Goal: Communication & Community: Answer question/provide support

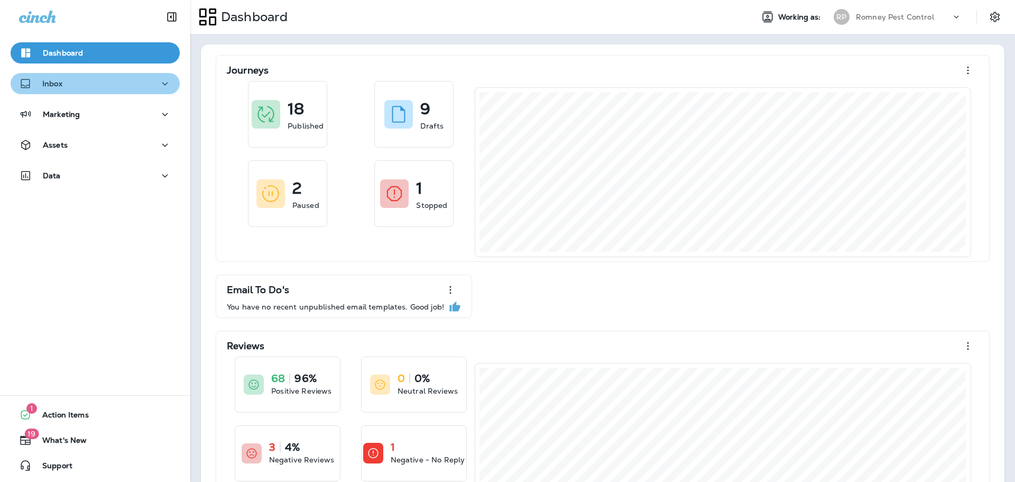
drag, startPoint x: 78, startPoint y: 79, endPoint x: 77, endPoint y: 88, distance: 8.6
click at [78, 79] on div "Inbox" at bounding box center [95, 83] width 152 height 13
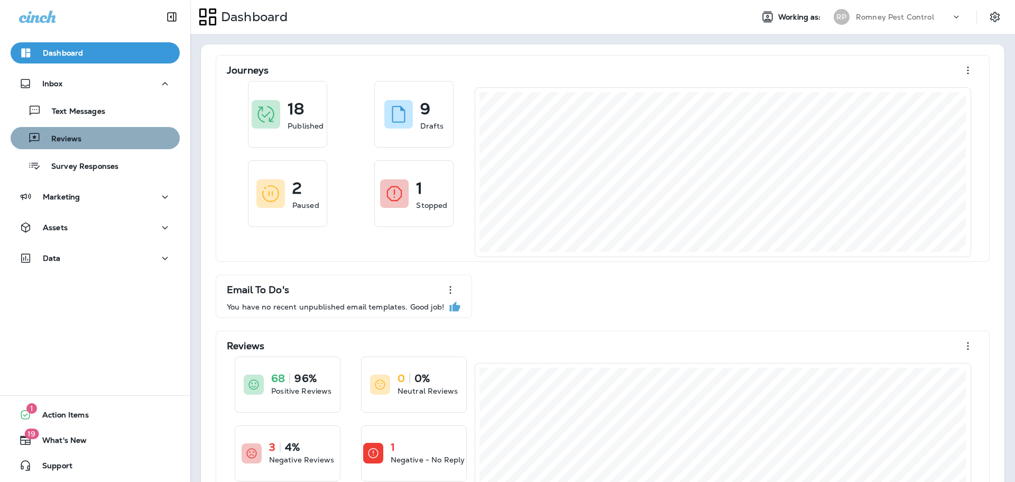
click at [80, 137] on p "Reviews" at bounding box center [61, 139] width 41 height 10
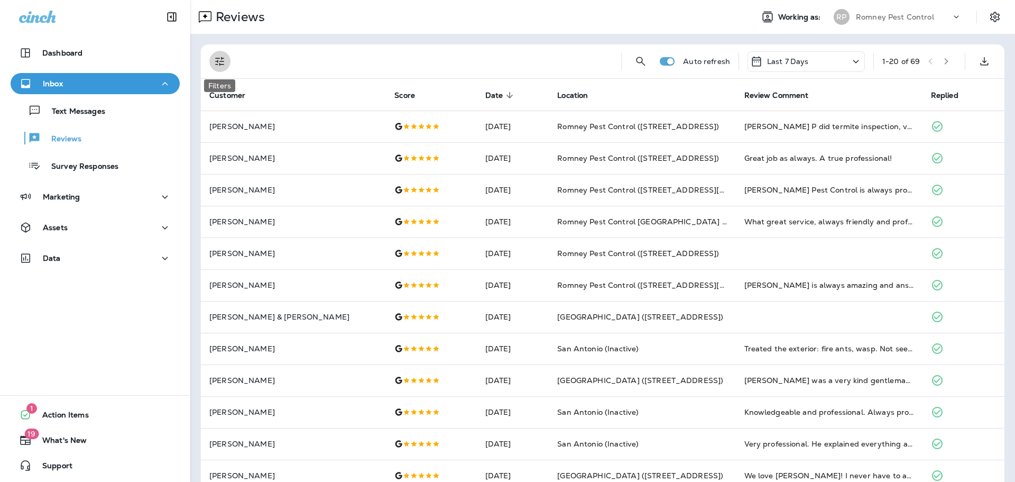
click at [219, 54] on button "Filters" at bounding box center [219, 61] width 21 height 21
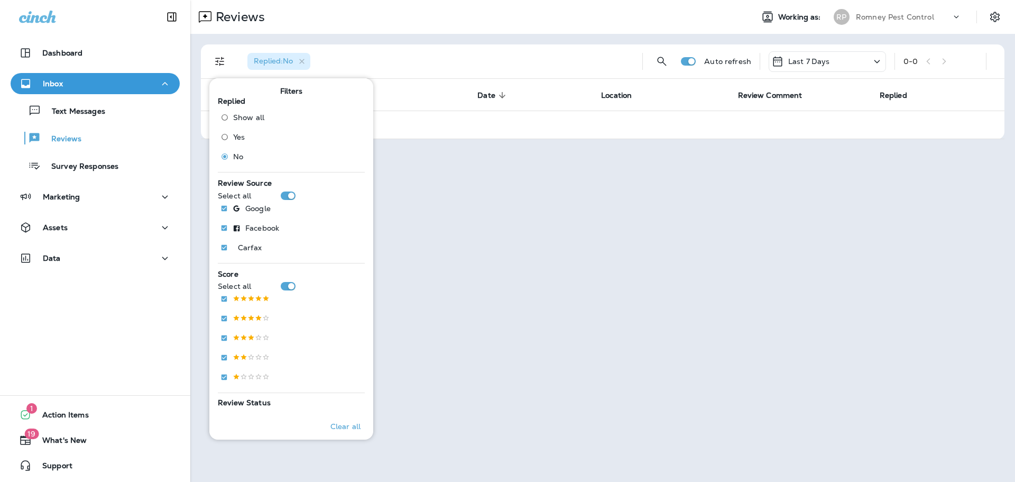
click at [436, 19] on div "Reviews" at bounding box center [467, 16] width 554 height 21
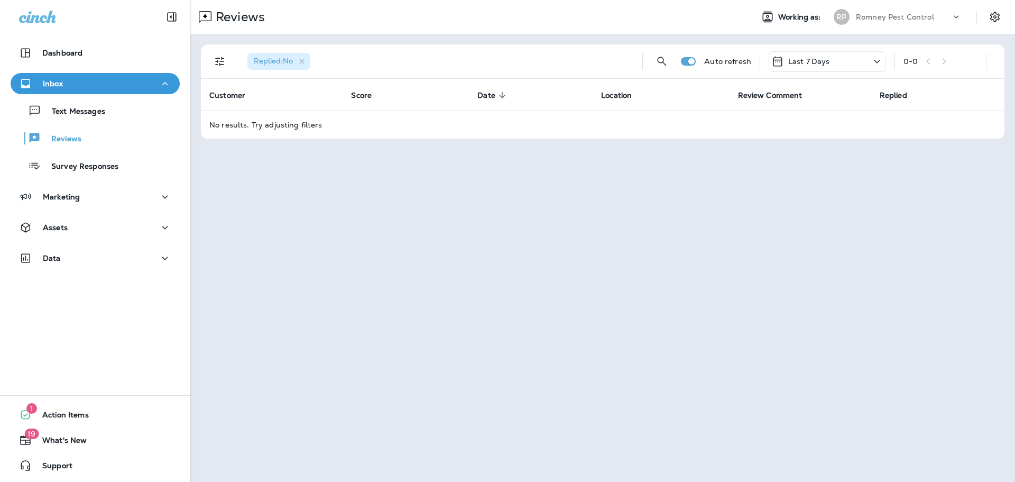
click at [874, 22] on div "Romney Pest Control" at bounding box center [903, 17] width 95 height 16
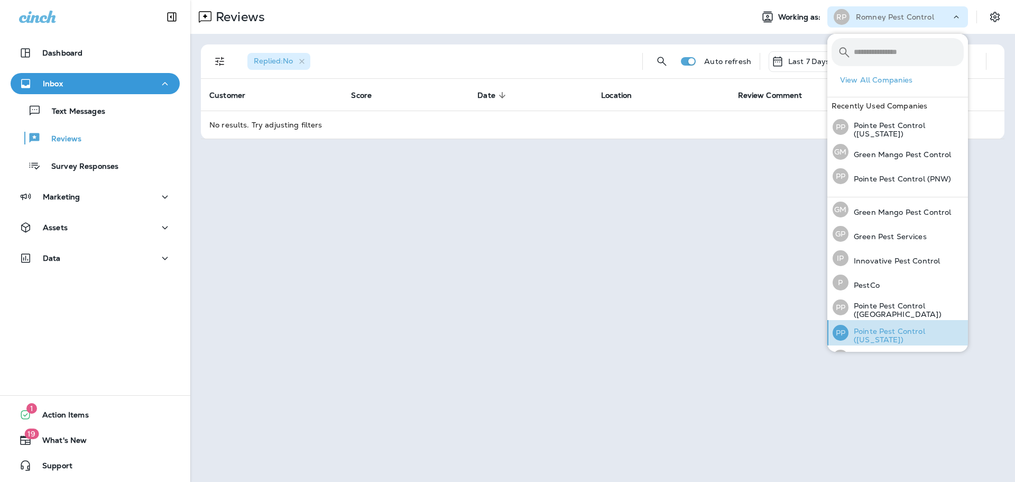
click at [906, 332] on p "Pointe Pest Control ([US_STATE])" at bounding box center [906, 335] width 115 height 17
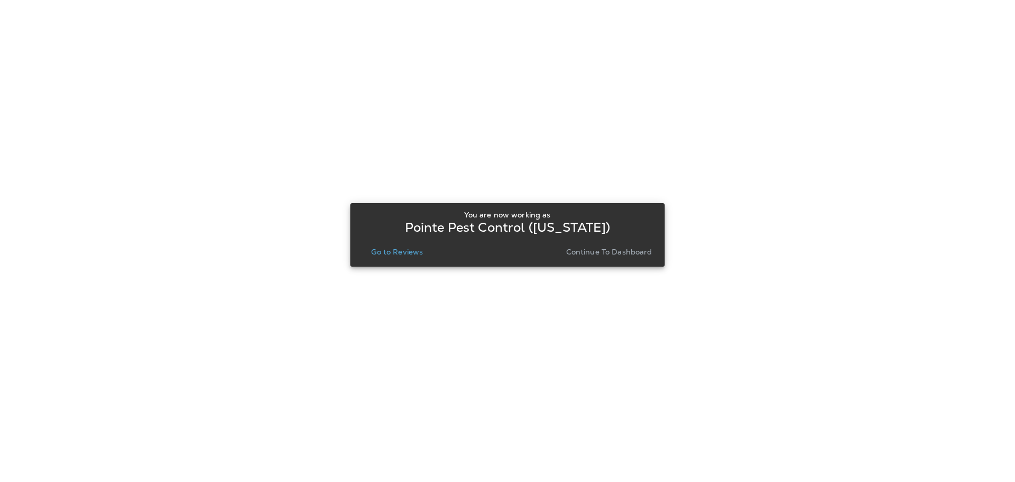
click at [411, 256] on button "Go to Reviews" at bounding box center [397, 251] width 60 height 15
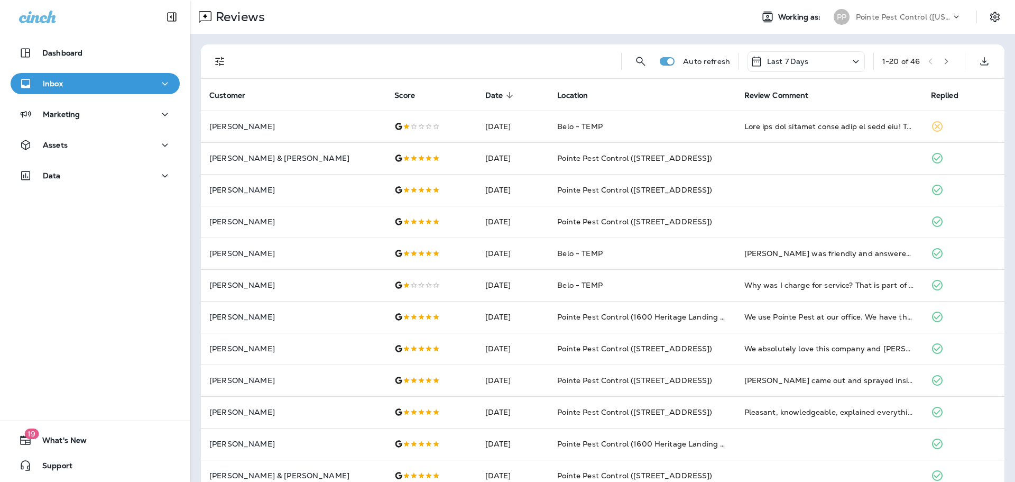
click at [915, 22] on div "Pointe Pest Control ([US_STATE])" at bounding box center [903, 17] width 95 height 16
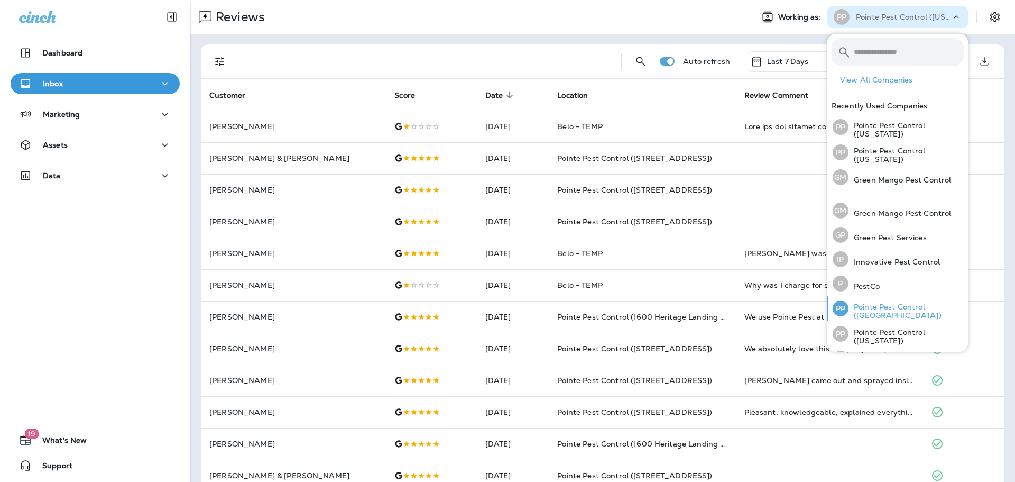
click at [914, 304] on p "Pointe Pest Control ([GEOGRAPHIC_DATA])" at bounding box center [906, 310] width 115 height 17
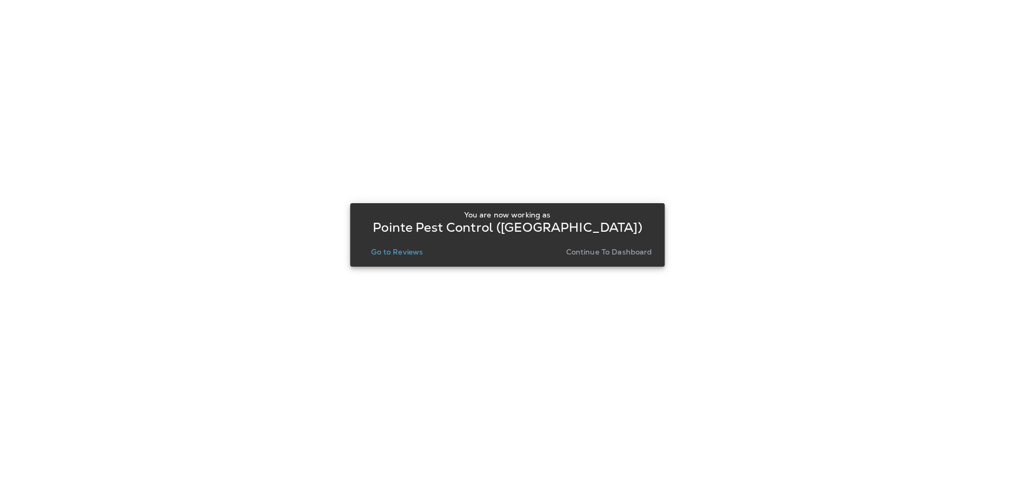
click at [420, 254] on p "Go to Reviews" at bounding box center [397, 251] width 52 height 8
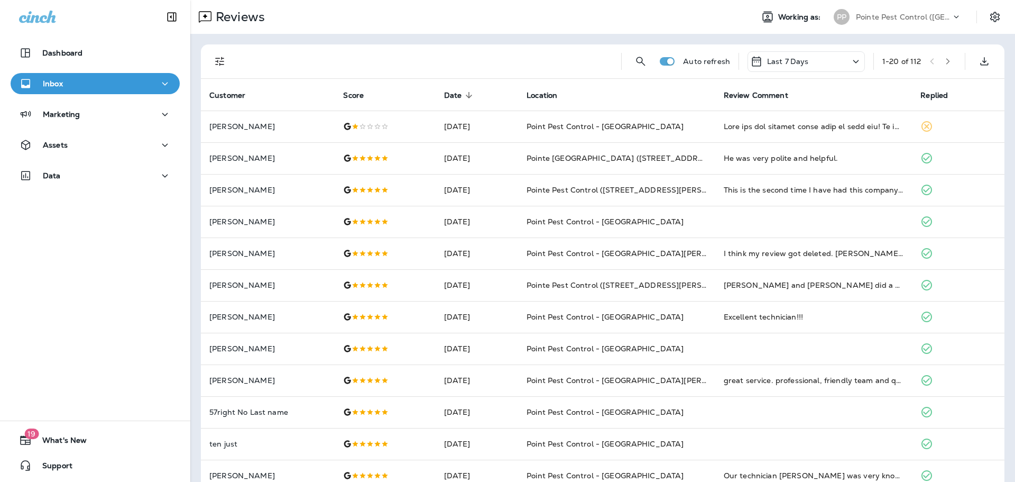
click at [888, 23] on div "Pointe Pest Control ([GEOGRAPHIC_DATA])" at bounding box center [903, 17] width 95 height 16
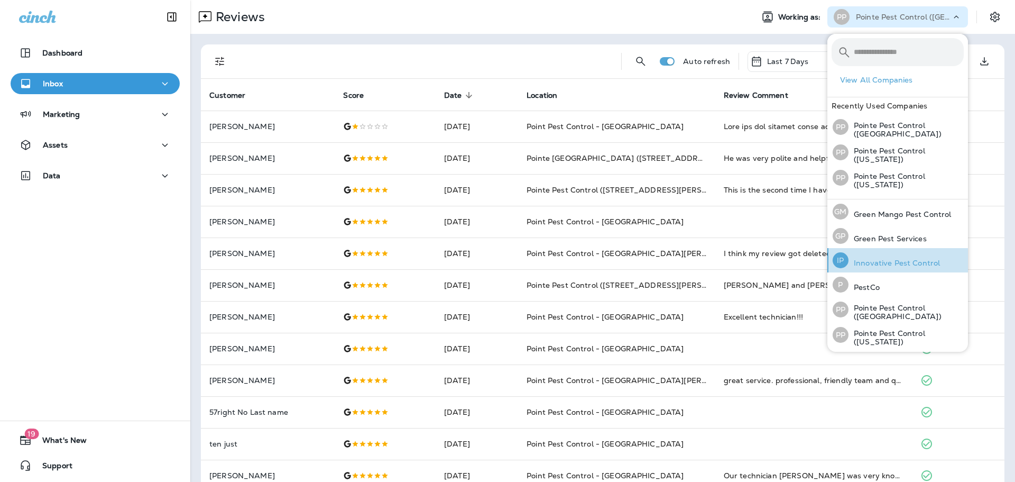
click at [899, 260] on p "Innovative Pest Control" at bounding box center [894, 263] width 91 height 8
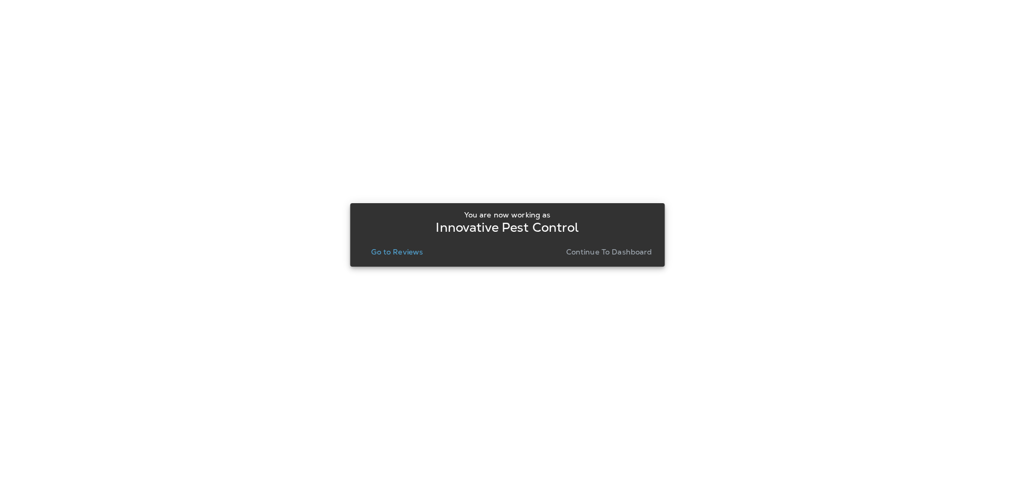
click at [404, 264] on div "You are now working as Innovative Pest Control Go to Reviews Continue to Dashbo…" at bounding box center [507, 234] width 315 height 63
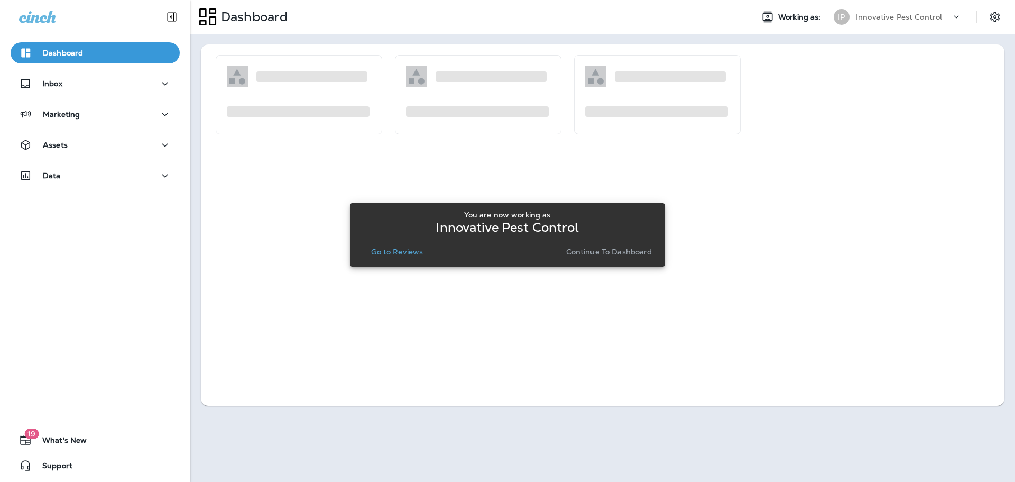
click at [407, 247] on p "Go to Reviews" at bounding box center [397, 251] width 52 height 8
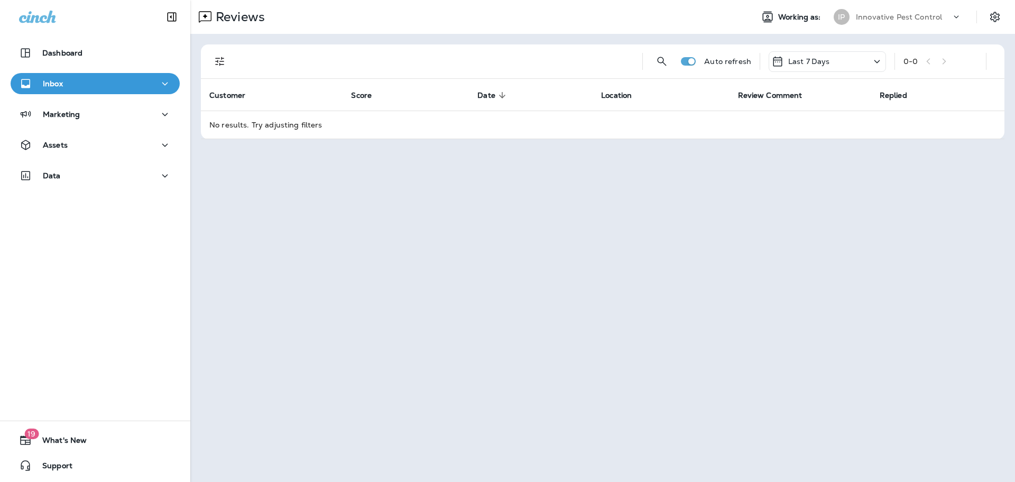
click at [884, 23] on div "Innovative Pest Control" at bounding box center [903, 17] width 95 height 16
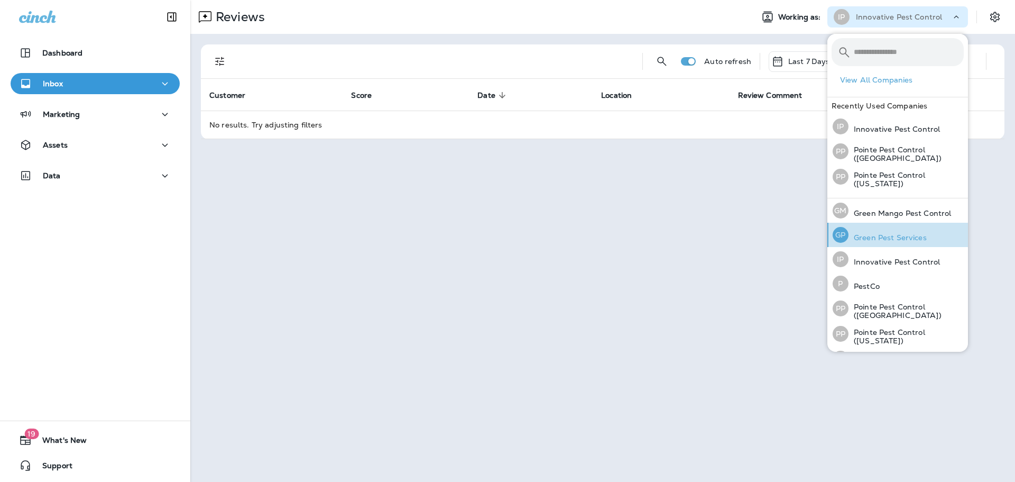
click at [908, 233] on p "Green Pest Services" at bounding box center [888, 237] width 78 height 8
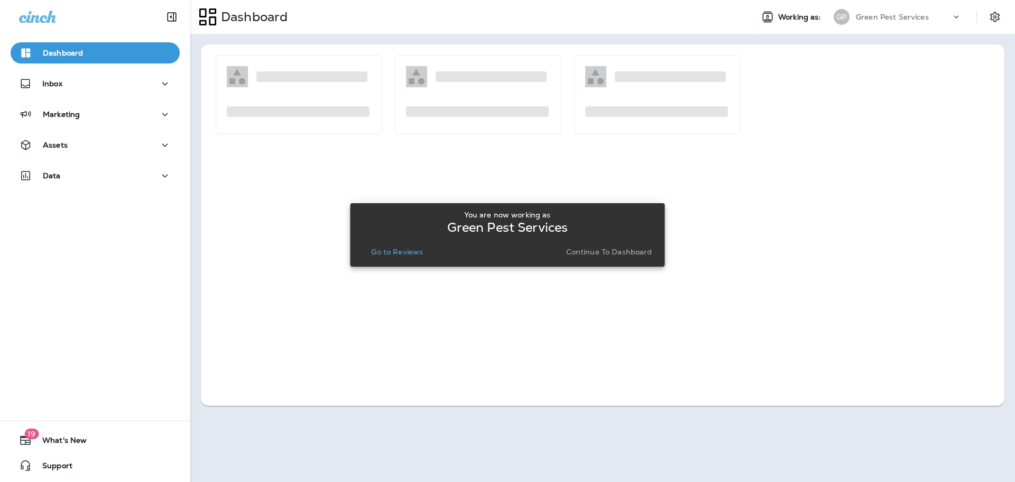
click at [404, 250] on p "Go to Reviews" at bounding box center [397, 251] width 52 height 8
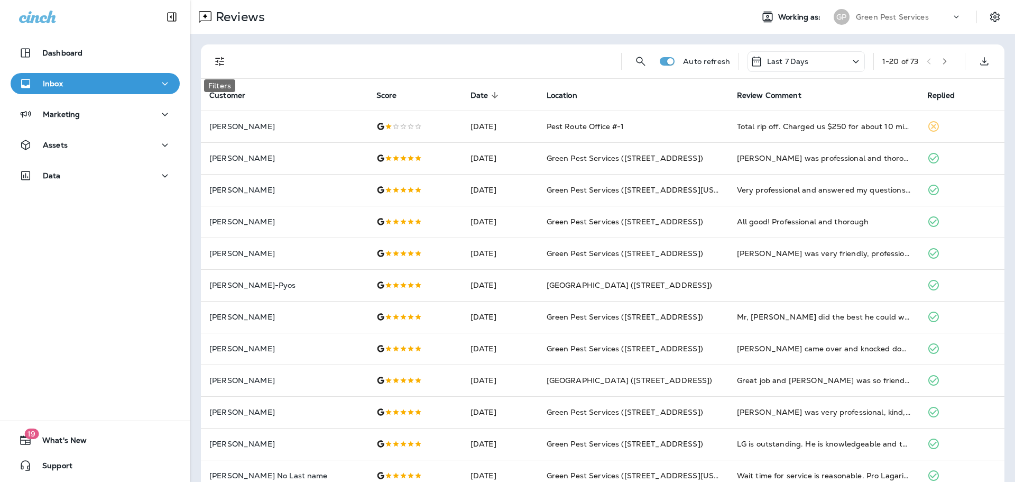
click at [212, 54] on button "Filters" at bounding box center [219, 61] width 21 height 21
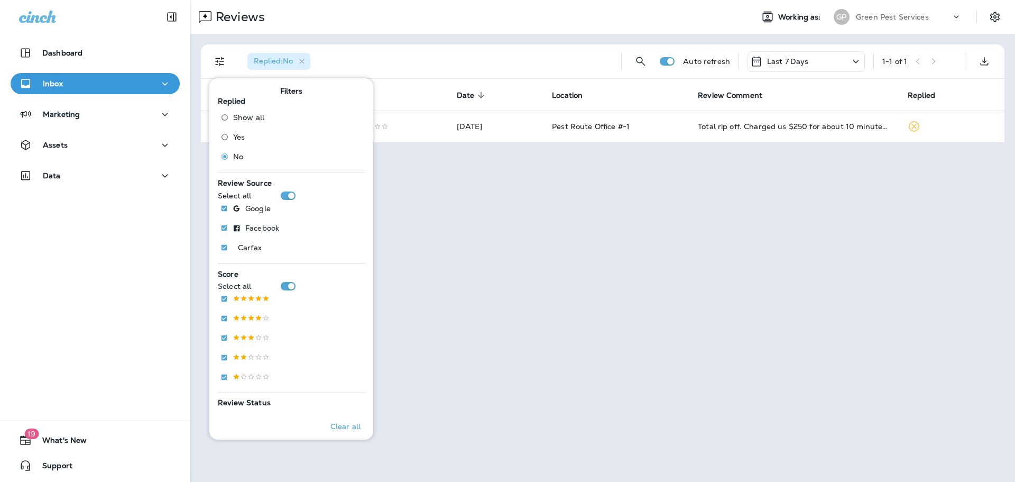
click at [910, 13] on p "Green Pest Services" at bounding box center [892, 17] width 73 height 8
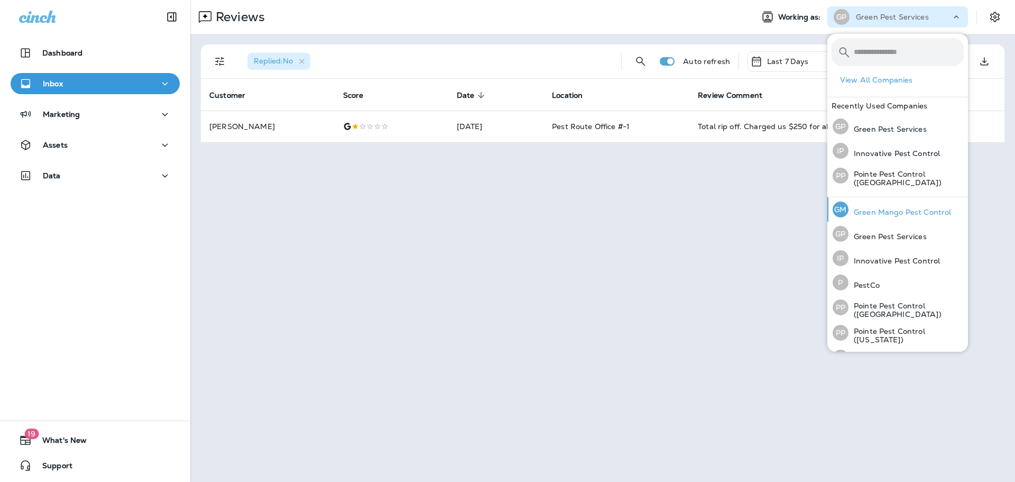
click at [925, 208] on p "Green Mango Pest Control" at bounding box center [900, 212] width 103 height 8
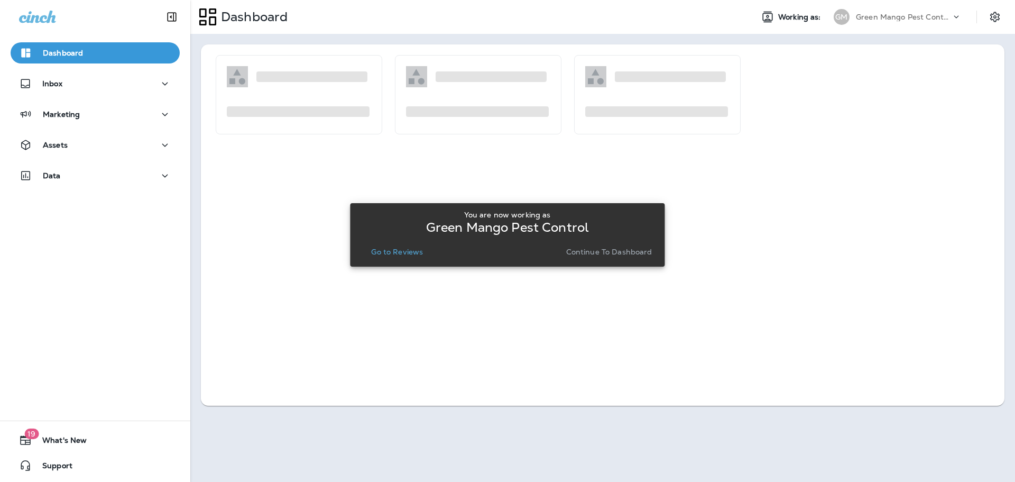
click at [414, 253] on p "Go to Reviews" at bounding box center [397, 251] width 52 height 8
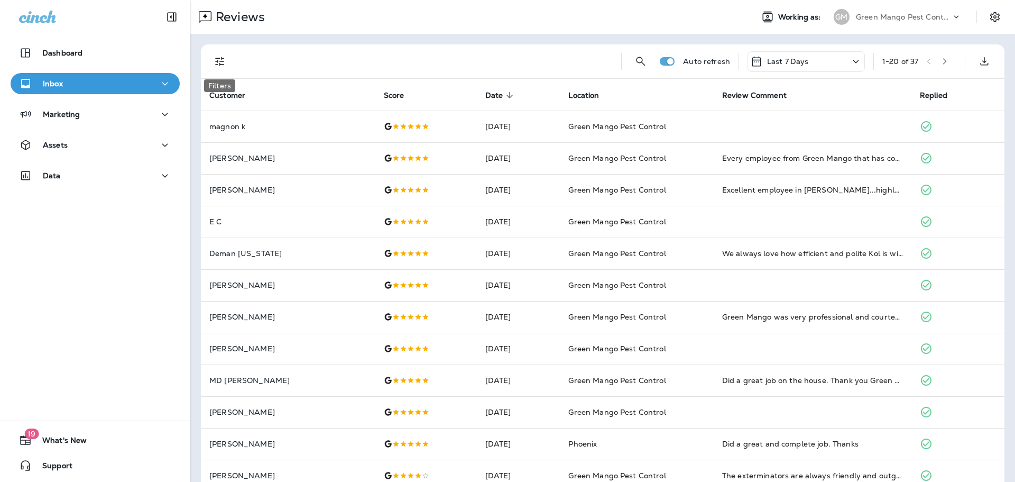
drag, startPoint x: 215, startPoint y: 62, endPoint x: 218, endPoint y: 70, distance: 7.9
click at [215, 62] on icon "Filters" at bounding box center [220, 61] width 13 height 13
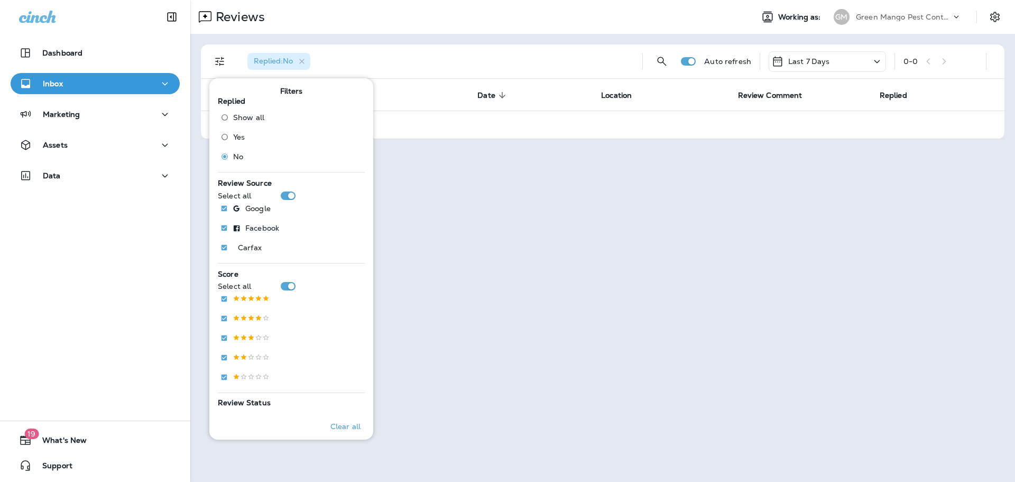
click at [546, 12] on div "Reviews" at bounding box center [467, 16] width 554 height 21
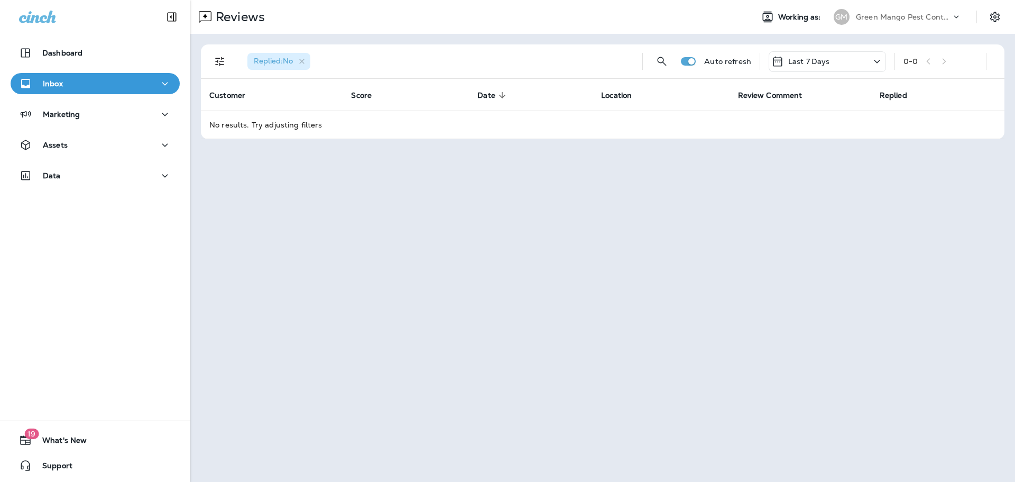
click at [916, 16] on p "Green Mango Pest Control" at bounding box center [903, 17] width 95 height 8
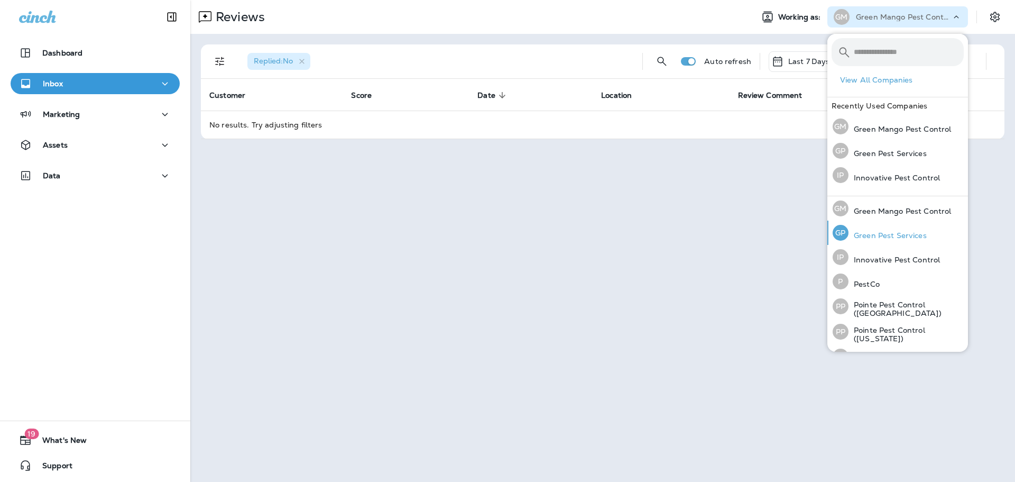
click at [891, 235] on p "Green Pest Services" at bounding box center [888, 235] width 78 height 8
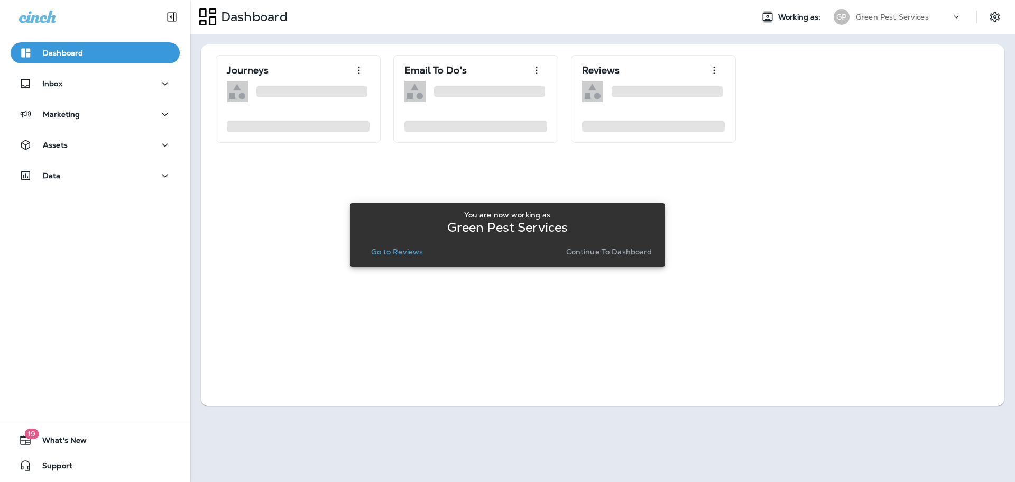
click at [408, 260] on div "You are now working as Green Pest Services Go to Reviews Continue to Dashboard" at bounding box center [507, 234] width 298 height 57
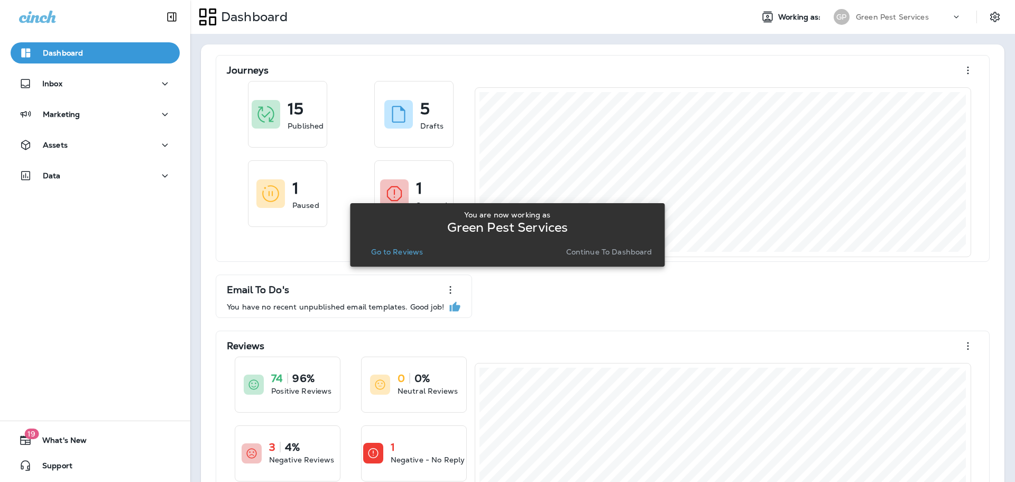
click at [408, 247] on p "Go to Reviews" at bounding box center [397, 251] width 52 height 8
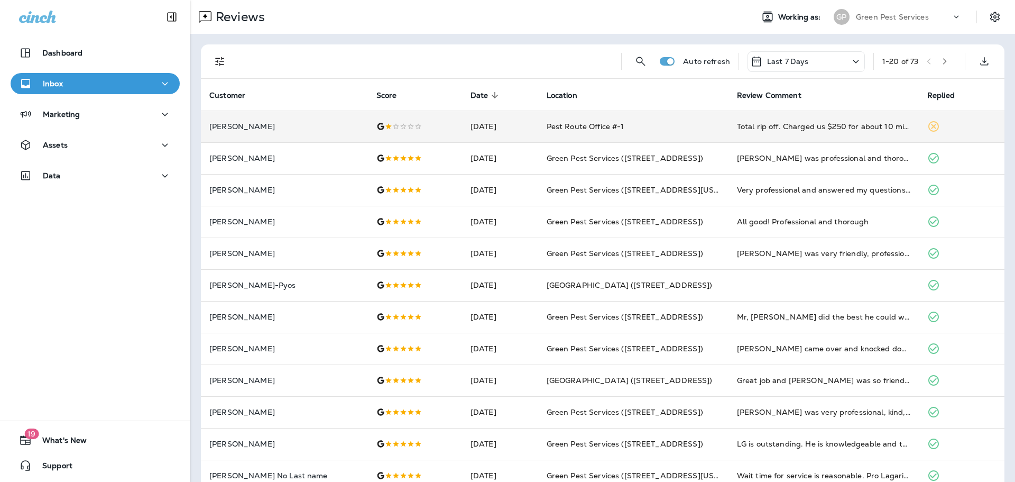
click at [265, 120] on td "[PERSON_NAME]" at bounding box center [284, 127] width 167 height 32
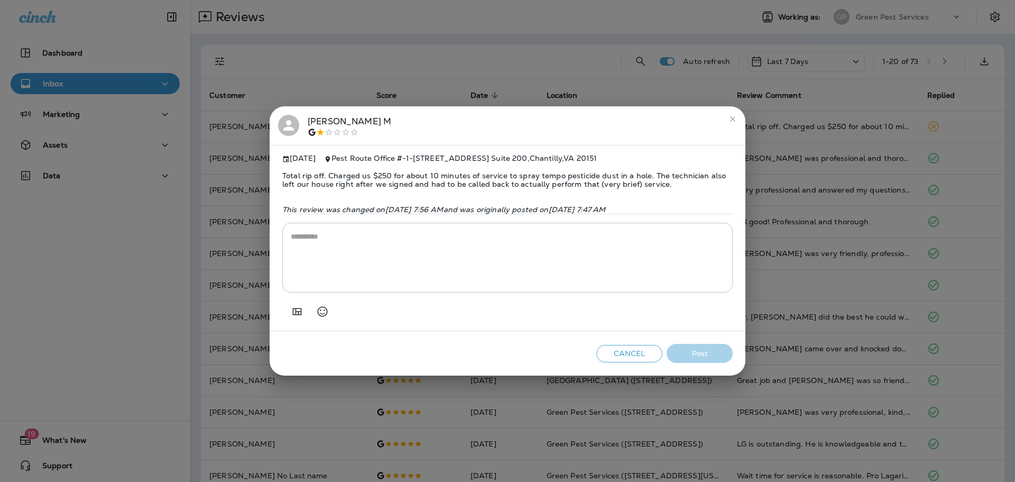
click at [300, 116] on div "[PERSON_NAME]" at bounding box center [507, 126] width 459 height 22
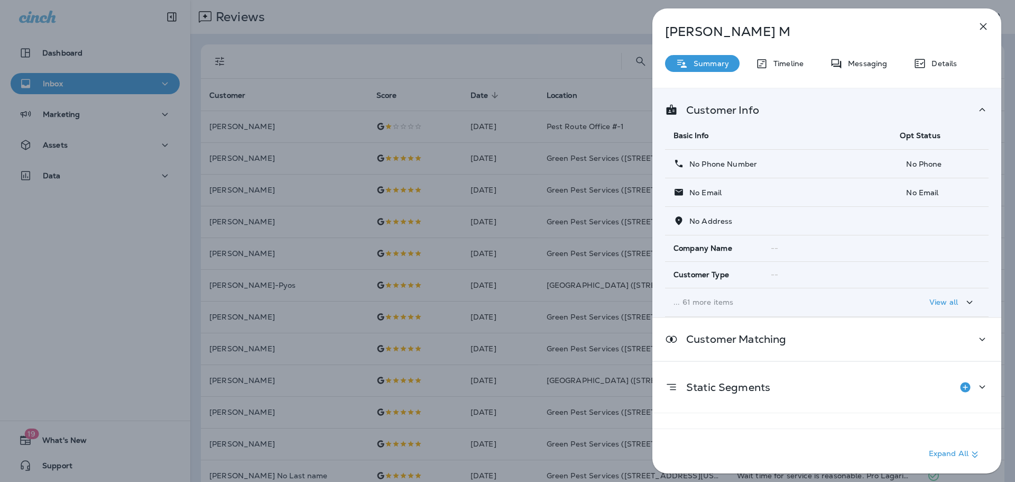
click at [316, 205] on div "[PERSON_NAME] Summary Timeline Messaging Details Customer Info Basic Info Opt S…" at bounding box center [507, 241] width 1015 height 482
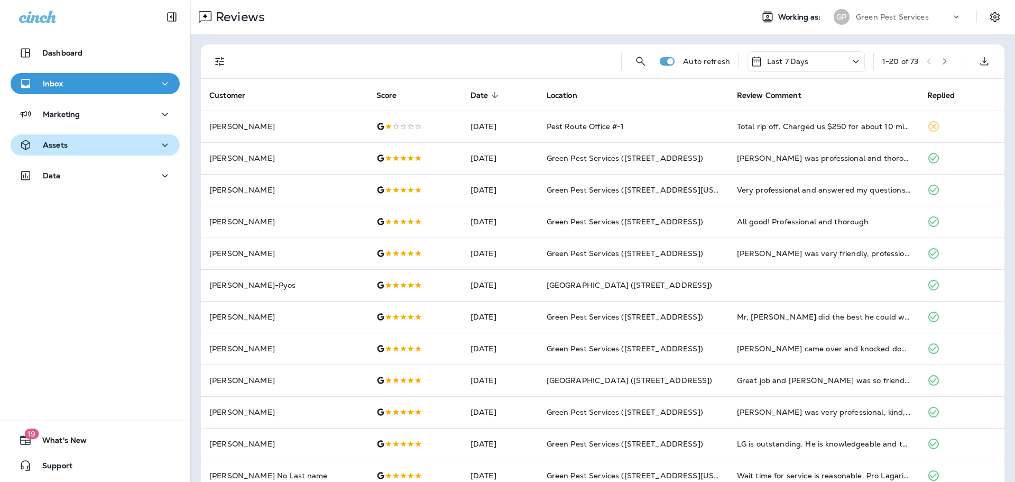
scroll to position [2, 0]
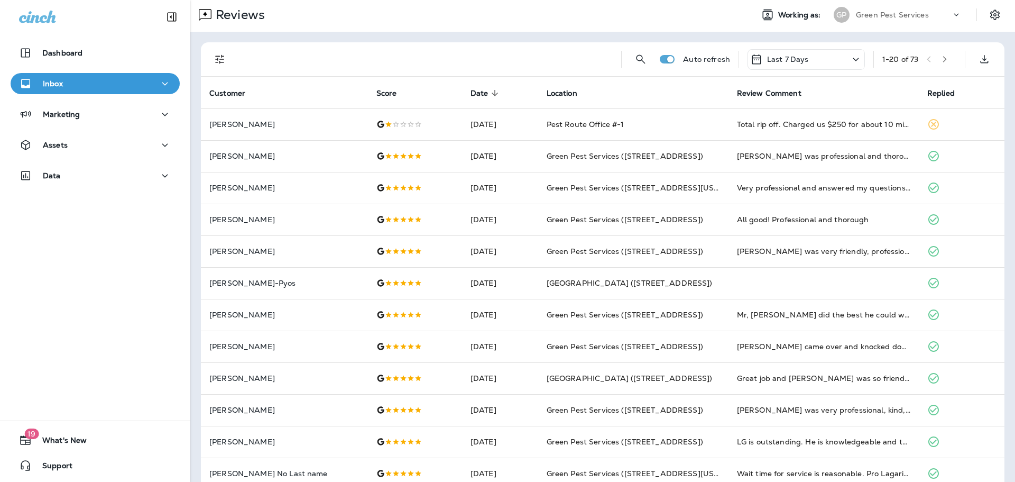
click at [869, 15] on p "Green Pest Services" at bounding box center [892, 15] width 73 height 8
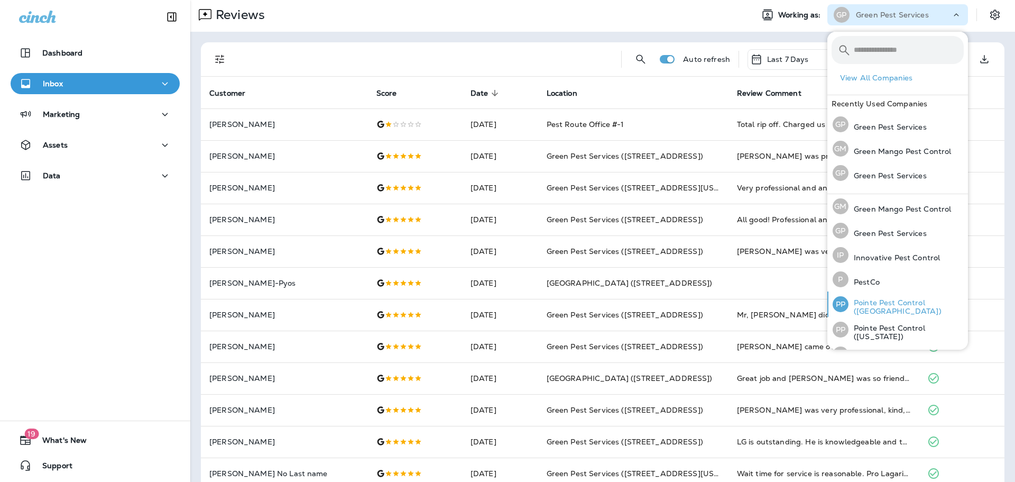
click at [905, 306] on p "Pointe Pest Control ([GEOGRAPHIC_DATA])" at bounding box center [906, 306] width 115 height 17
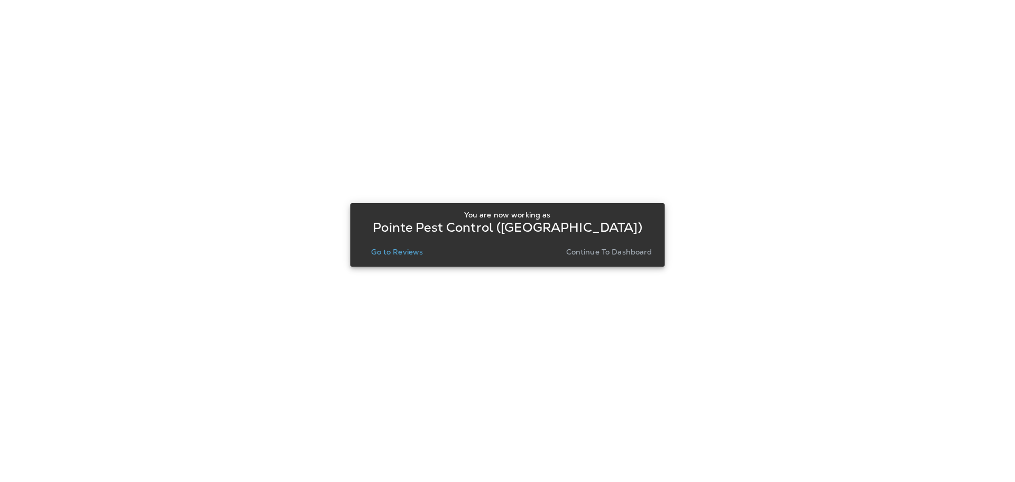
click at [408, 243] on div "You are now working as Pointe Pest Control ([GEOGRAPHIC_DATA]) Go to Reviews Co…" at bounding box center [507, 234] width 298 height 49
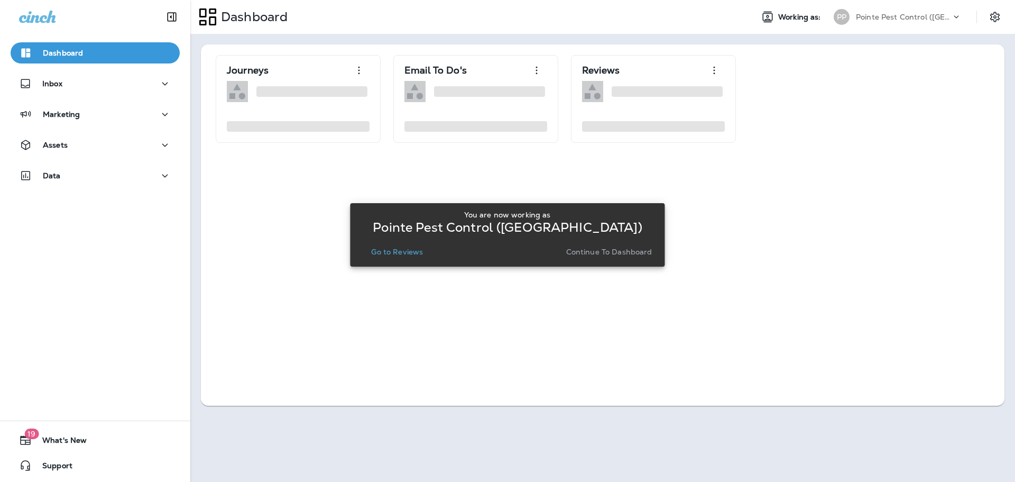
click at [408, 247] on p "Go to Reviews" at bounding box center [397, 251] width 52 height 8
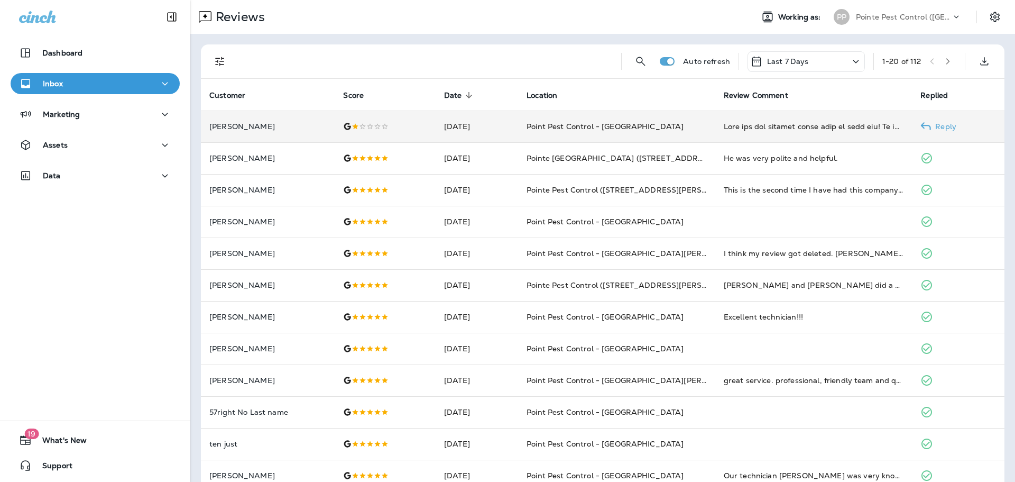
click at [335, 112] on td at bounding box center [385, 127] width 101 height 32
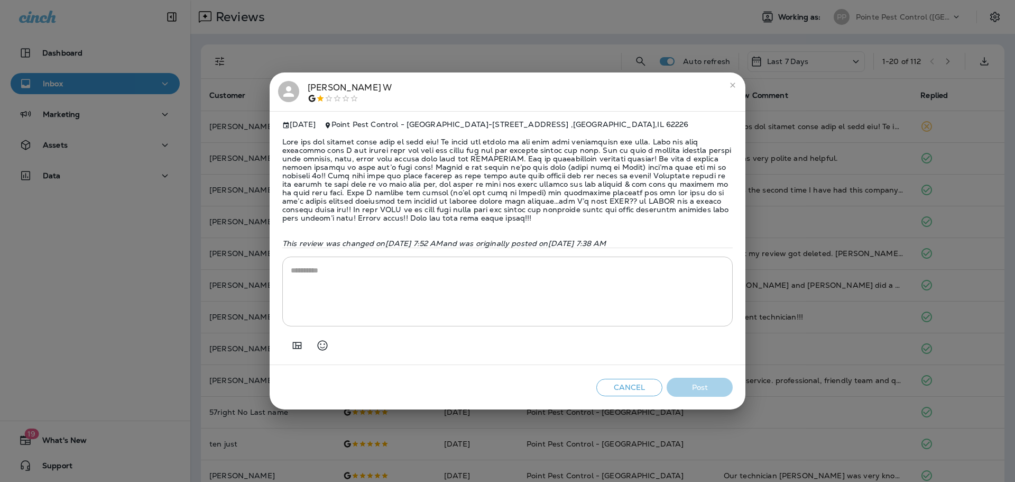
click at [293, 87] on icon at bounding box center [289, 92] width 16 height 16
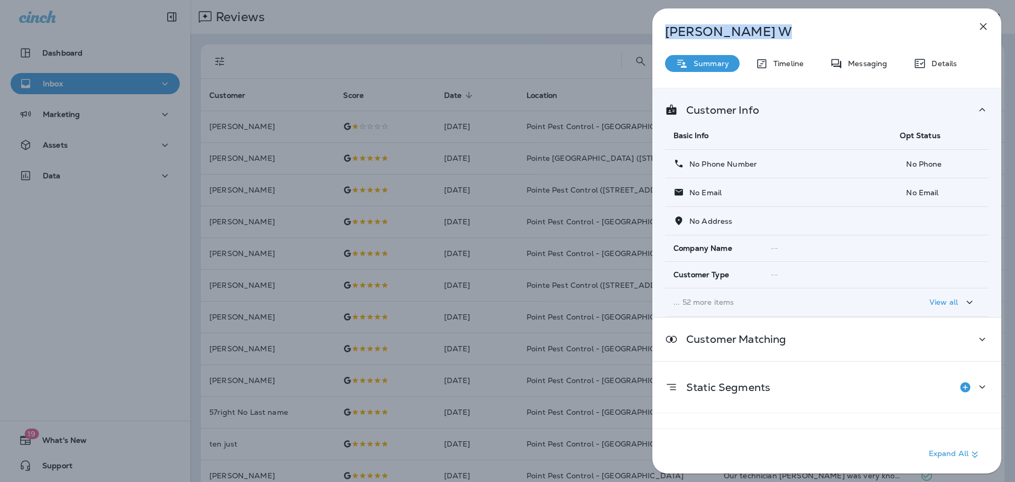
drag, startPoint x: 750, startPoint y: 36, endPoint x: 639, endPoint y: 34, distance: 111.6
click at [639, 34] on div "[PERSON_NAME] Summary Timeline Messaging Details Customer Info Basic Info Opt S…" at bounding box center [827, 241] width 376 height 482
copy p "[PERSON_NAME]"
click at [99, 175] on div "[PERSON_NAME] Summary Timeline Messaging Details Customer Info Basic Info Opt S…" at bounding box center [507, 241] width 1015 height 482
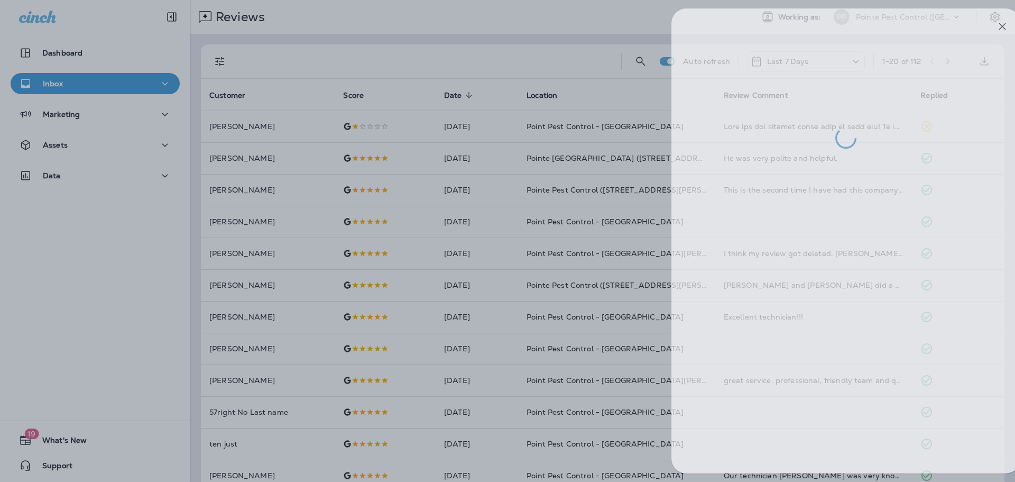
click at [99, 175] on div at bounding box center [526, 241] width 1015 height 482
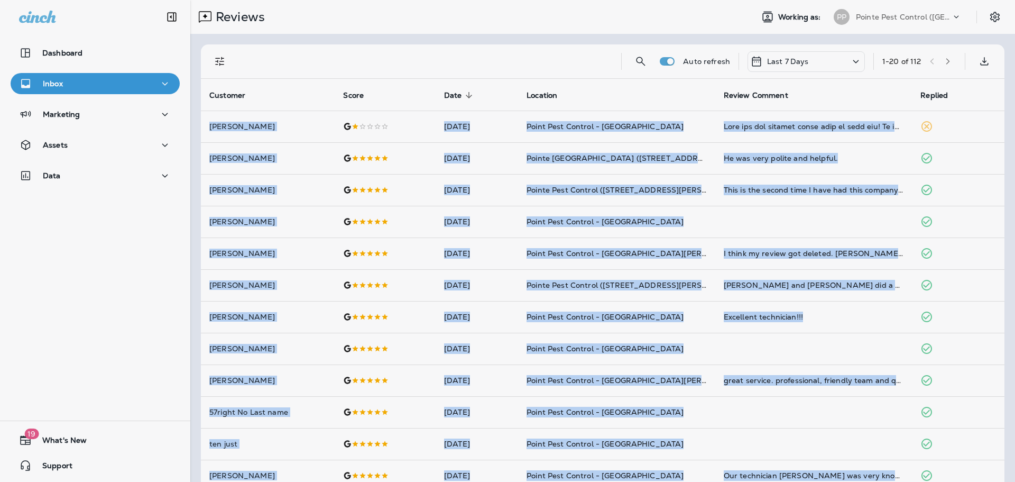
click at [99, 175] on div at bounding box center [563, 241] width 1015 height 482
click at [90, 174] on div "Data" at bounding box center [95, 175] width 152 height 13
click at [79, 235] on p "Customers" at bounding box center [66, 231] width 50 height 10
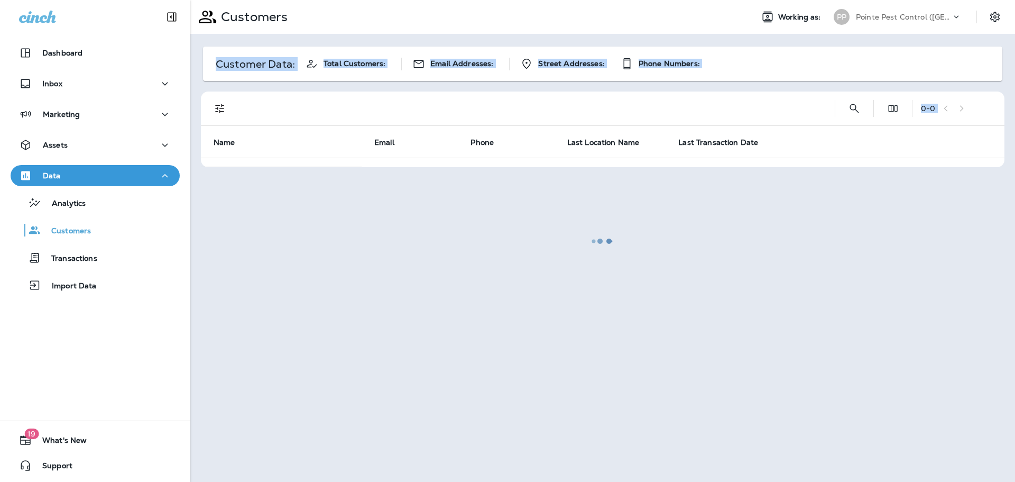
click at [796, 98] on div at bounding box center [602, 241] width 823 height 480
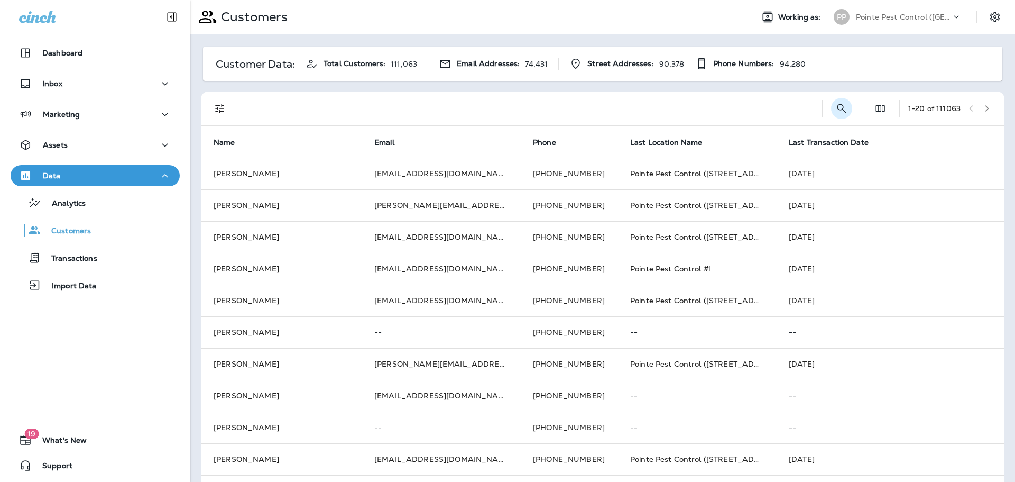
click at [838, 106] on icon "Search Customers" at bounding box center [841, 108] width 13 height 13
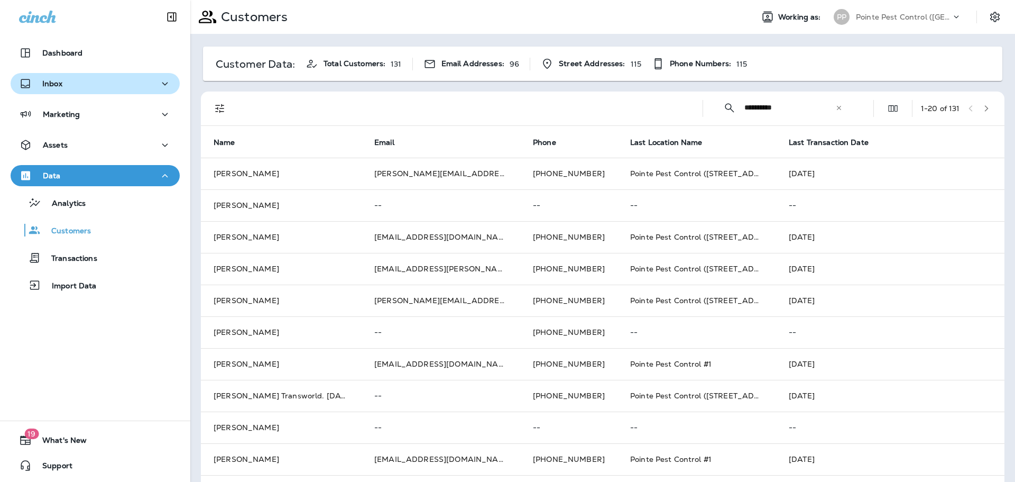
type input "**********"
click at [95, 83] on div "Inbox" at bounding box center [95, 83] width 152 height 13
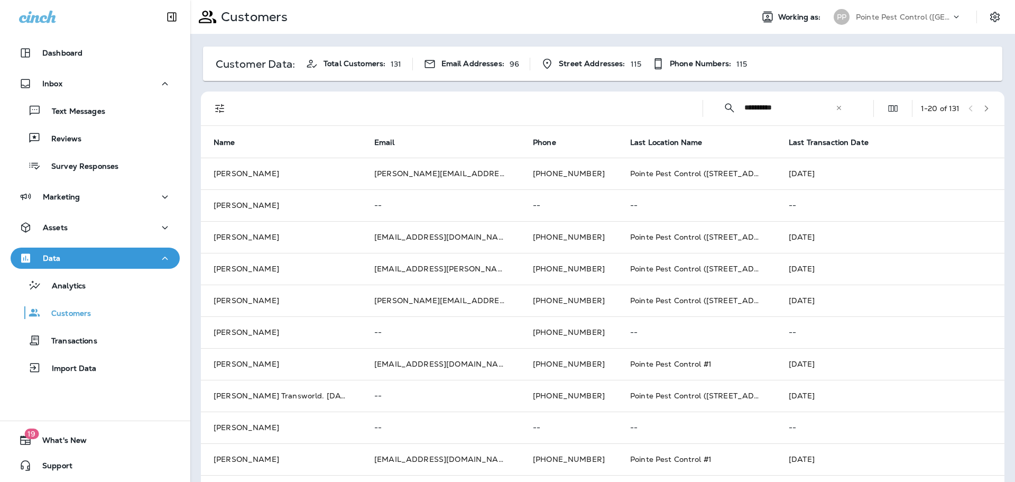
drag, startPoint x: 95, startPoint y: 138, endPoint x: 88, endPoint y: 178, distance: 40.2
click at [95, 138] on div "Reviews" at bounding box center [95, 138] width 161 height 16
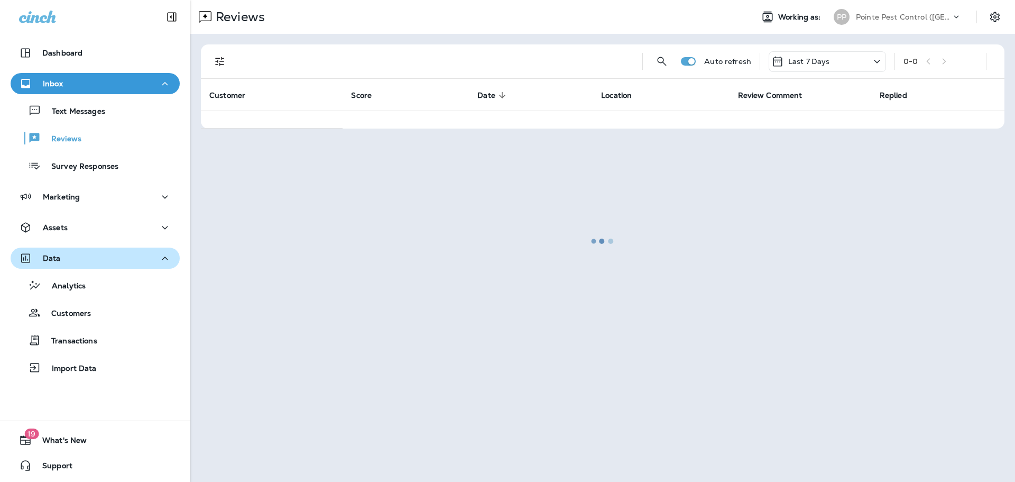
click at [100, 260] on div "Data" at bounding box center [95, 258] width 152 height 13
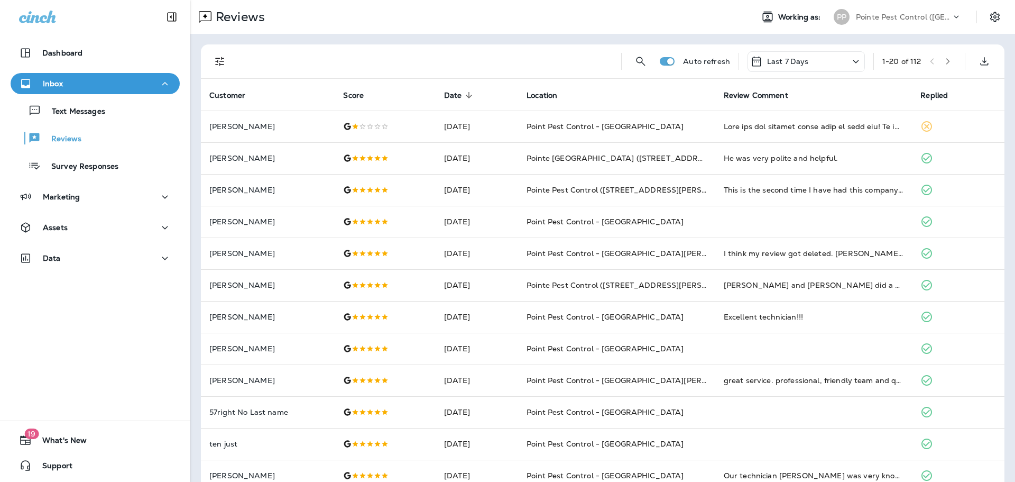
click at [912, 15] on p "Pointe Pest Control ([GEOGRAPHIC_DATA])" at bounding box center [903, 17] width 95 height 8
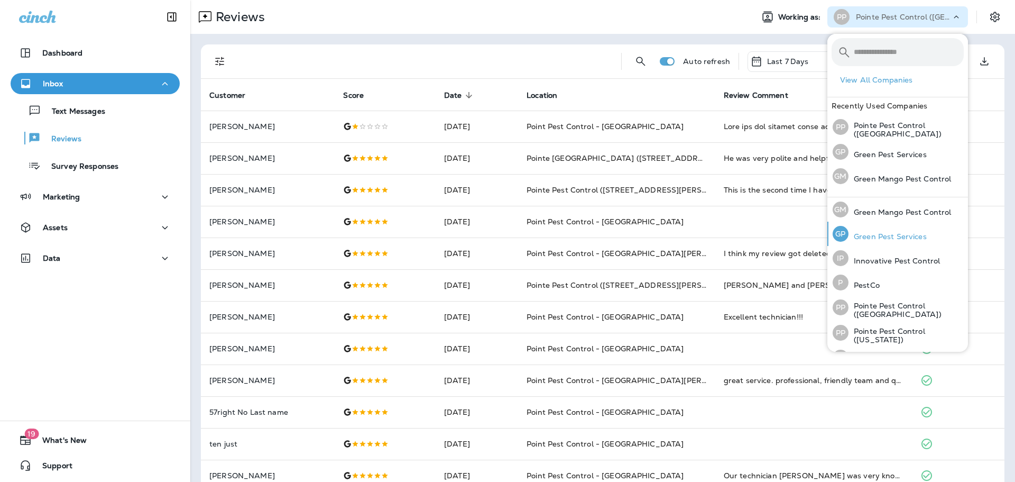
click at [892, 232] on p "Green Pest Services" at bounding box center [888, 236] width 78 height 8
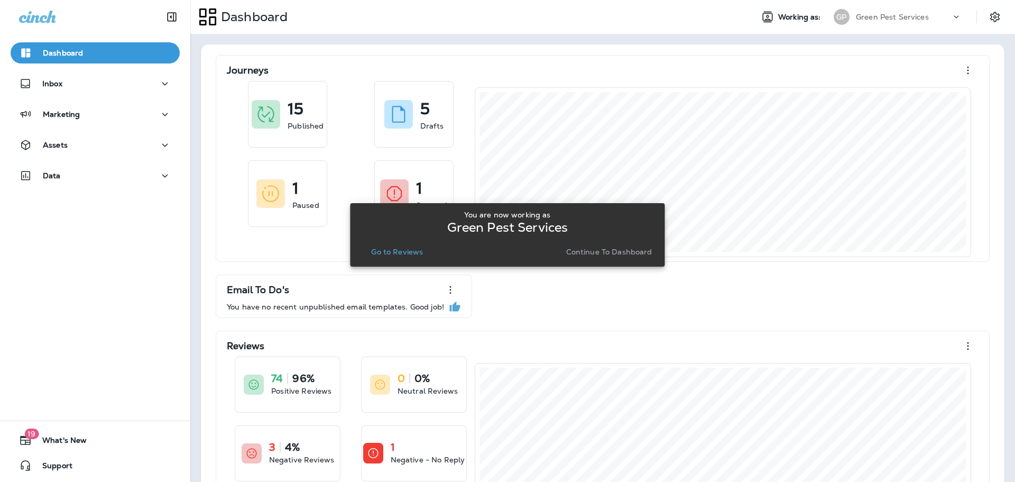
click at [413, 251] on p "Go to Reviews" at bounding box center [397, 251] width 52 height 8
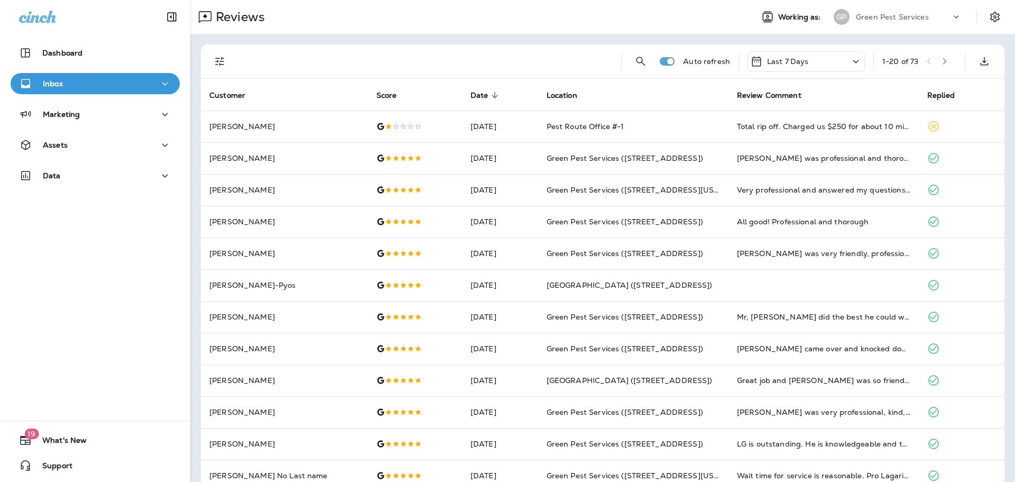
click at [894, 13] on p "Green Pest Services" at bounding box center [892, 17] width 73 height 8
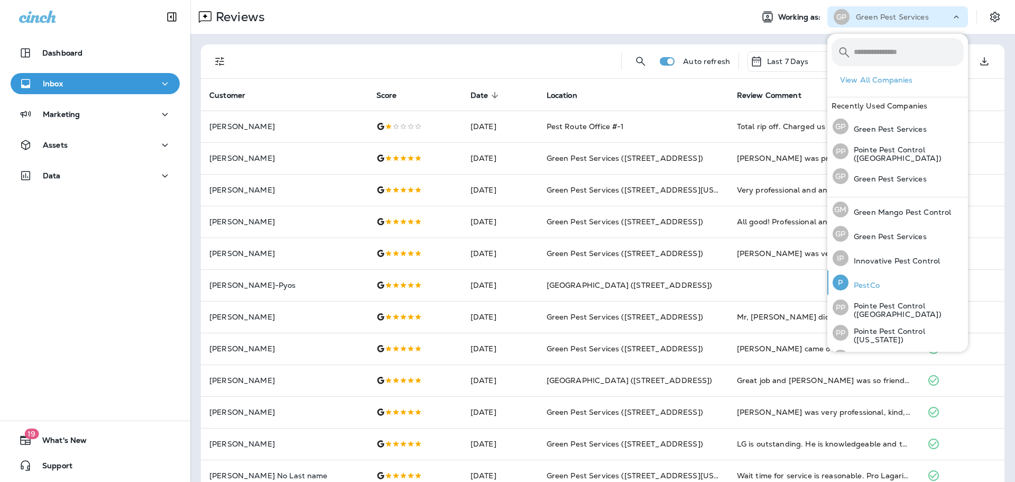
scroll to position [43, 0]
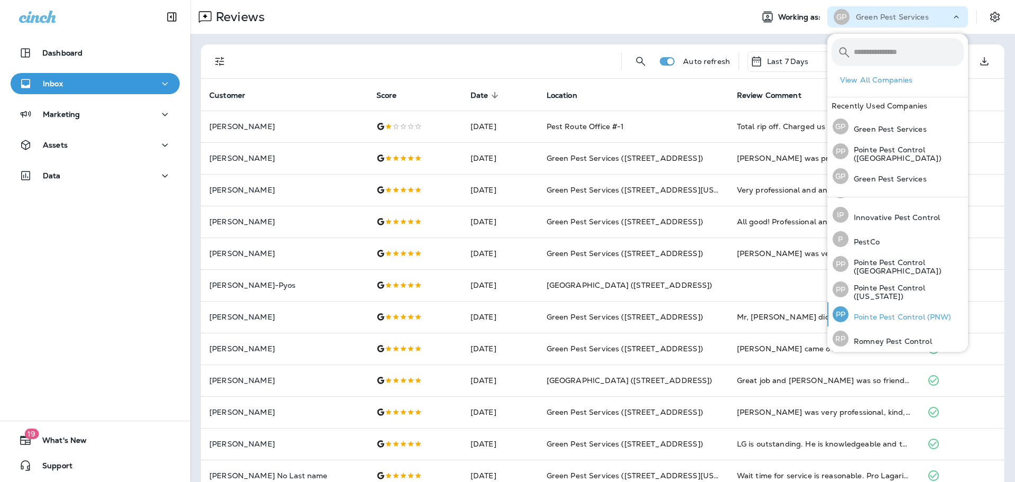
click at [908, 304] on div "PP Pointe Pest Control (PNW)" at bounding box center [892, 314] width 127 height 24
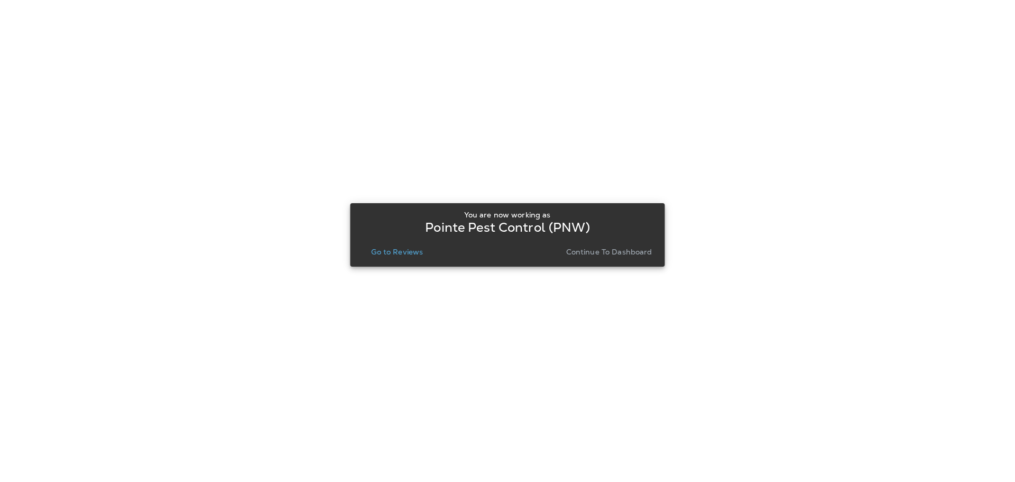
click at [396, 249] on p "Go to Reviews" at bounding box center [397, 251] width 52 height 8
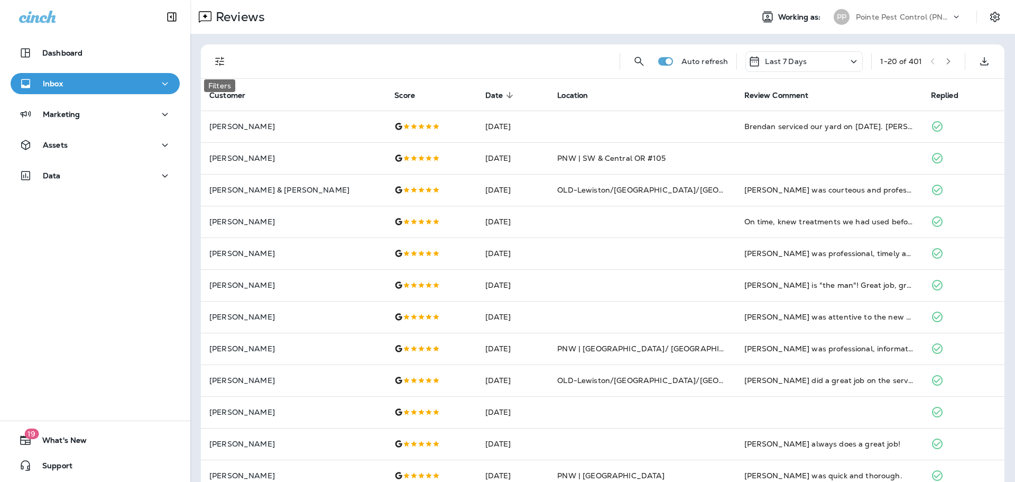
click at [222, 55] on icon "Filters" at bounding box center [220, 61] width 13 height 13
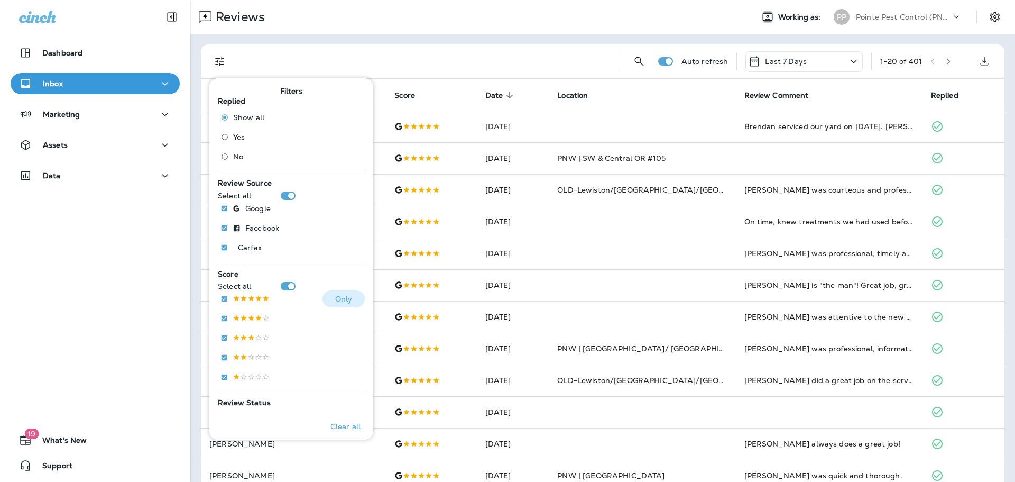
click at [253, 295] on p at bounding box center [251, 299] width 37 height 9
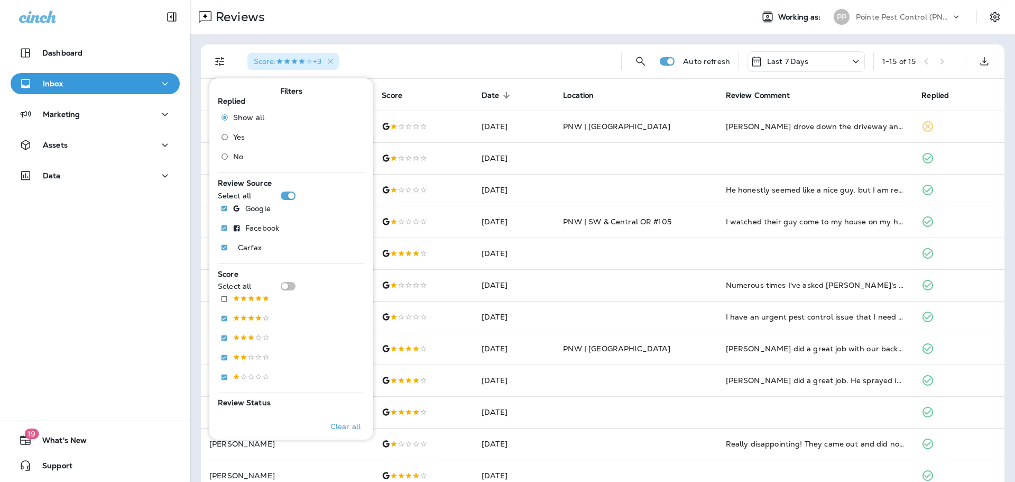
click at [508, 36] on div "Score : +3 Auto refresh Last 7 Days 1 - 15 of 15 Customer Score Date sorted des…" at bounding box center [602, 316] width 825 height 564
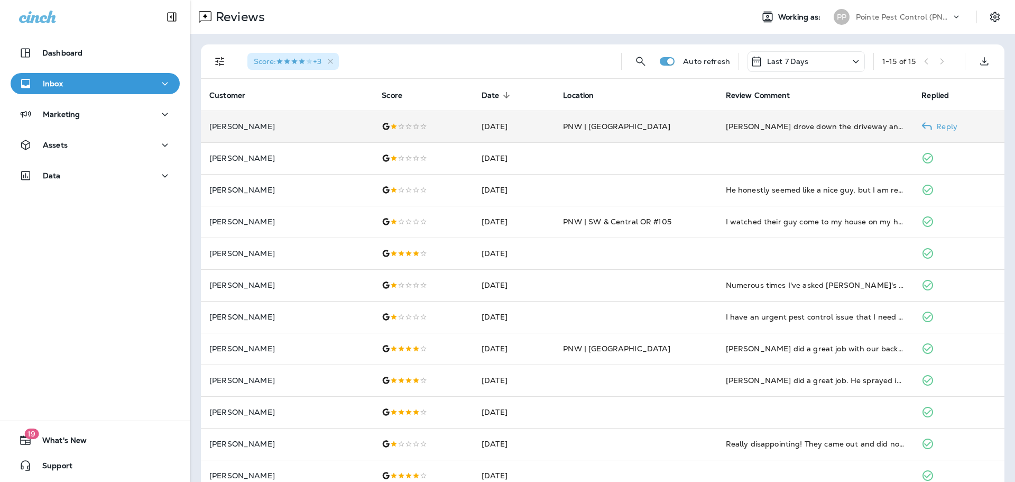
click at [513, 130] on td "[DATE]" at bounding box center [513, 127] width 81 height 32
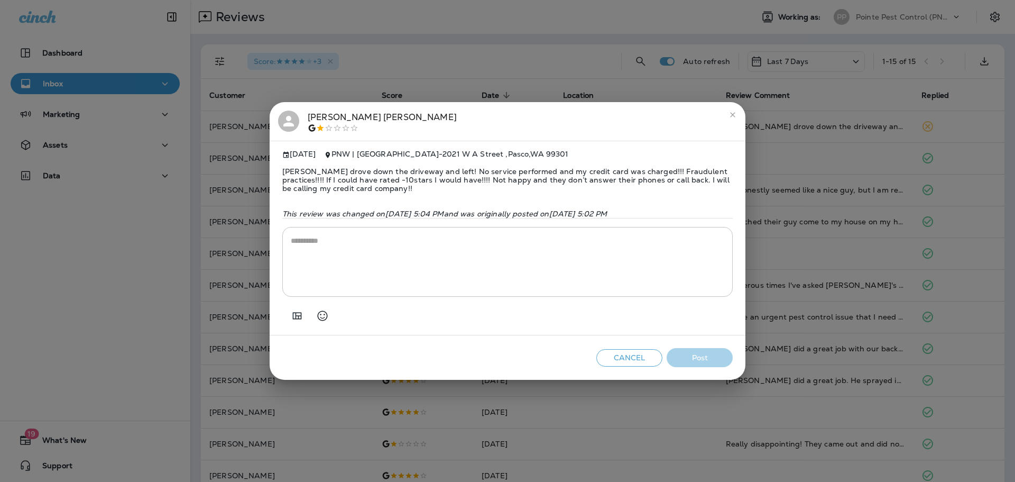
click at [337, 112] on div "[PERSON_NAME]" at bounding box center [382, 122] width 149 height 22
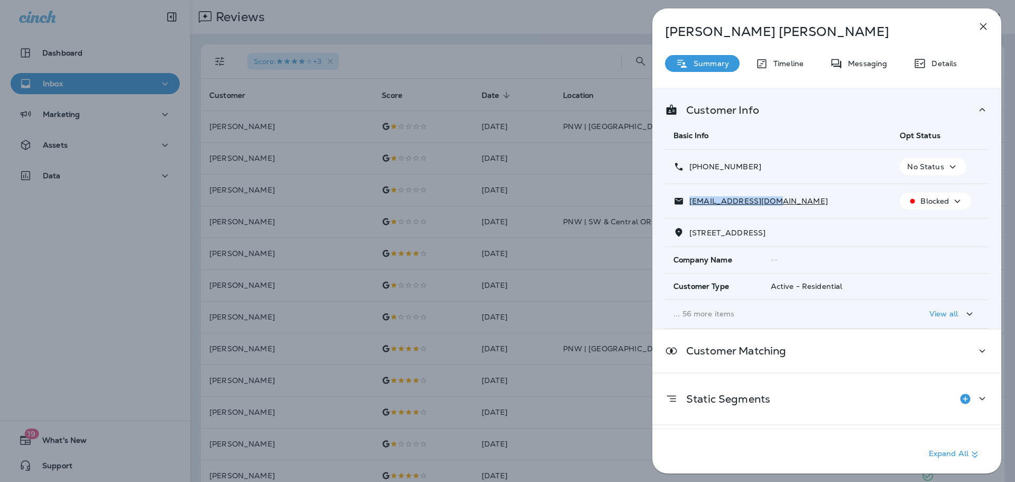
drag, startPoint x: 777, startPoint y: 198, endPoint x: 689, endPoint y: 202, distance: 87.3
click at [689, 202] on div "[EMAIL_ADDRESS][DOMAIN_NAME]" at bounding box center [778, 201] width 209 height 11
copy p "[EMAIL_ADDRESS][DOMAIN_NAME]"
drag, startPoint x: 757, startPoint y: 168, endPoint x: 700, endPoint y: 167, distance: 57.1
click at [700, 167] on div "[PHONE_NUMBER]" at bounding box center [778, 166] width 209 height 11
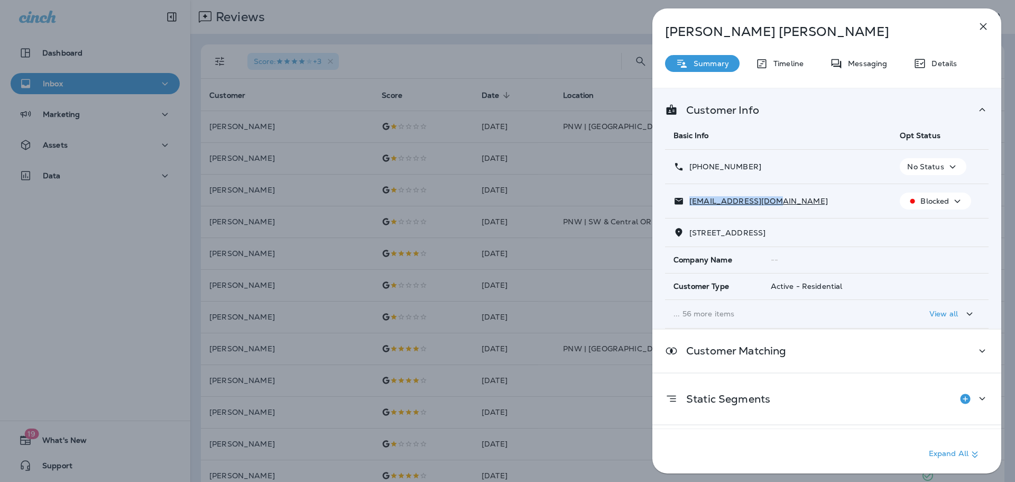
copy p "[PHONE_NUMBER]"
click at [491, 126] on div "[PERSON_NAME] Summary Timeline Messaging Details Customer Info Basic Info Opt S…" at bounding box center [507, 241] width 1015 height 482
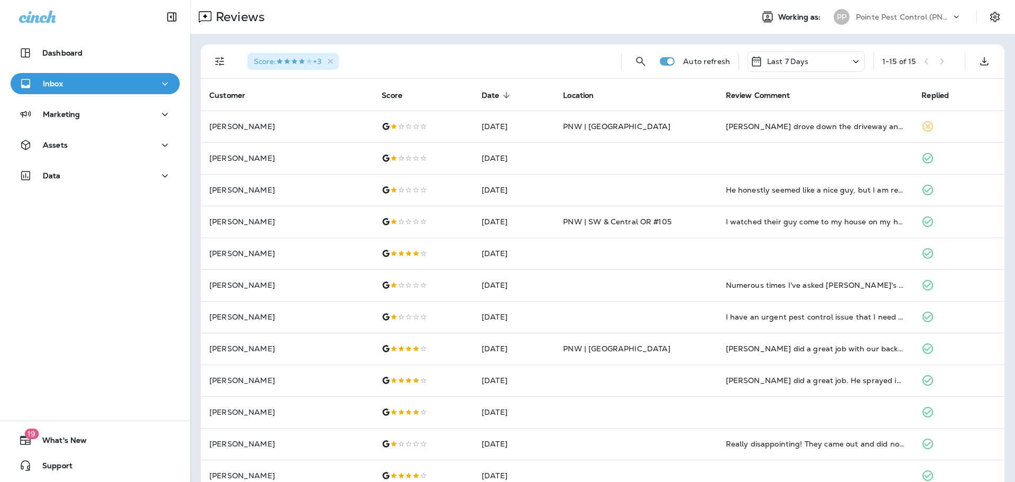
click at [891, 17] on p "Pointe Pest Control (PNW)" at bounding box center [903, 17] width 95 height 8
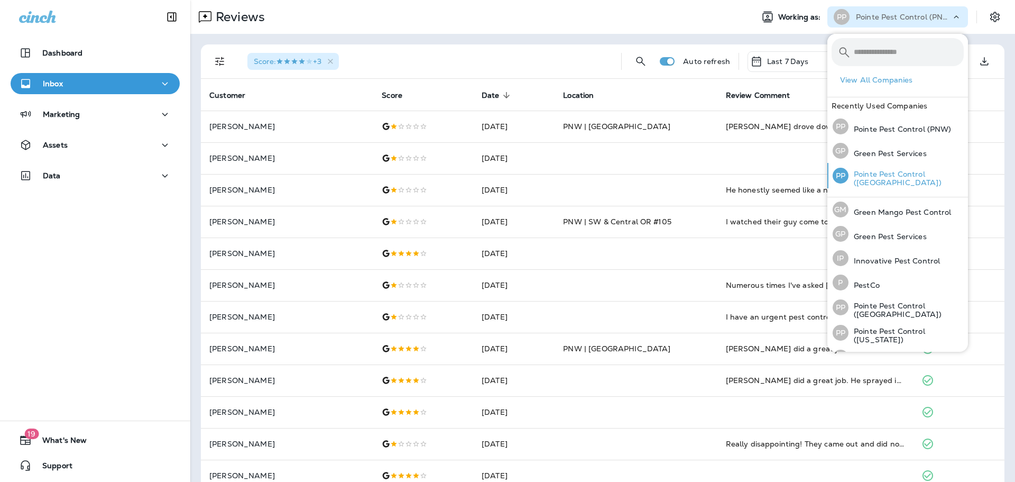
click at [889, 173] on p "Pointe Pest Control ([GEOGRAPHIC_DATA])" at bounding box center [906, 178] width 115 height 17
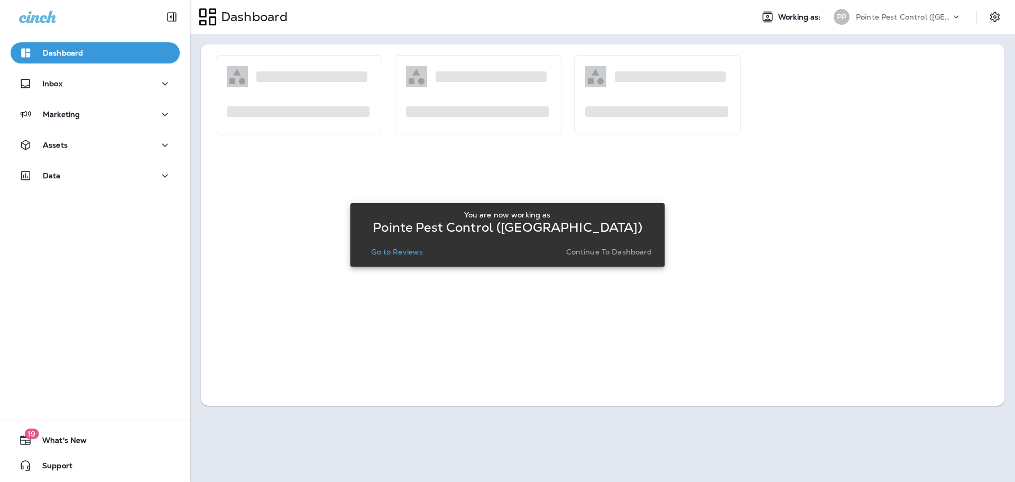
click at [403, 247] on p "Go to Reviews" at bounding box center [397, 251] width 52 height 8
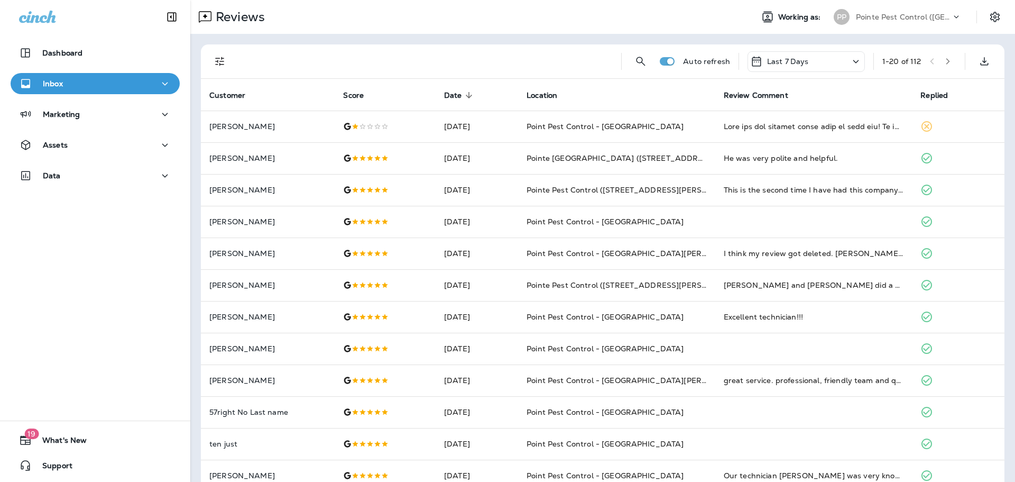
click at [217, 63] on icon "Filters" at bounding box center [220, 61] width 13 height 13
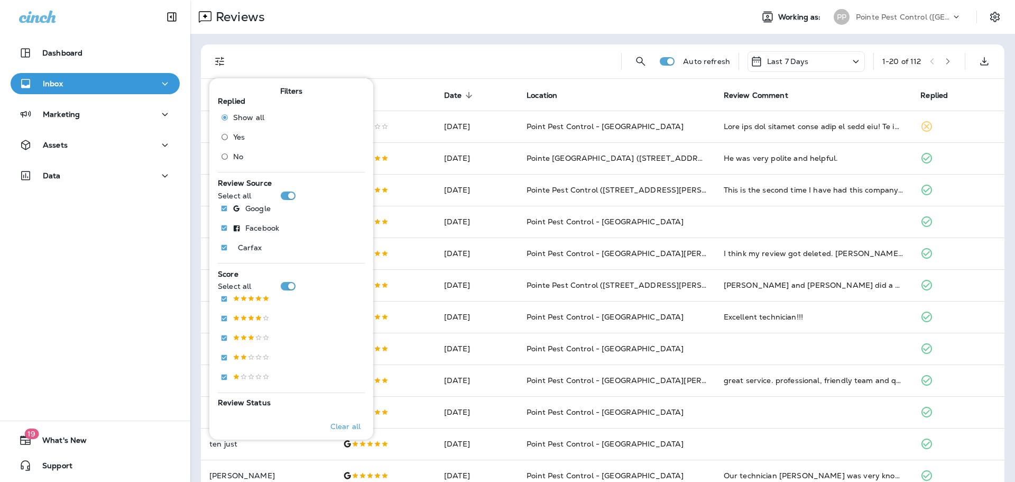
drag, startPoint x: 210, startPoint y: 157, endPoint x: 215, endPoint y: 158, distance: 5.4
click at [210, 157] on div "Filters Replied Show all Yes No Review Source Select all Google Facebook .st0{f…" at bounding box center [291, 258] width 164 height 361
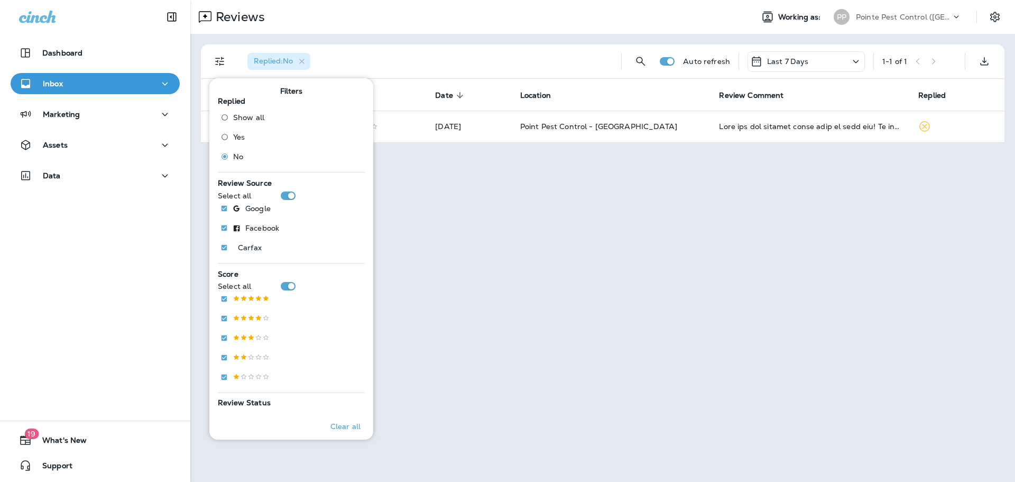
click at [435, 43] on div "Replied : No Auto refresh Last 7 Days 1 - 1 of 1 Customer Score Date sorted des…" at bounding box center [602, 93] width 825 height 119
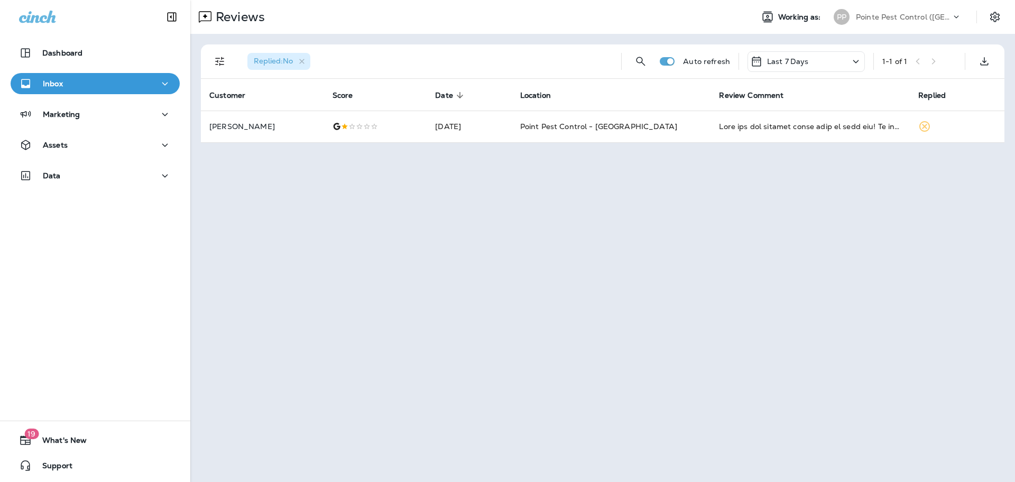
click at [905, 18] on p "Pointe Pest Control ([GEOGRAPHIC_DATA])" at bounding box center [903, 17] width 95 height 8
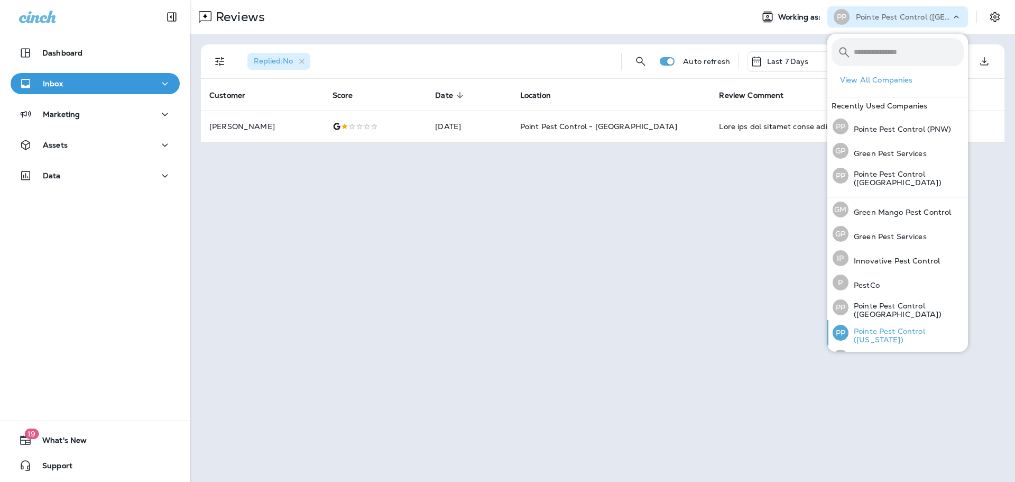
click at [891, 327] on div "PP Pointe Pest Control ([US_STATE])" at bounding box center [899, 332] width 140 height 25
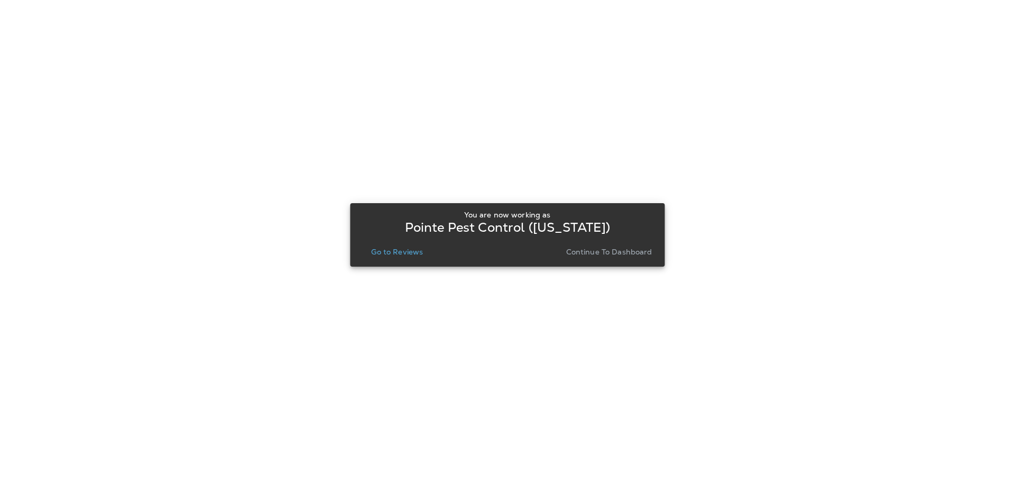
click at [394, 249] on p "Go to Reviews" at bounding box center [397, 251] width 52 height 8
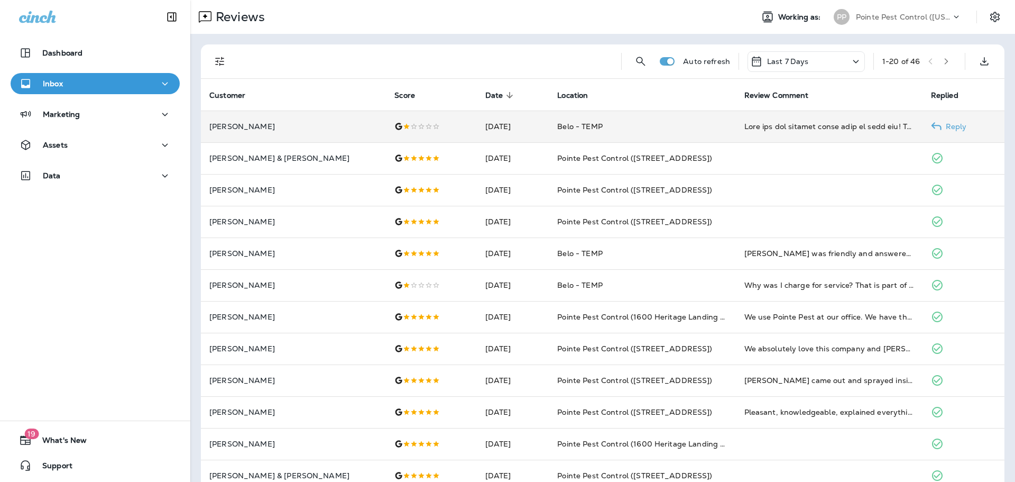
click at [286, 136] on td "[PERSON_NAME]" at bounding box center [293, 127] width 185 height 32
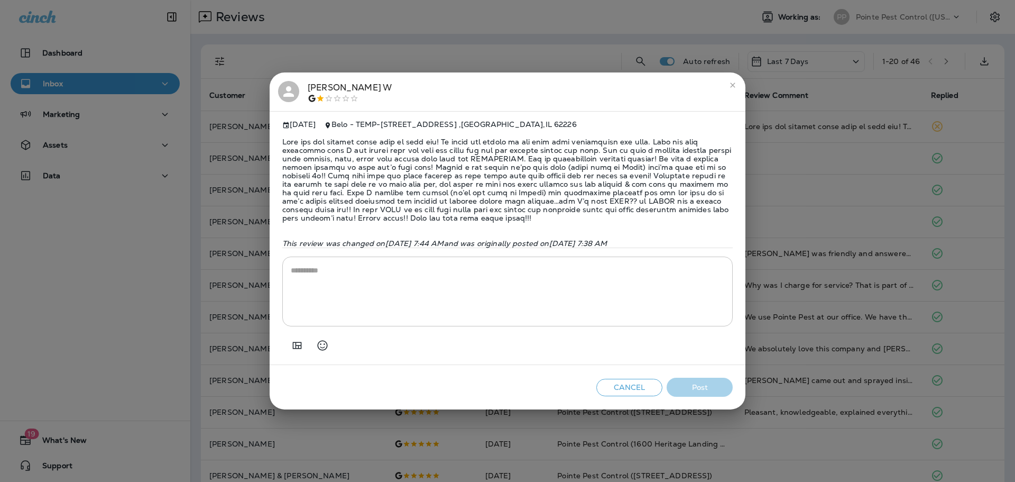
click at [290, 88] on icon at bounding box center [289, 92] width 16 height 16
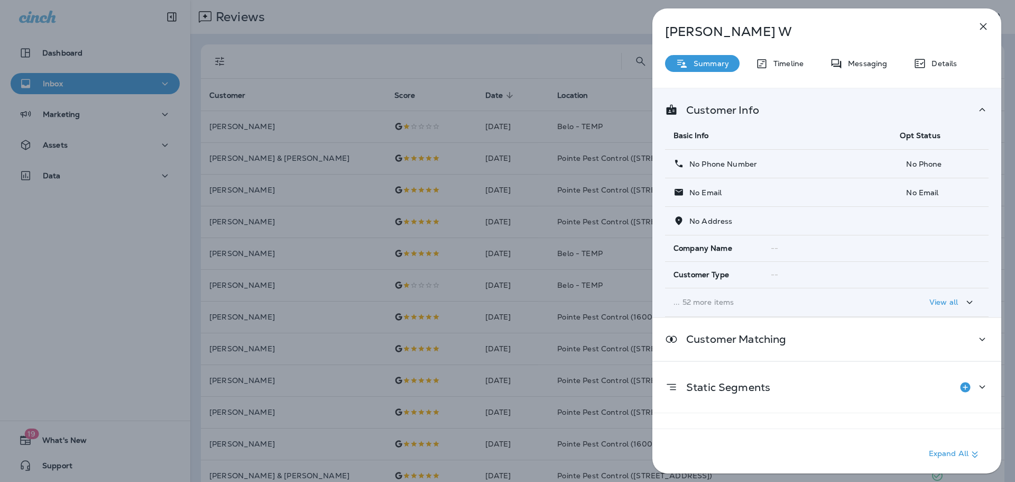
click at [290, 88] on div "[PERSON_NAME] Summary Timeline Messaging Details Customer Info Basic Info Opt S…" at bounding box center [507, 241] width 1015 height 482
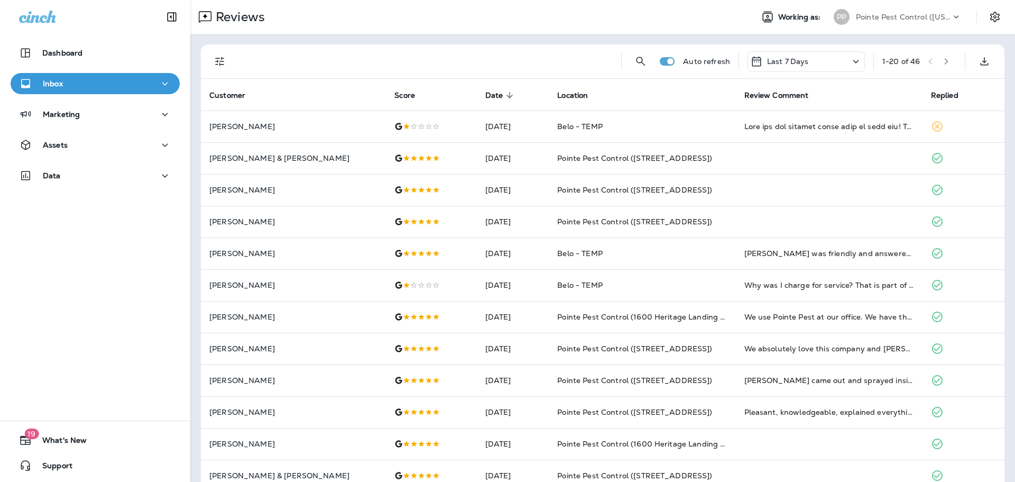
drag, startPoint x: 909, startPoint y: 7, endPoint x: 907, endPoint y: 12, distance: 5.7
click at [909, 7] on div "PP Pointe Pest Control ([US_STATE])" at bounding box center [897, 16] width 141 height 21
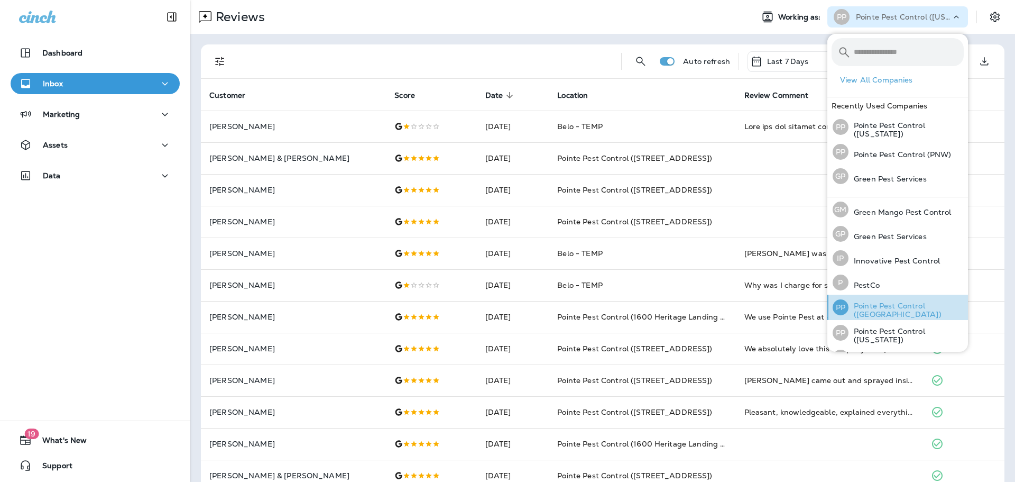
click at [887, 306] on p "Pointe Pest Control ([GEOGRAPHIC_DATA])" at bounding box center [906, 309] width 115 height 17
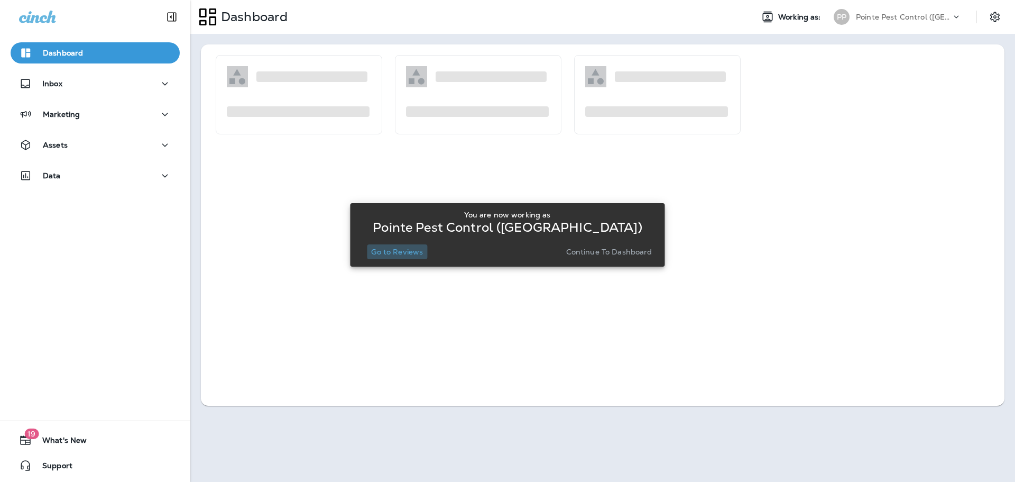
click at [403, 245] on button "Go to Reviews" at bounding box center [397, 251] width 60 height 15
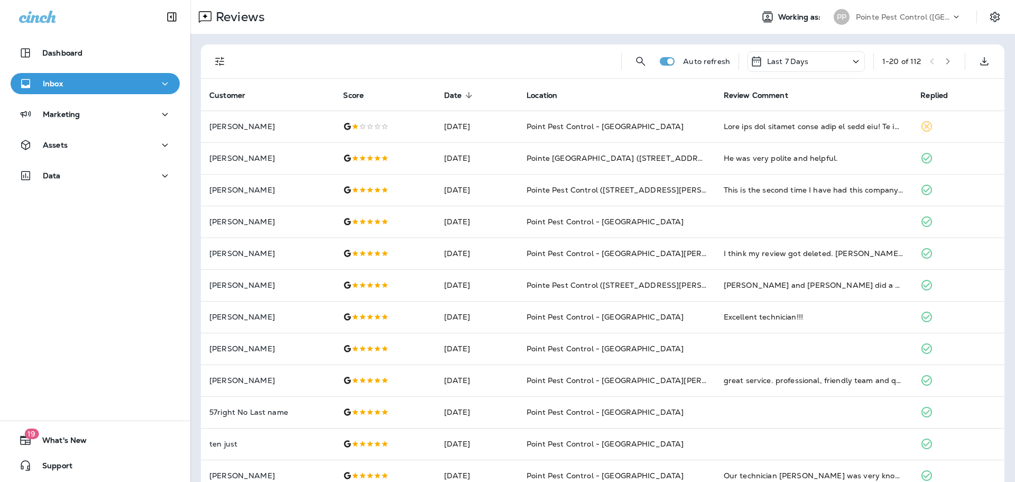
click at [224, 61] on icon "Filters" at bounding box center [219, 61] width 9 height 9
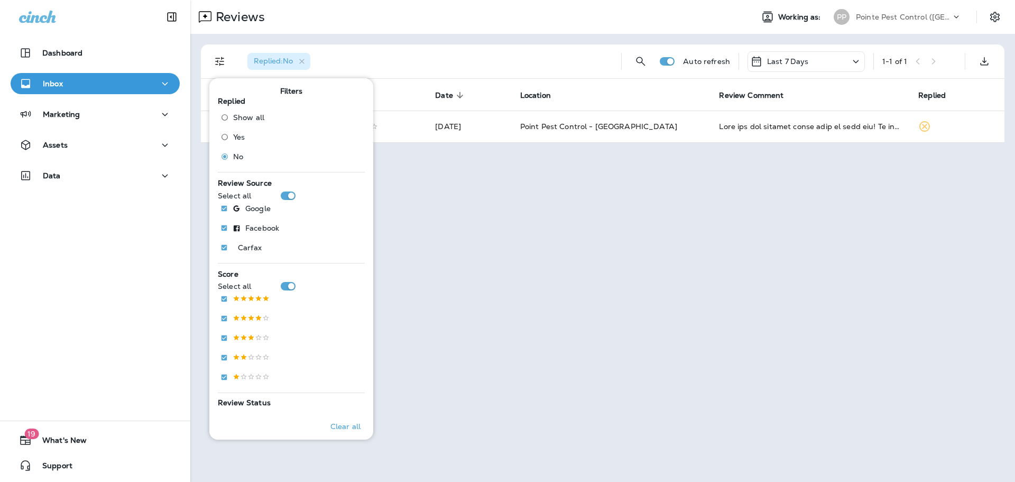
drag, startPoint x: 403, startPoint y: 38, endPoint x: 431, endPoint y: 85, distance: 54.8
click at [403, 38] on div "Replied : No Auto refresh Last 7 Days 1 - 1 of 1 Customer Score Date sorted des…" at bounding box center [602, 93] width 825 height 119
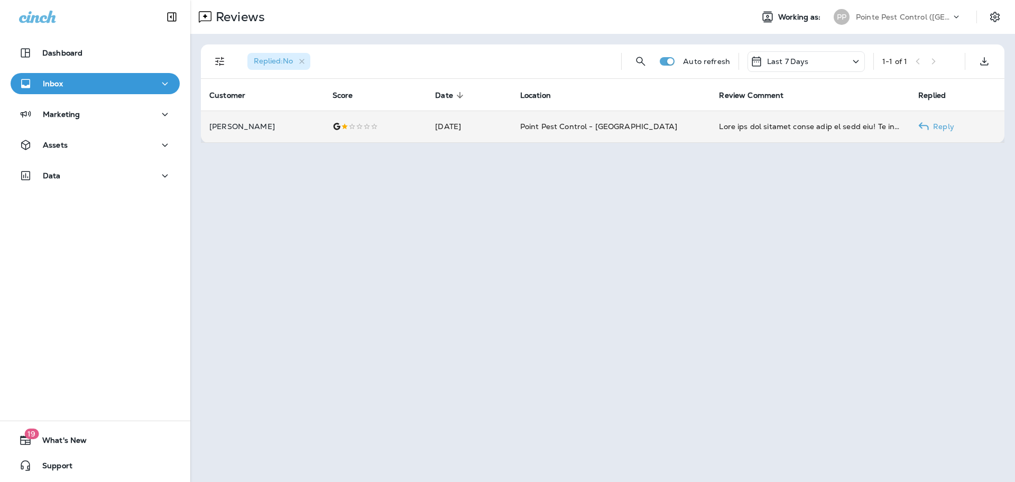
click at [467, 122] on td "[DATE]" at bounding box center [469, 127] width 85 height 32
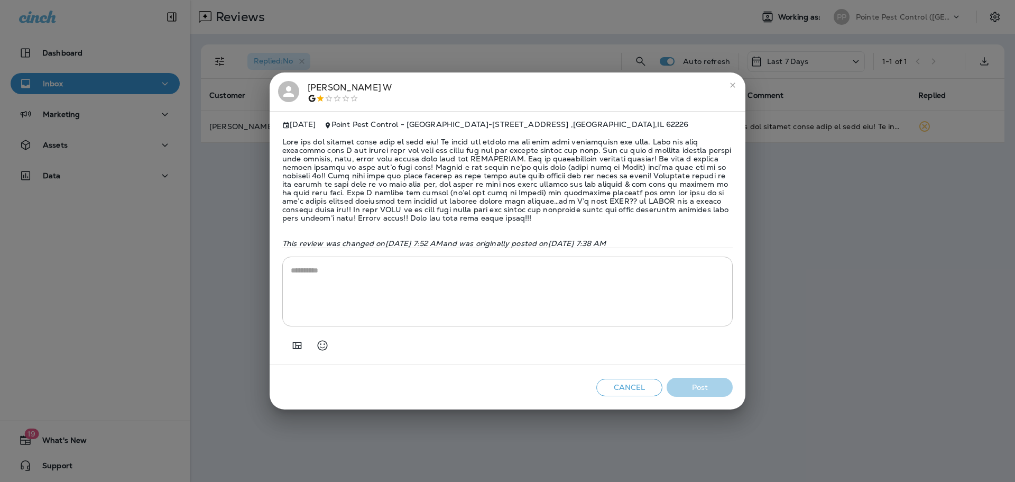
click at [542, 311] on textarea at bounding box center [508, 291] width 434 height 53
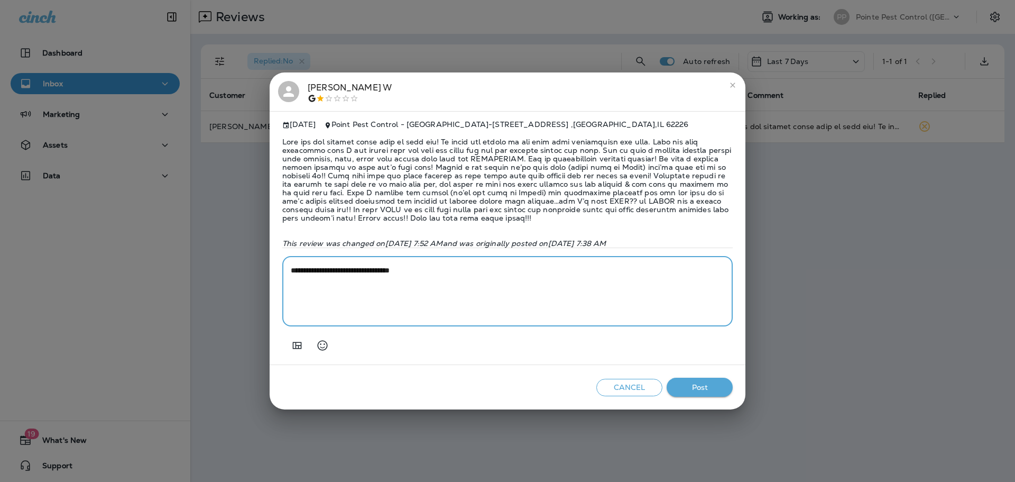
paste textarea "**********"
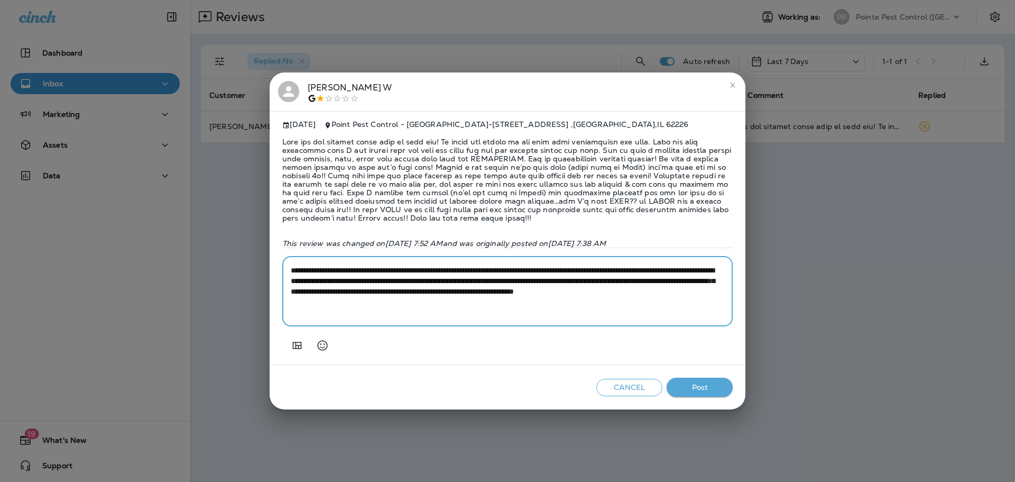
drag, startPoint x: 544, startPoint y: 275, endPoint x: 631, endPoint y: 277, distance: 86.7
click at [631, 277] on textarea "**********" at bounding box center [508, 291] width 434 height 53
drag, startPoint x: 701, startPoint y: 277, endPoint x: 620, endPoint y: 276, distance: 80.4
click at [620, 276] on textarea "**********" at bounding box center [508, 291] width 434 height 53
click at [580, 275] on textarea "**********" at bounding box center [508, 291] width 434 height 53
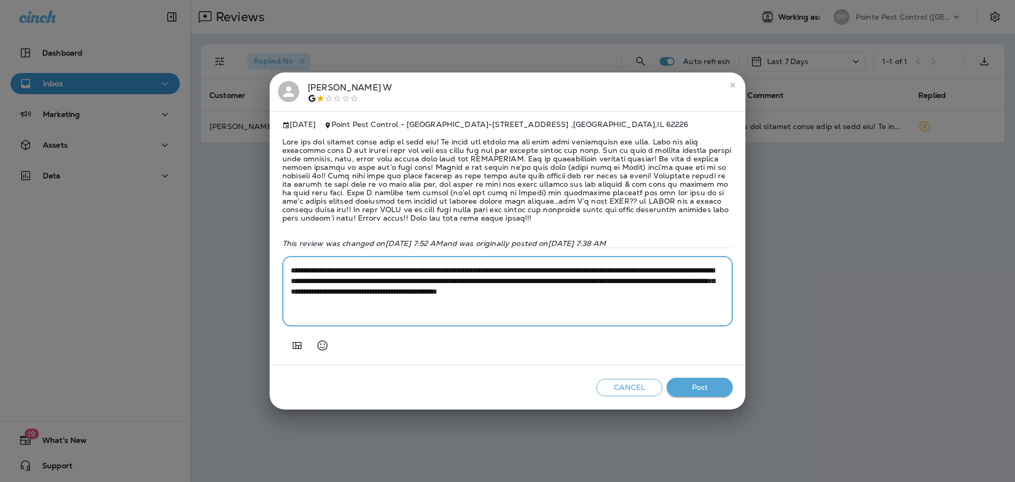
click at [323, 286] on textarea "**********" at bounding box center [508, 291] width 434 height 53
click at [432, 294] on textarea "**********" at bounding box center [508, 291] width 434 height 53
drag, startPoint x: 500, startPoint y: 297, endPoint x: 342, endPoint y: 282, distance: 158.3
click at [342, 282] on textarea "**********" at bounding box center [508, 291] width 434 height 53
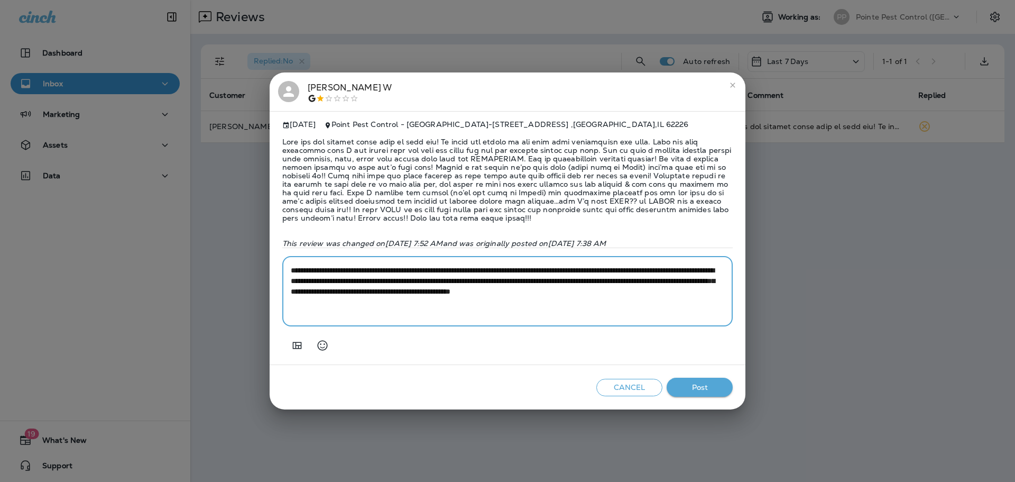
paste textarea
drag, startPoint x: 514, startPoint y: 306, endPoint x: 501, endPoint y: 296, distance: 16.6
click at [501, 296] on textarea "**********" at bounding box center [508, 291] width 434 height 53
click at [343, 286] on textarea "**********" at bounding box center [508, 291] width 434 height 53
click at [448, 288] on textarea "**********" at bounding box center [508, 291] width 434 height 53
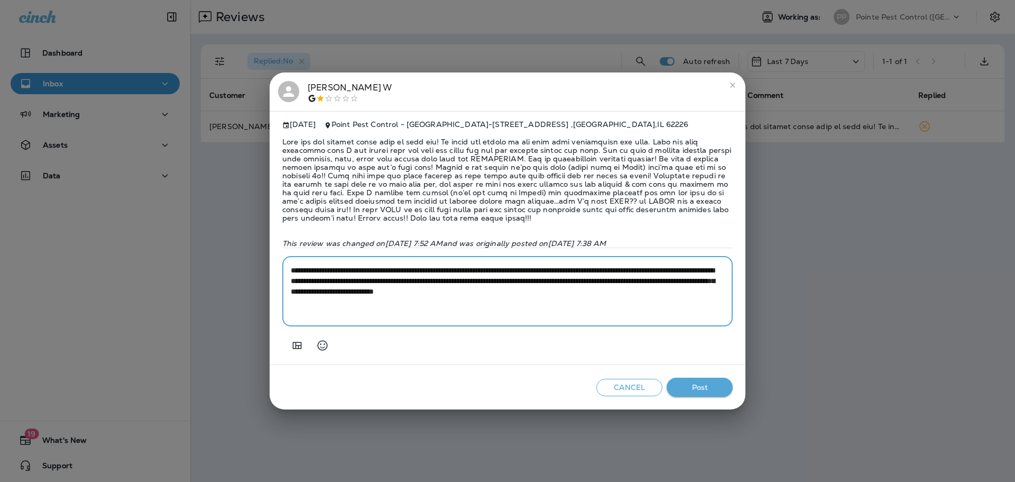
click at [706, 286] on textarea "**********" at bounding box center [508, 291] width 434 height 53
click at [702, 296] on textarea "**********" at bounding box center [508, 291] width 434 height 53
click at [343, 286] on textarea "**********" at bounding box center [508, 291] width 434 height 53
paste textarea "**********"
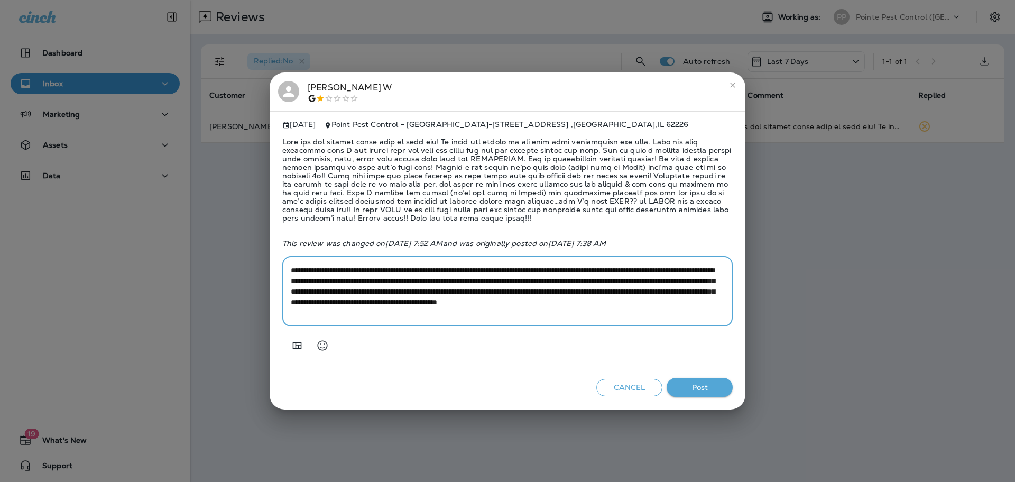
click at [474, 287] on textarea "**********" at bounding box center [508, 291] width 434 height 53
drag, startPoint x: 591, startPoint y: 287, endPoint x: 569, endPoint y: 288, distance: 21.7
click at [569, 288] on textarea "**********" at bounding box center [508, 291] width 434 height 53
drag, startPoint x: 705, startPoint y: 288, endPoint x: 705, endPoint y: 300, distance: 12.7
click at [705, 288] on textarea "**********" at bounding box center [508, 291] width 434 height 53
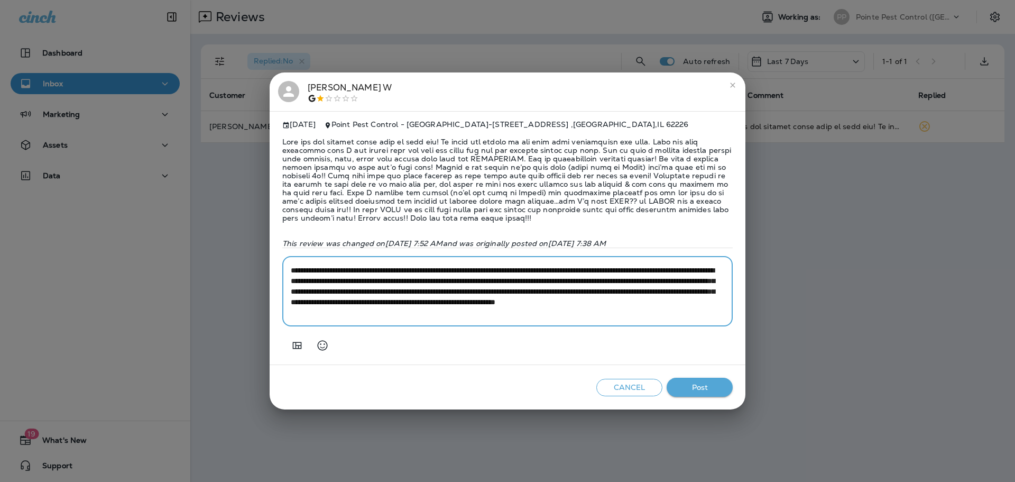
click at [548, 303] on textarea "**********" at bounding box center [508, 291] width 434 height 53
type textarea "**********"
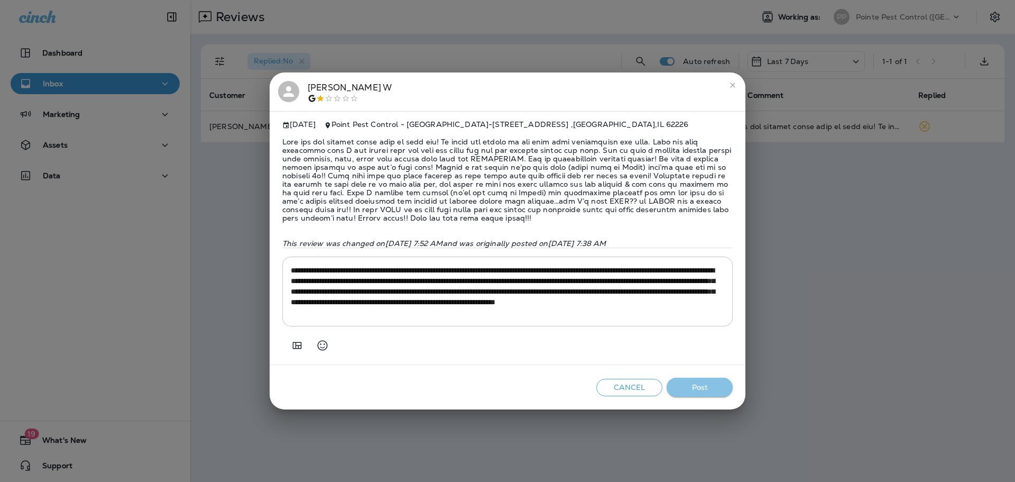
click at [700, 394] on button "Post" at bounding box center [700, 388] width 66 height 20
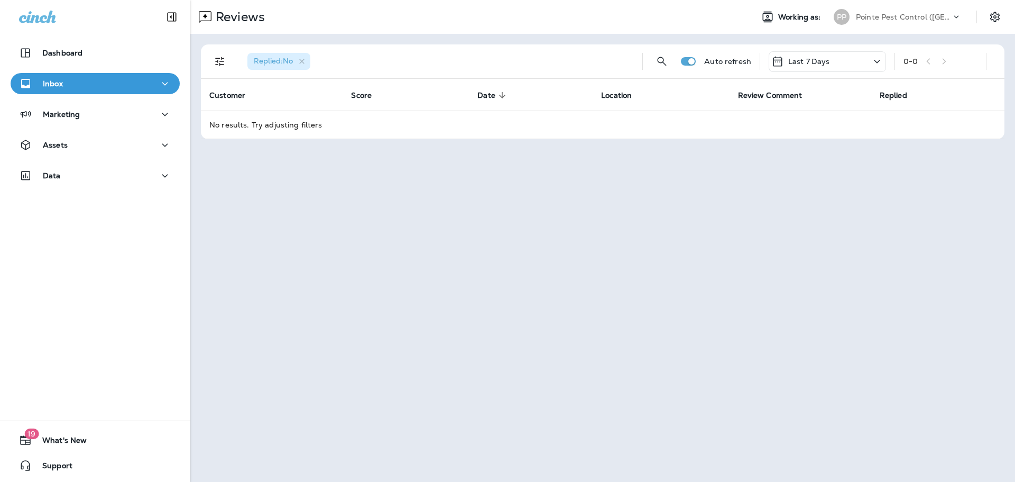
click at [946, 14] on p "Pointe Pest Control ([GEOGRAPHIC_DATA])" at bounding box center [903, 17] width 95 height 8
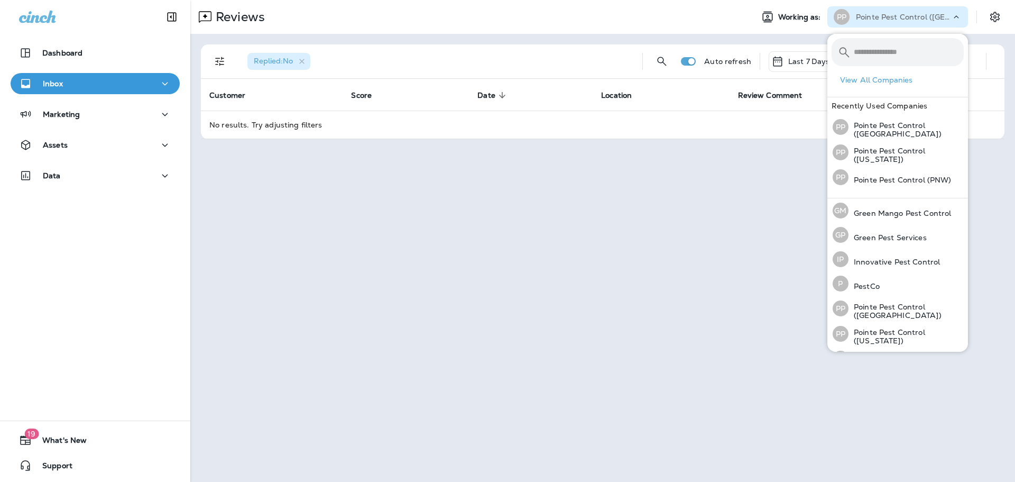
click at [302, 61] on icon "button" at bounding box center [302, 61] width 9 height 9
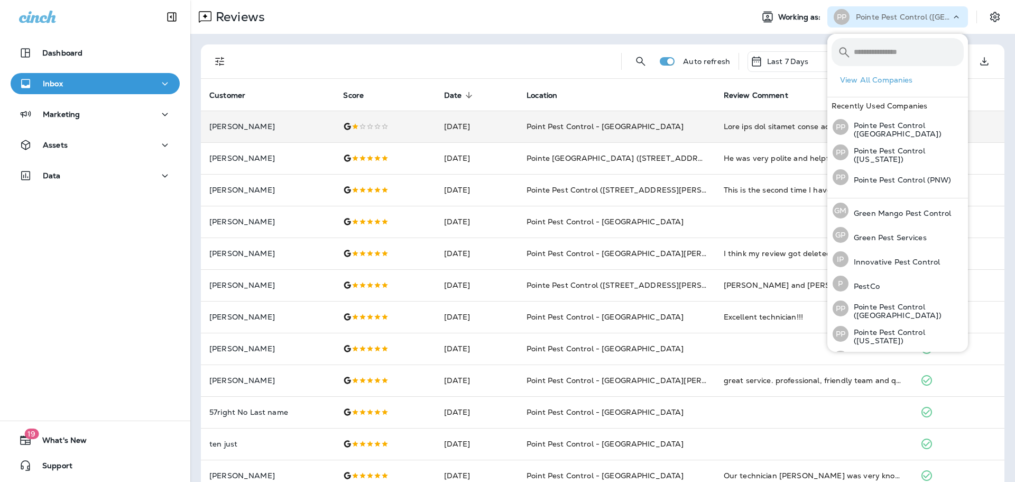
click at [418, 128] on div at bounding box center [385, 126] width 84 height 8
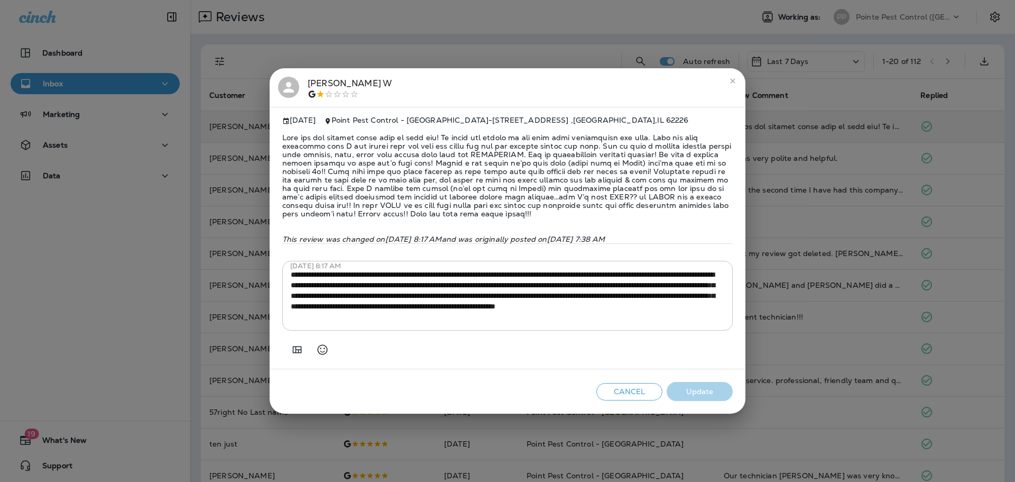
click at [448, 307] on textarea "**********" at bounding box center [508, 295] width 434 height 53
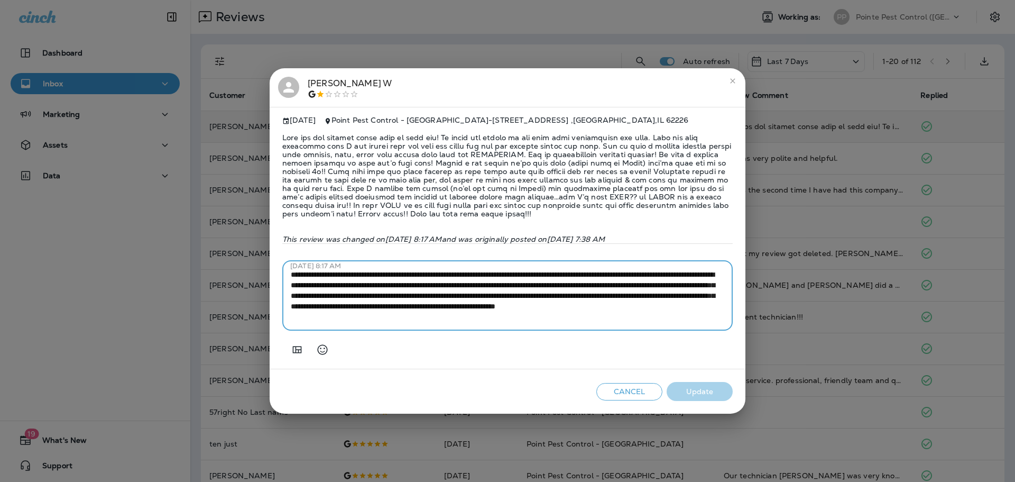
click at [448, 307] on textarea "**********" at bounding box center [508, 295] width 434 height 53
drag, startPoint x: 510, startPoint y: 333, endPoint x: 585, endPoint y: 348, distance: 77.1
click at [510, 330] on div "**********" at bounding box center [507, 296] width 450 height 70
click at [635, 398] on button "Cancel" at bounding box center [629, 391] width 66 height 17
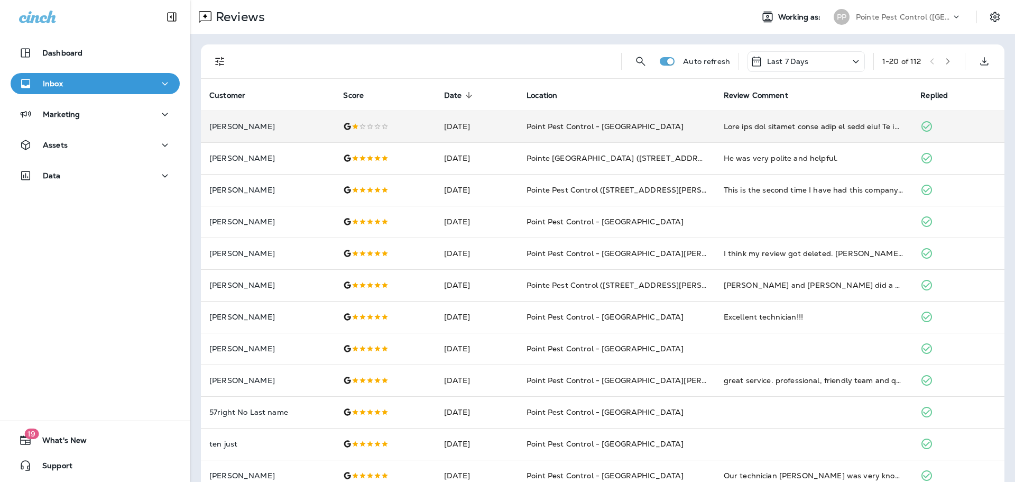
click at [930, 16] on p "Pointe Pest Control ([GEOGRAPHIC_DATA])" at bounding box center [903, 17] width 95 height 8
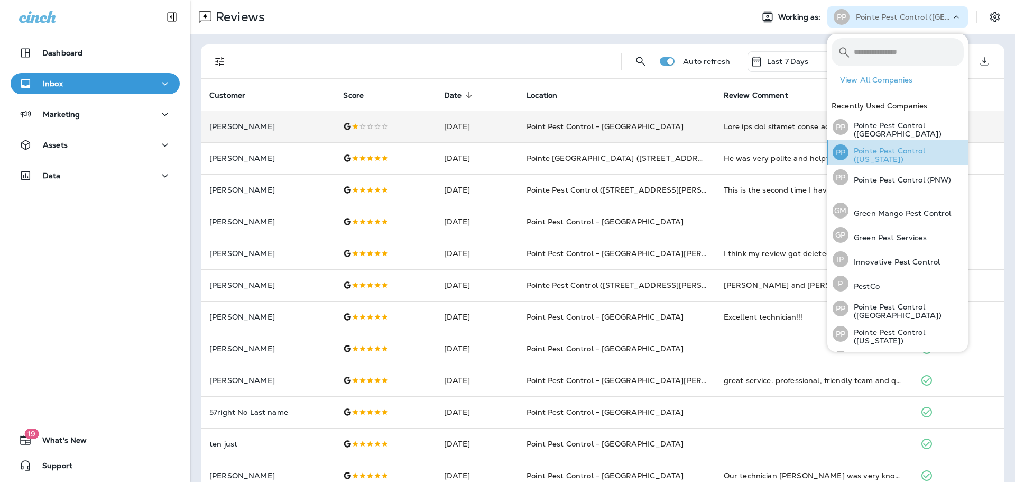
click at [913, 153] on p "Pointe Pest Control ([US_STATE])" at bounding box center [906, 154] width 115 height 17
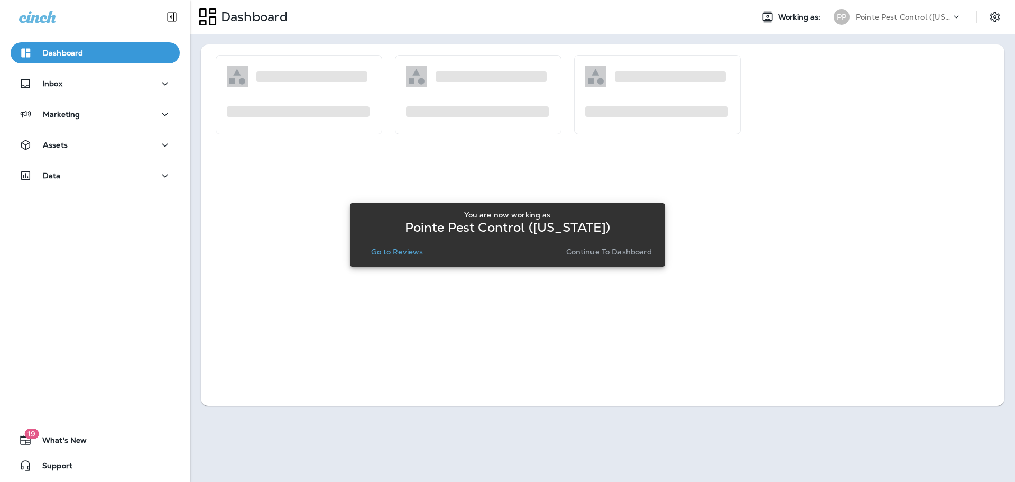
click at [412, 255] on p "Go to Reviews" at bounding box center [397, 251] width 52 height 8
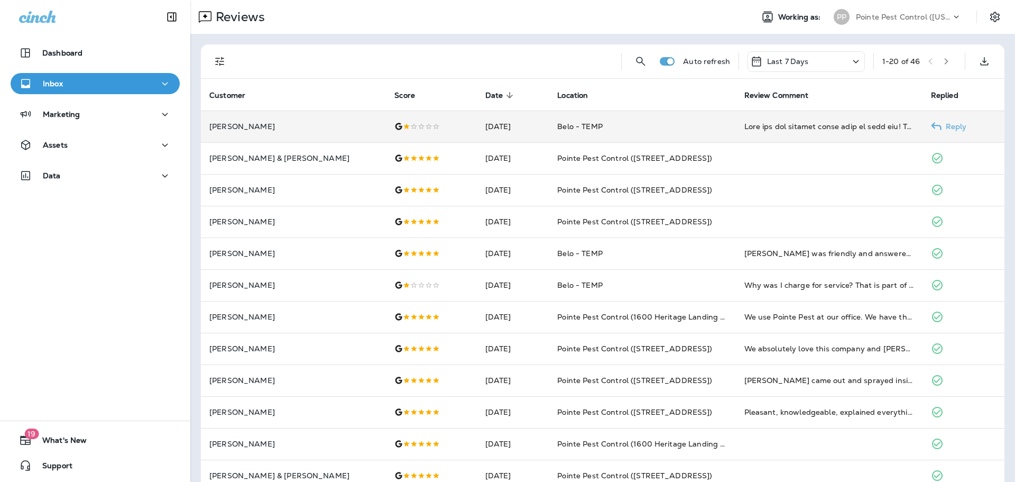
click at [482, 137] on td "[DATE]" at bounding box center [513, 127] width 72 height 32
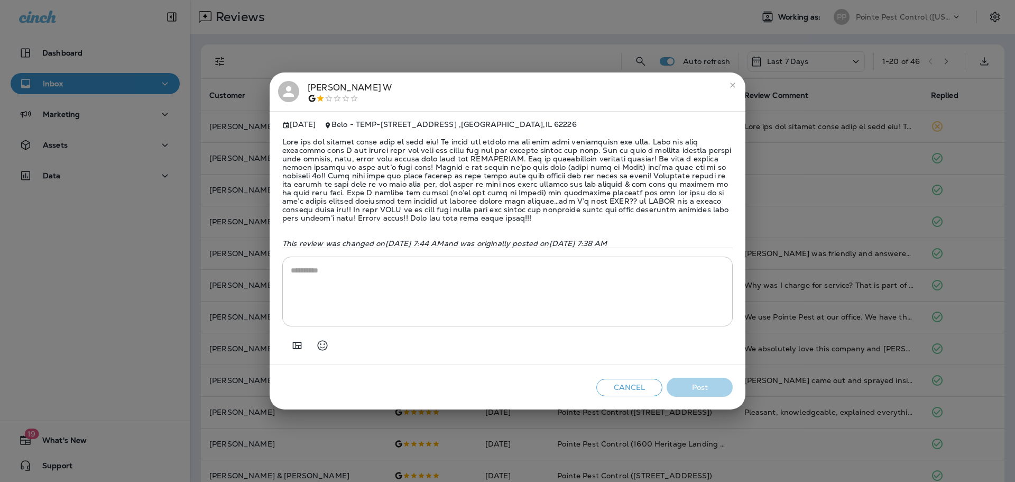
click at [486, 282] on textarea at bounding box center [508, 291] width 434 height 53
paste textarea "**********"
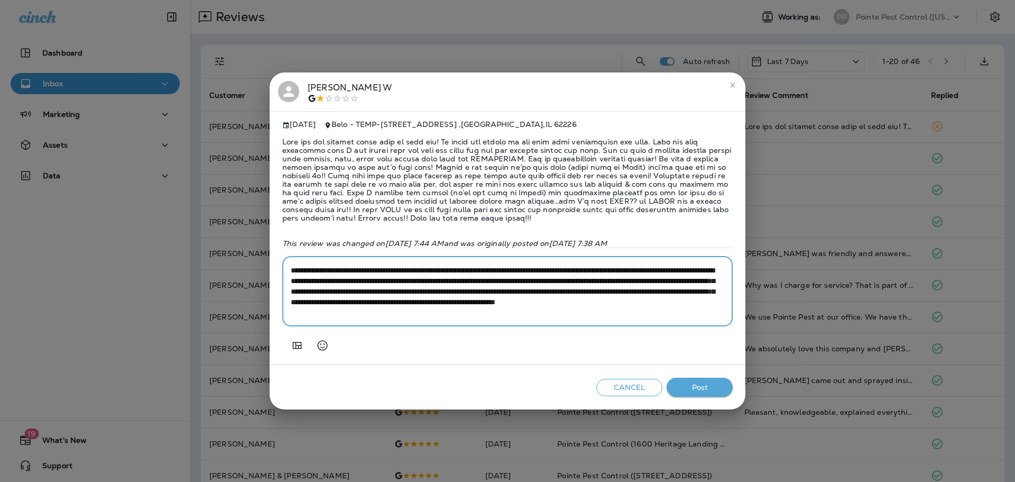
type textarea "**********"
click at [711, 381] on div "Cancel Post" at bounding box center [508, 387] width 476 height 45
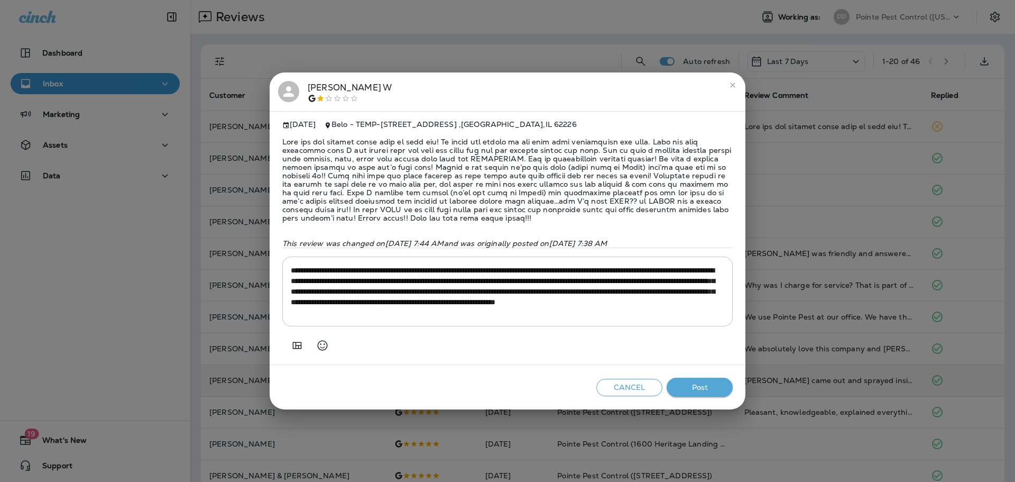
click at [704, 389] on button "Post" at bounding box center [700, 388] width 66 height 20
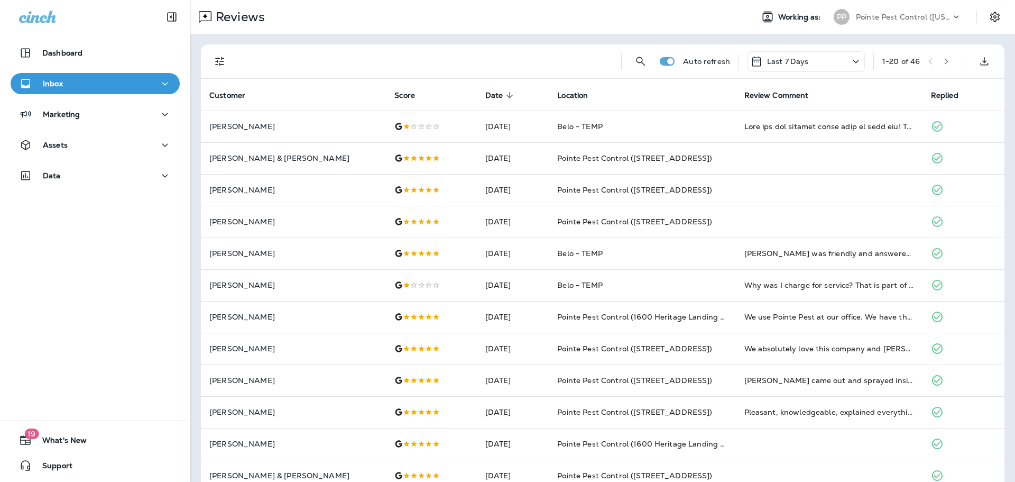
click at [930, 11] on div "Pointe Pest Control ([US_STATE])" at bounding box center [903, 17] width 95 height 16
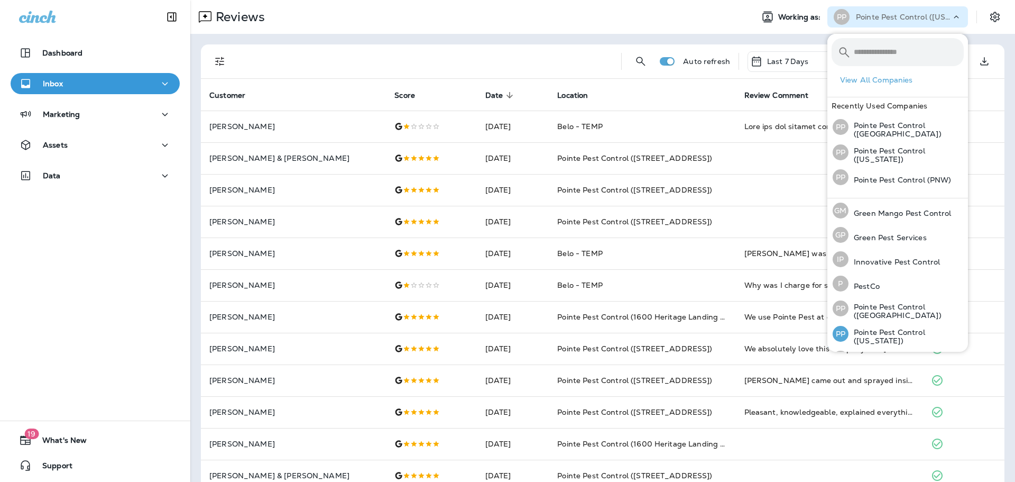
scroll to position [43, 0]
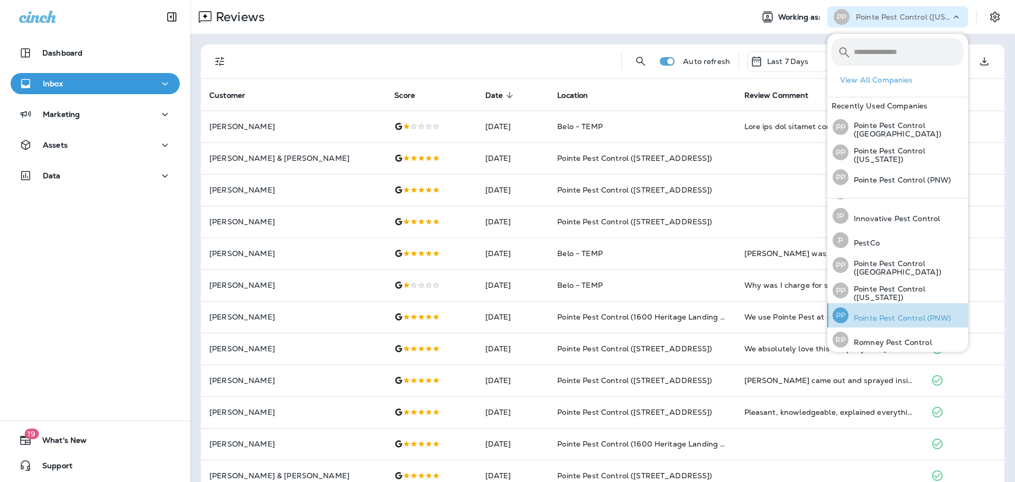
click at [904, 314] on p "Pointe Pest Control (PNW)" at bounding box center [900, 318] width 103 height 8
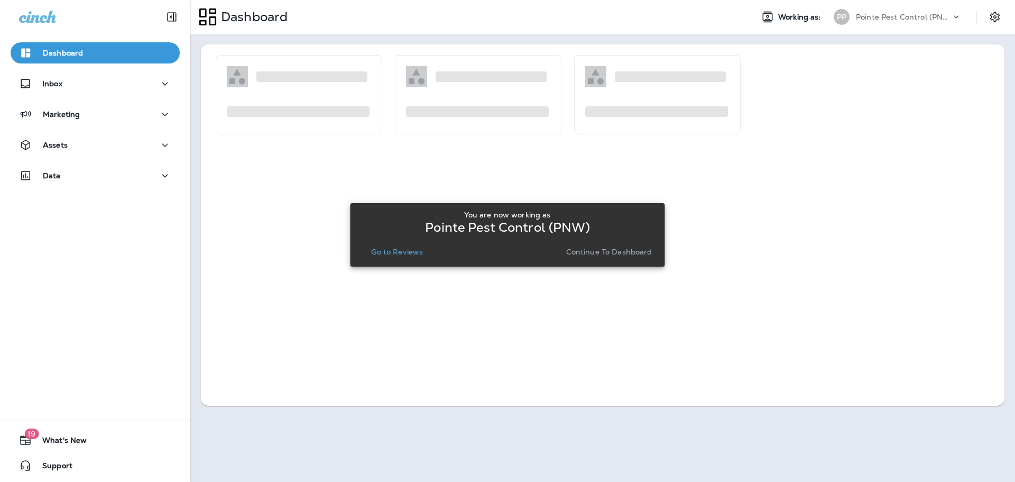
click at [400, 255] on p "Go to Reviews" at bounding box center [397, 251] width 52 height 8
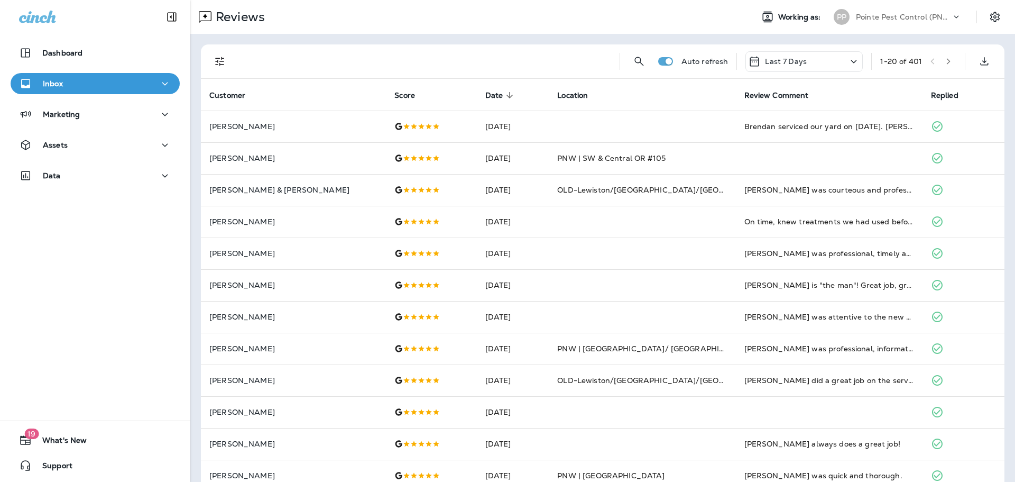
click at [222, 58] on icon "Filters" at bounding box center [219, 61] width 9 height 9
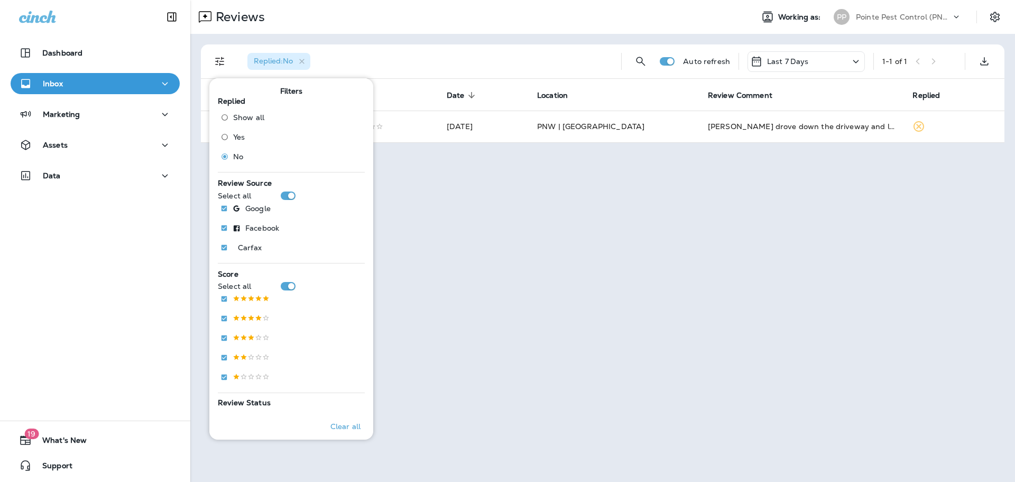
click at [564, 14] on div "Reviews" at bounding box center [467, 16] width 554 height 21
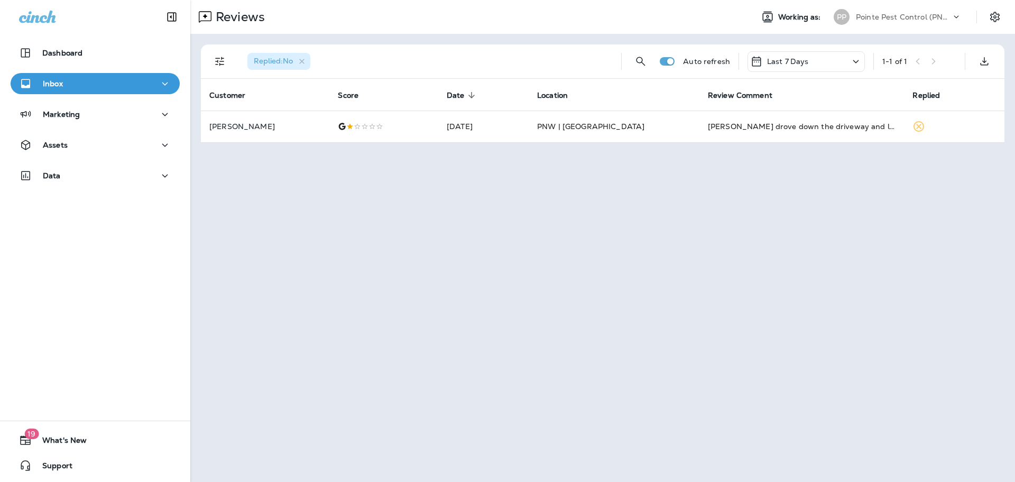
drag, startPoint x: 913, startPoint y: 15, endPoint x: 913, endPoint y: 26, distance: 11.1
click at [914, 15] on p "Pointe Pest Control (PNW)" at bounding box center [903, 17] width 95 height 8
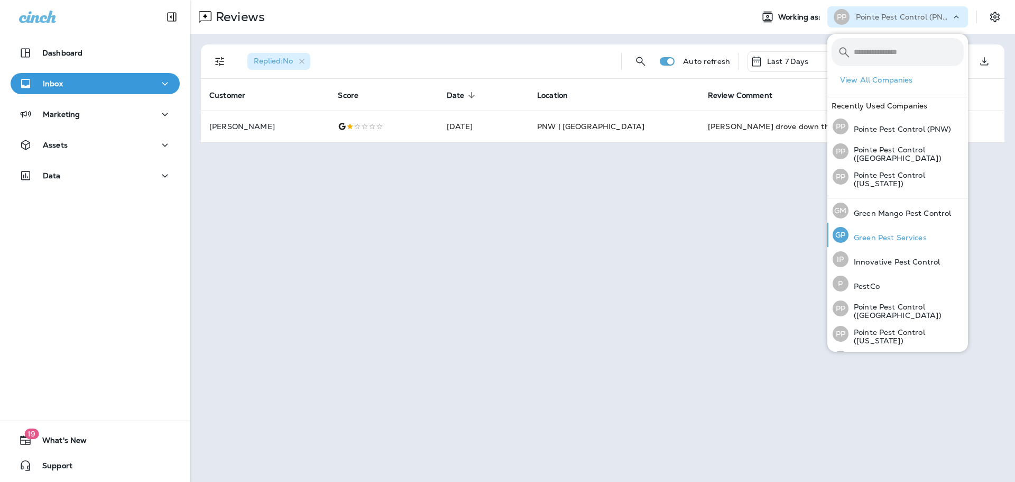
click at [902, 226] on div "[PERSON_NAME] Pest Services" at bounding box center [880, 235] width 103 height 24
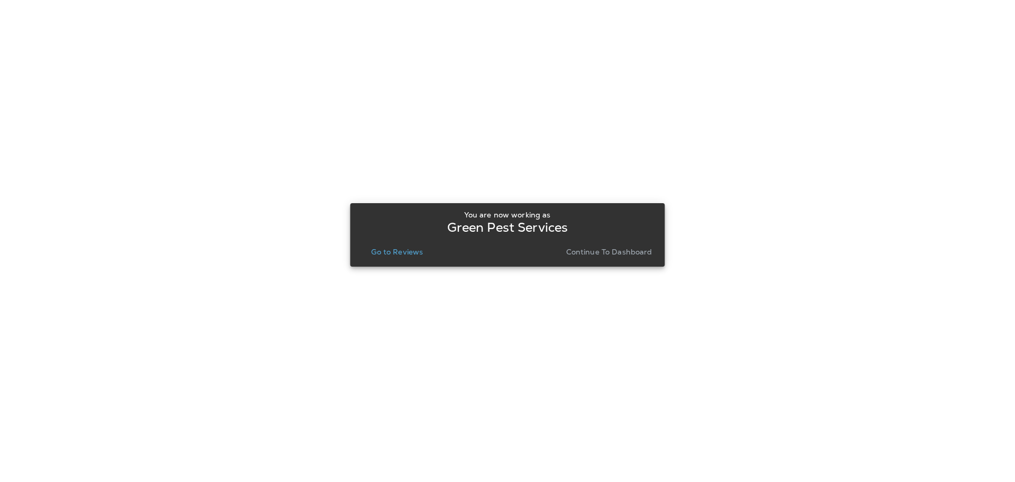
click at [395, 256] on button "Go to Reviews" at bounding box center [397, 251] width 60 height 15
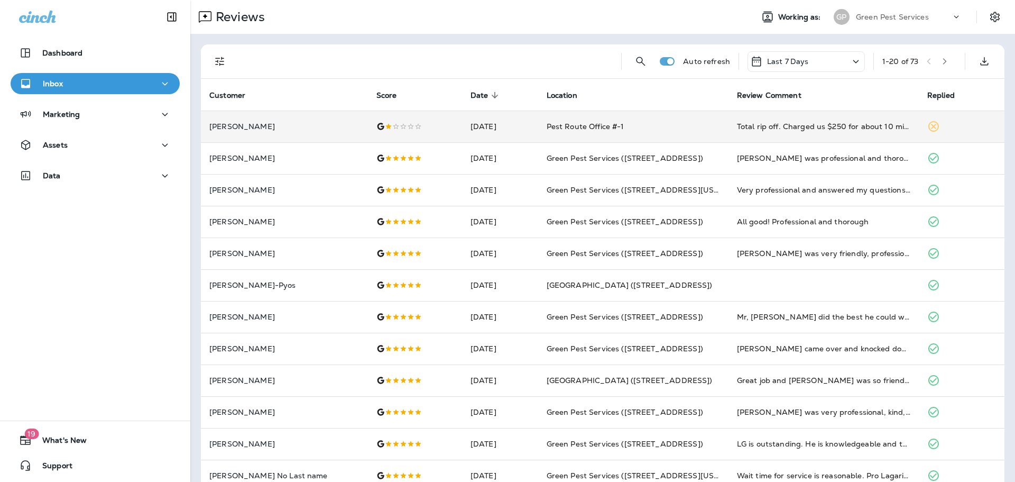
click at [316, 135] on td "[PERSON_NAME]" at bounding box center [284, 127] width 167 height 32
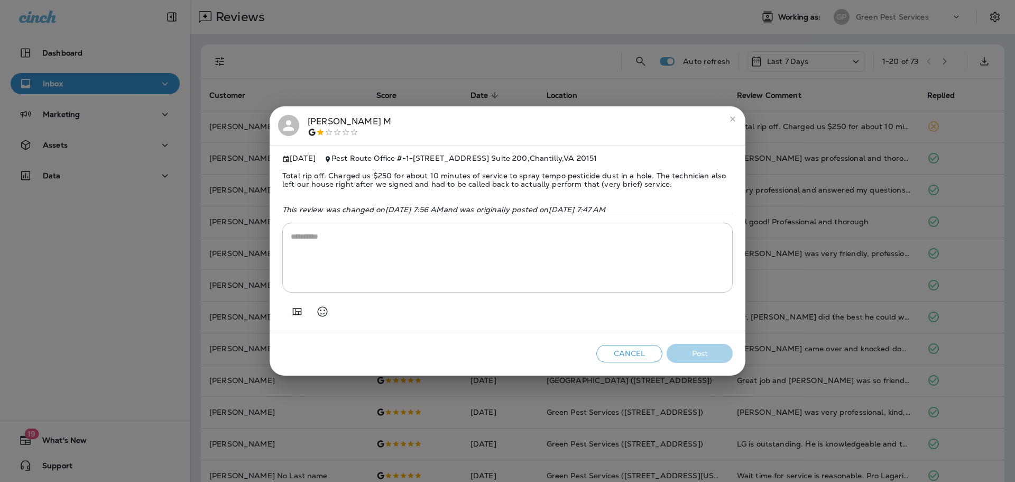
click at [294, 125] on icon at bounding box center [289, 125] width 16 height 16
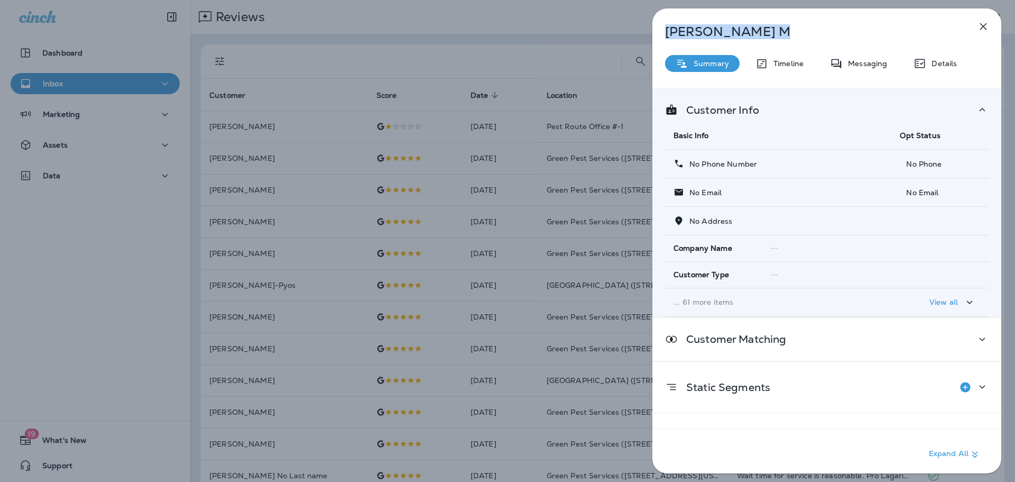
drag, startPoint x: 721, startPoint y: 31, endPoint x: 651, endPoint y: 31, distance: 69.8
click at [651, 31] on div "[PERSON_NAME] Summary Timeline Messaging Details Customer Info Basic Info Opt S…" at bounding box center [827, 241] width 376 height 482
copy p "[PERSON_NAME]"
click at [130, 222] on div "[PERSON_NAME] Summary Timeline Messaging Details Customer Info Basic Info Opt S…" at bounding box center [507, 241] width 1015 height 482
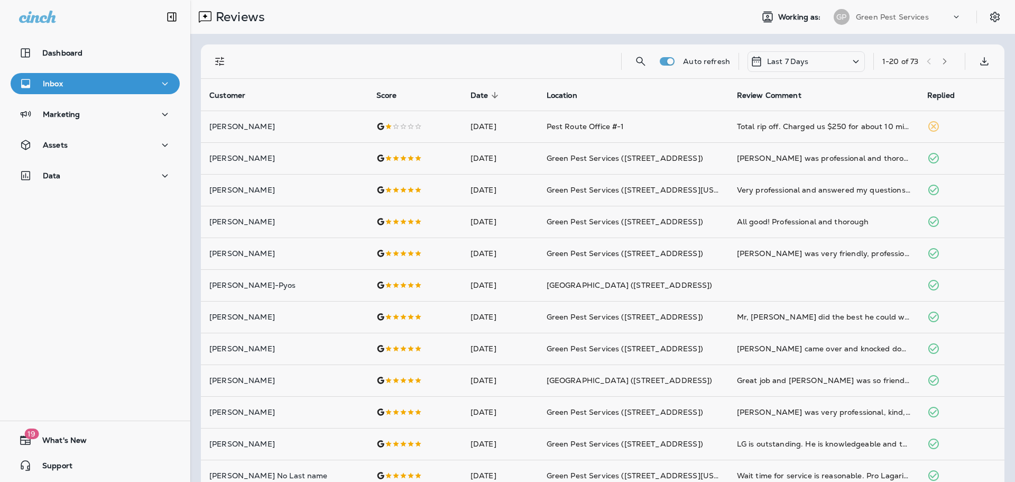
drag, startPoint x: 119, startPoint y: 172, endPoint x: 118, endPoint y: 180, distance: 7.4
click at [119, 172] on div at bounding box center [563, 241] width 1015 height 482
click at [121, 171] on div "Data" at bounding box center [95, 175] width 152 height 13
click at [103, 234] on div "Customers" at bounding box center [95, 230] width 161 height 16
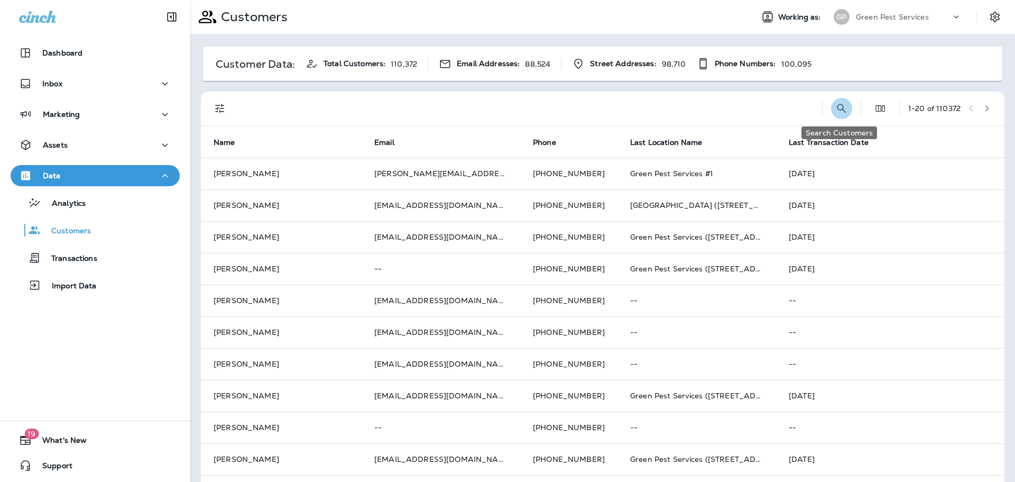
click at [839, 112] on icon "Search Customers" at bounding box center [841, 108] width 13 height 13
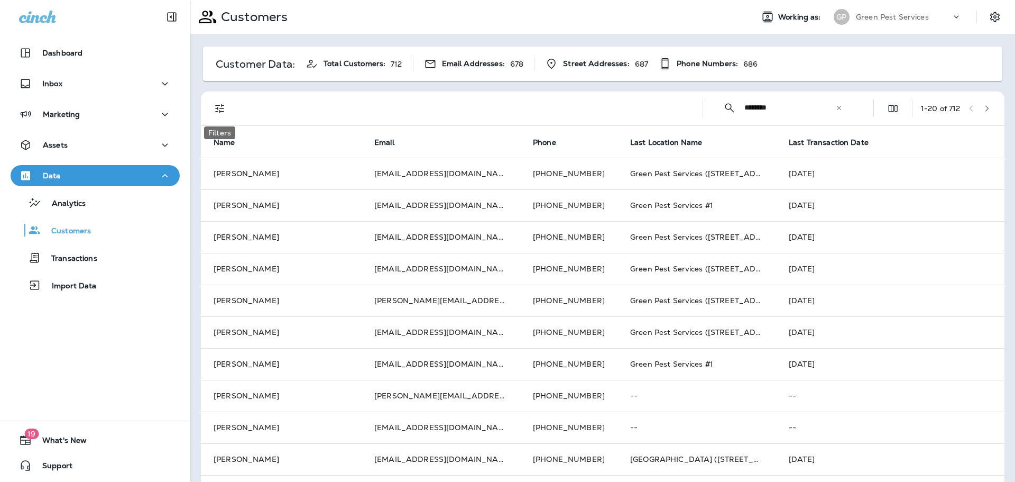
type input "********"
click at [216, 106] on icon "Filters" at bounding box center [220, 108] width 13 height 13
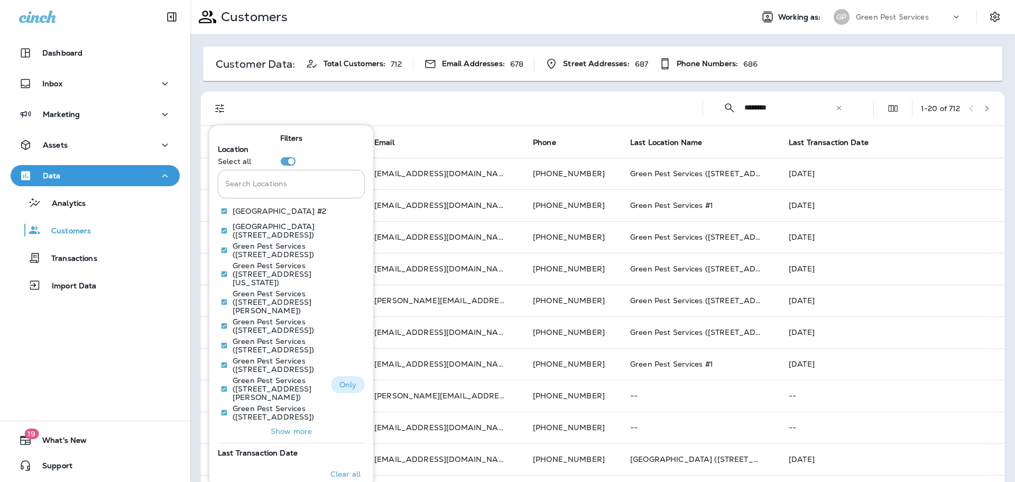
scroll to position [60, 0]
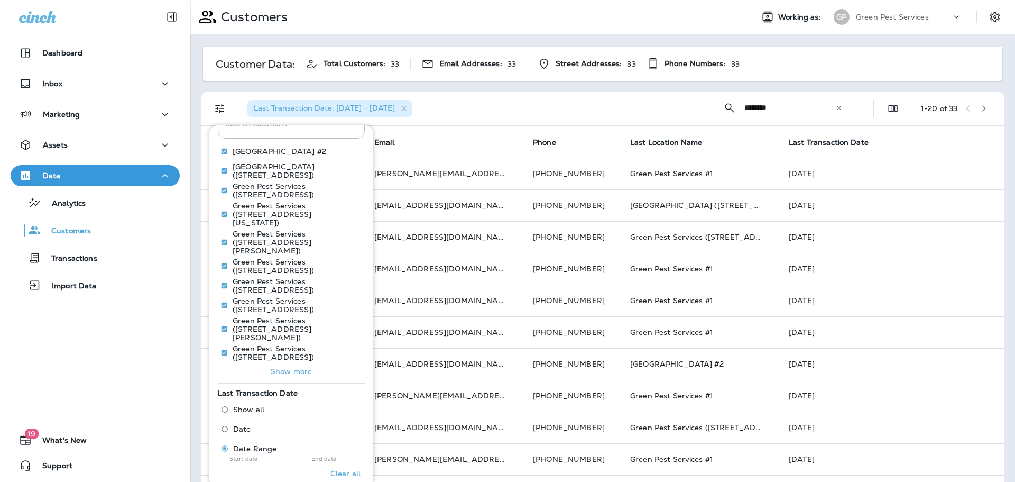
click at [507, 100] on div "Last Transaction Date: [DATE] - [DATE]" at bounding box center [466, 108] width 455 height 34
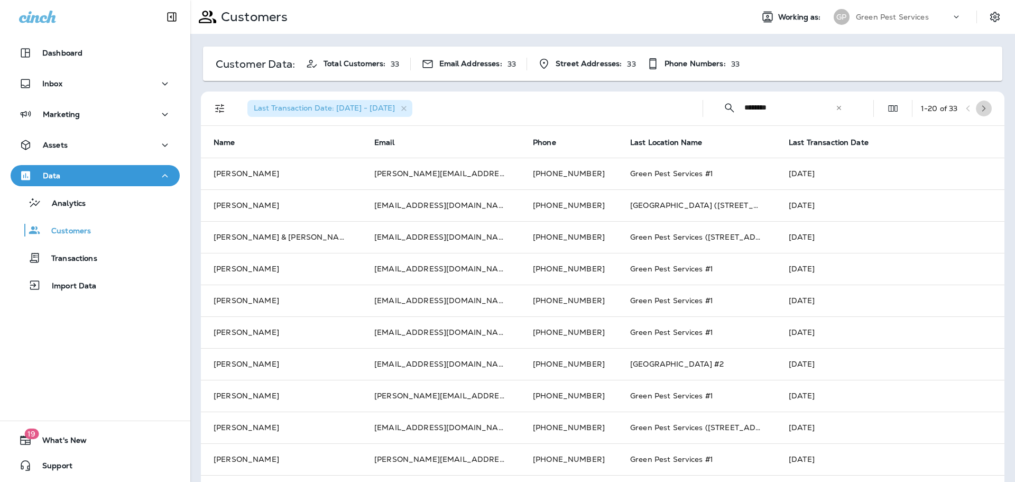
click at [986, 112] on button "button" at bounding box center [984, 108] width 16 height 16
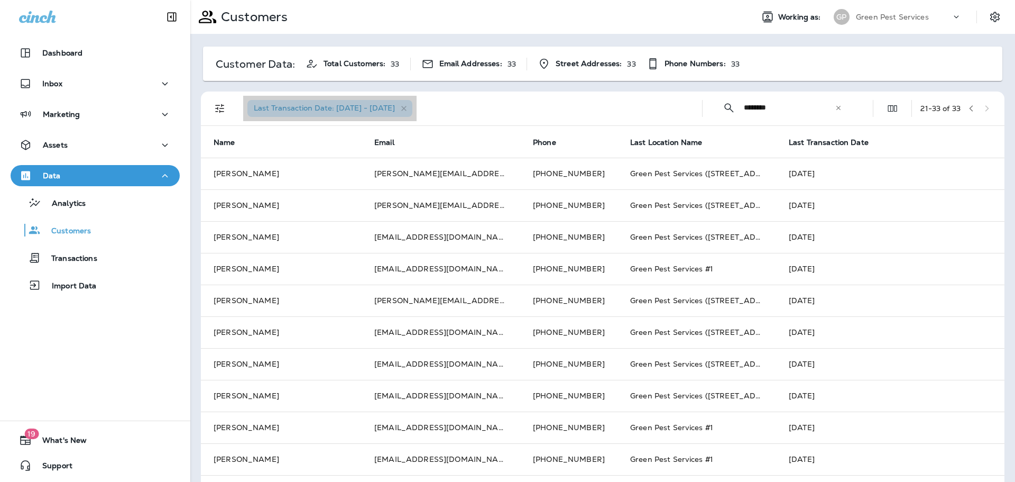
click at [409, 106] on icon "button" at bounding box center [404, 108] width 9 height 9
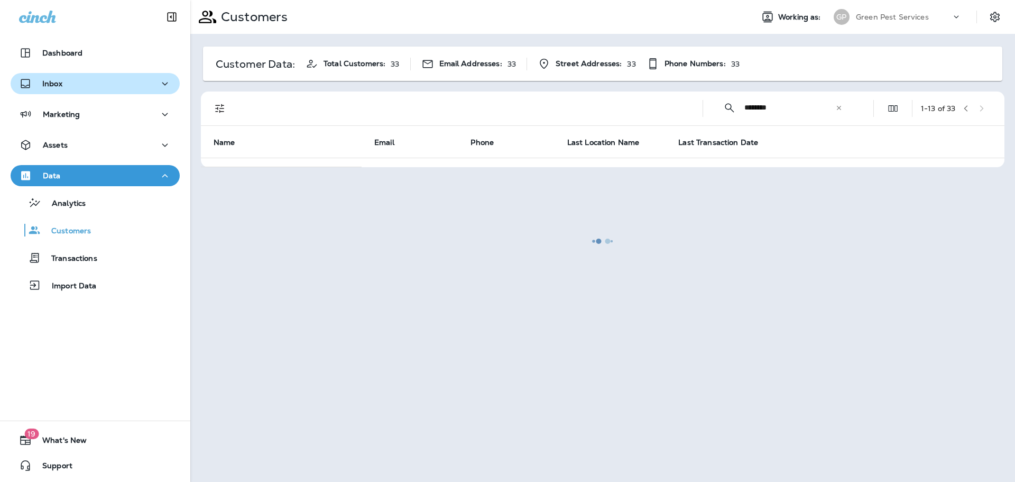
drag, startPoint x: 86, startPoint y: 76, endPoint x: 83, endPoint y: 85, distance: 8.9
click at [86, 76] on button "Inbox" at bounding box center [95, 83] width 169 height 21
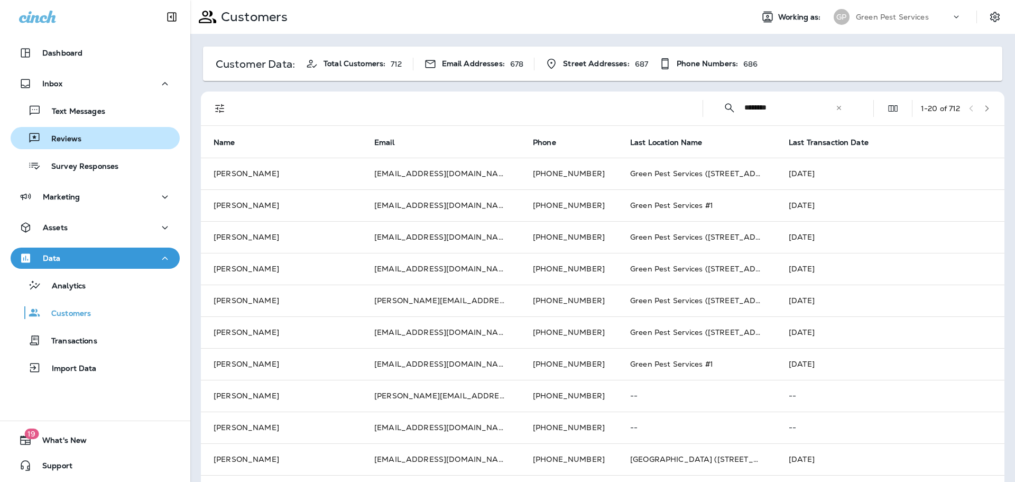
click at [78, 140] on p "Reviews" at bounding box center [61, 139] width 41 height 10
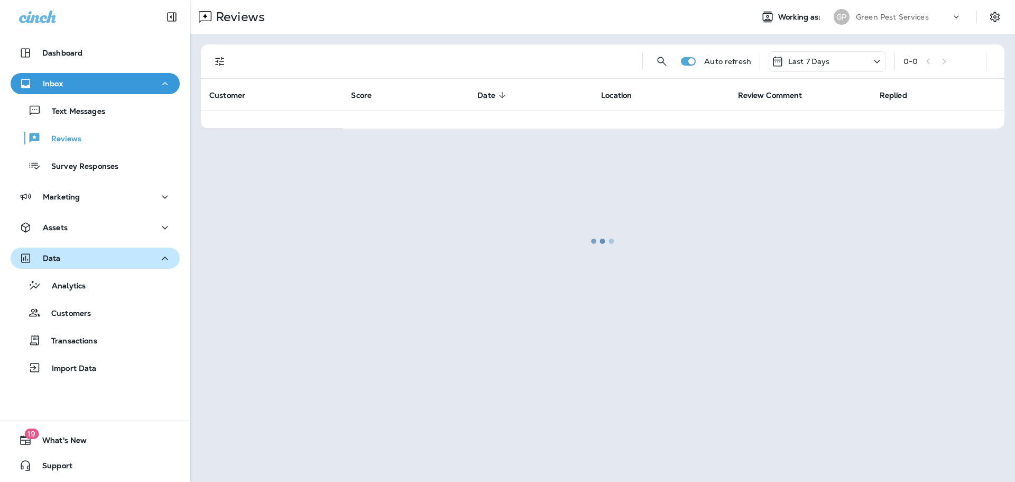
click at [97, 254] on div "Data" at bounding box center [95, 258] width 152 height 13
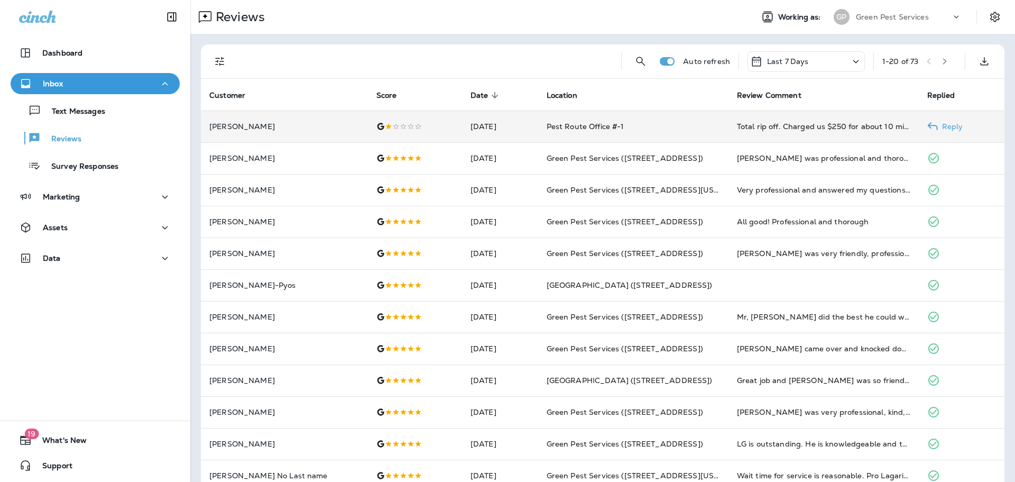
click at [404, 139] on td at bounding box center [415, 127] width 94 height 32
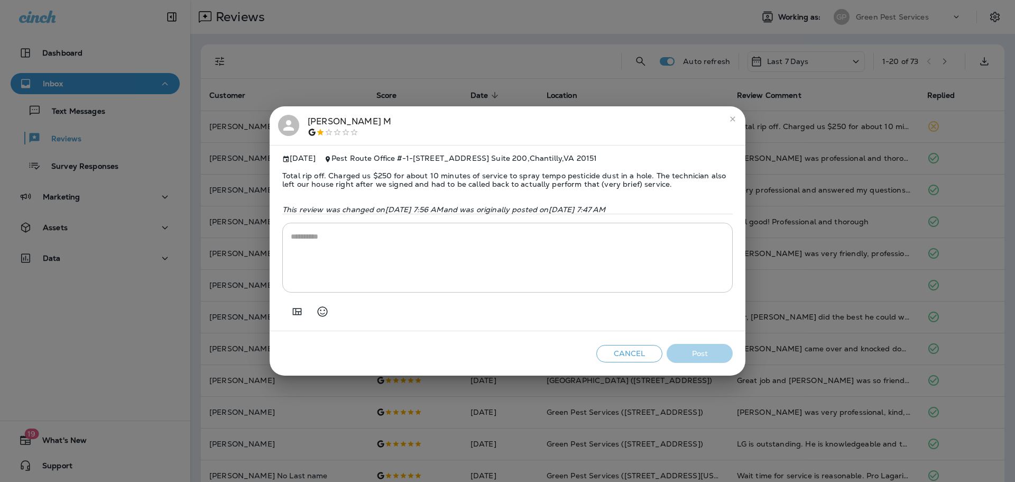
click at [461, 284] on textarea at bounding box center [508, 257] width 434 height 53
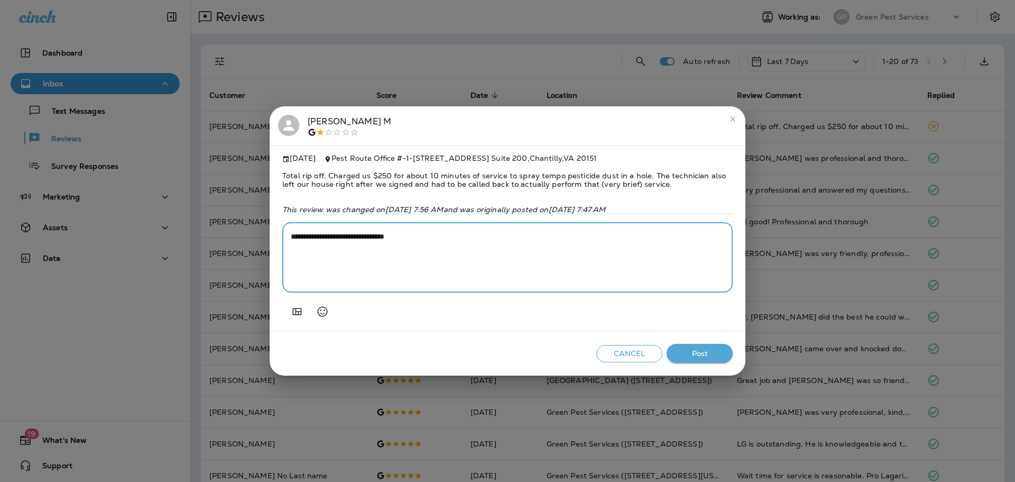
paste textarea "**********"
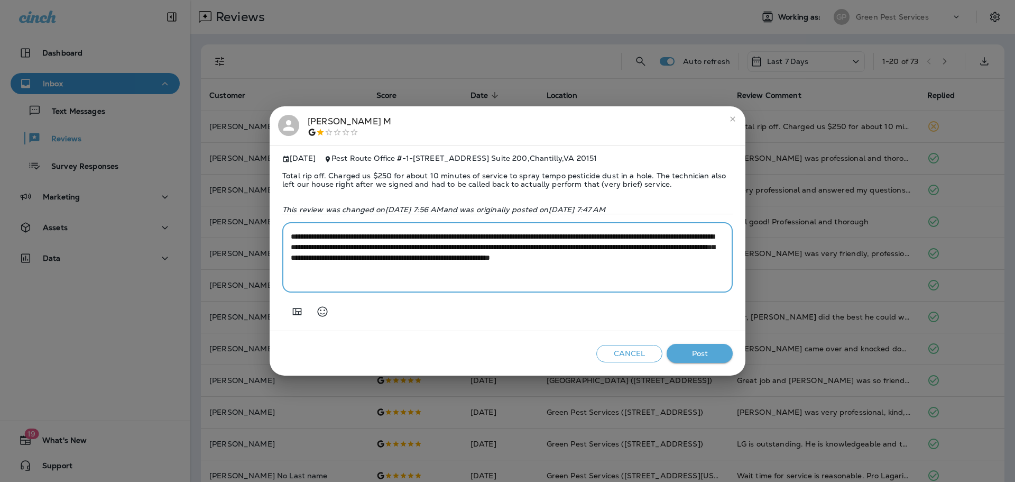
drag, startPoint x: 474, startPoint y: 241, endPoint x: 639, endPoint y: 245, distance: 165.0
click at [639, 245] on textarea "**********" at bounding box center [508, 257] width 434 height 53
click at [477, 257] on textarea "**********" at bounding box center [508, 257] width 434 height 53
drag, startPoint x: 449, startPoint y: 251, endPoint x: 691, endPoint y: 242, distance: 242.3
click at [691, 242] on textarea "**********" at bounding box center [508, 257] width 434 height 53
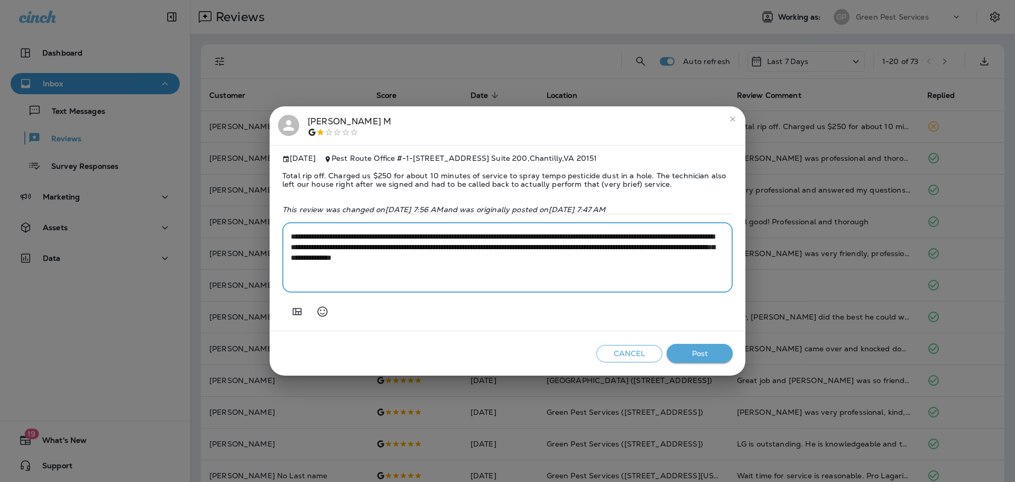
click at [361, 250] on textarea "**********" at bounding box center [508, 257] width 434 height 53
drag, startPoint x: 367, startPoint y: 251, endPoint x: 380, endPoint y: 283, distance: 35.2
click at [367, 251] on textarea "**********" at bounding box center [508, 257] width 434 height 53
drag, startPoint x: 630, startPoint y: 253, endPoint x: 574, endPoint y: 254, distance: 56.1
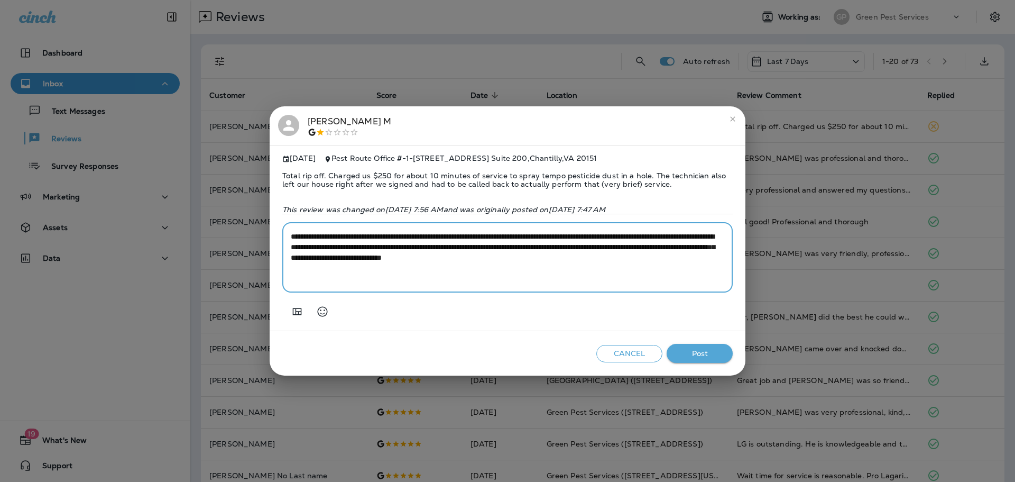
click at [574, 254] on textarea "**********" at bounding box center [508, 257] width 434 height 53
drag, startPoint x: 485, startPoint y: 263, endPoint x: 427, endPoint y: 261, distance: 58.2
click at [427, 261] on textarea "**********" at bounding box center [508, 257] width 434 height 53
drag, startPoint x: 495, startPoint y: 274, endPoint x: 640, endPoint y: 263, distance: 144.7
click at [640, 263] on textarea "**********" at bounding box center [508, 257] width 434 height 53
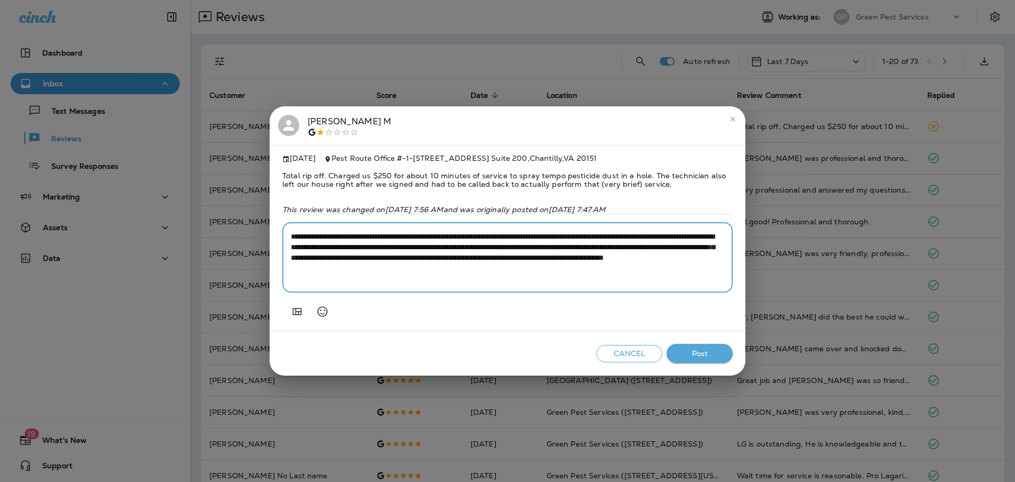
type textarea "**********"
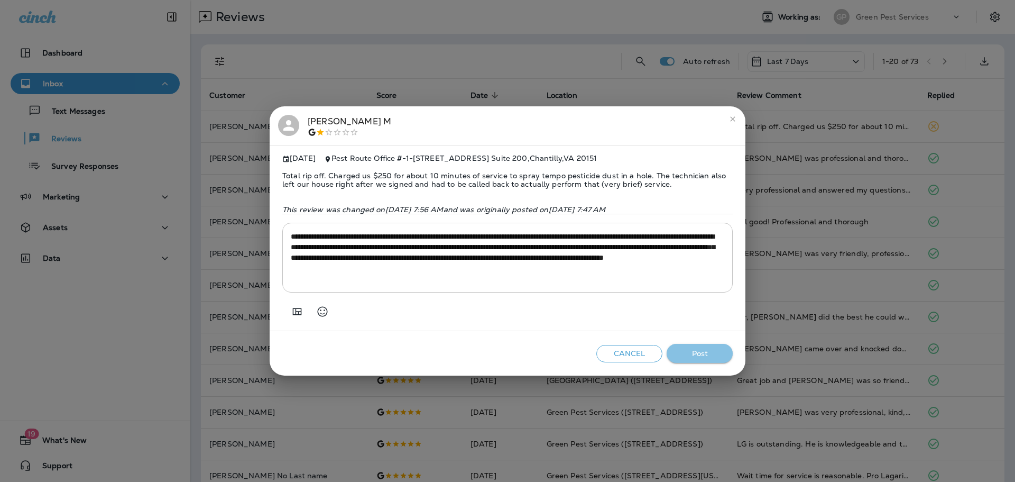
click at [723, 355] on button "Post" at bounding box center [700, 354] width 66 height 20
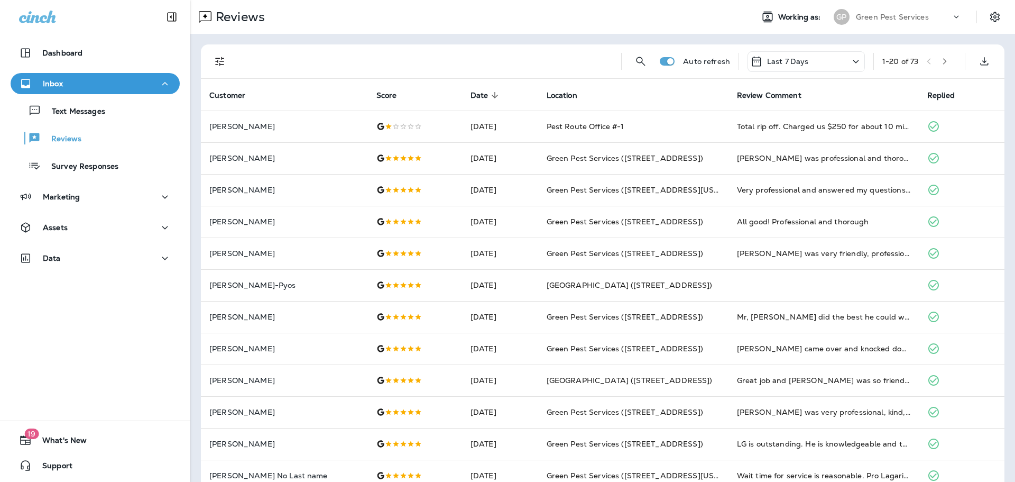
click at [214, 64] on icon "Filters" at bounding box center [220, 61] width 13 height 13
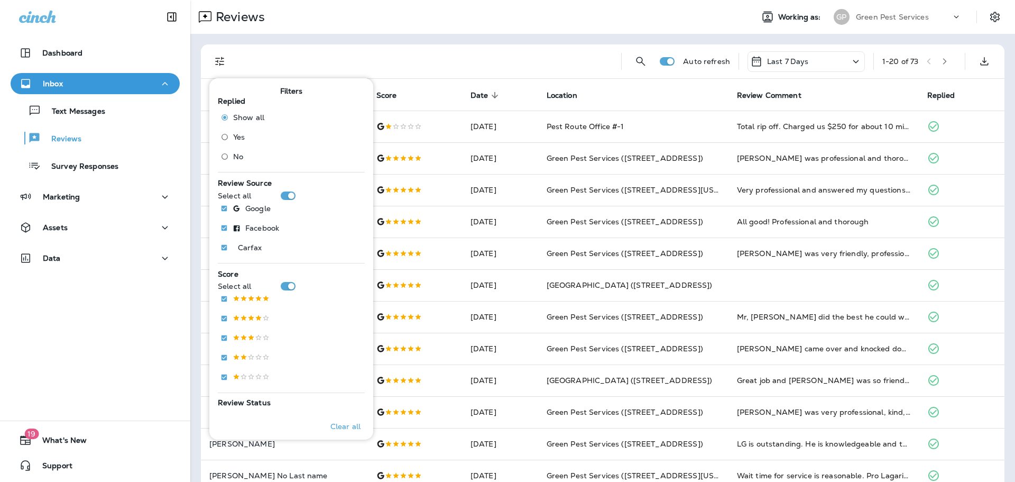
click at [238, 157] on span "No" at bounding box center [238, 156] width 10 height 8
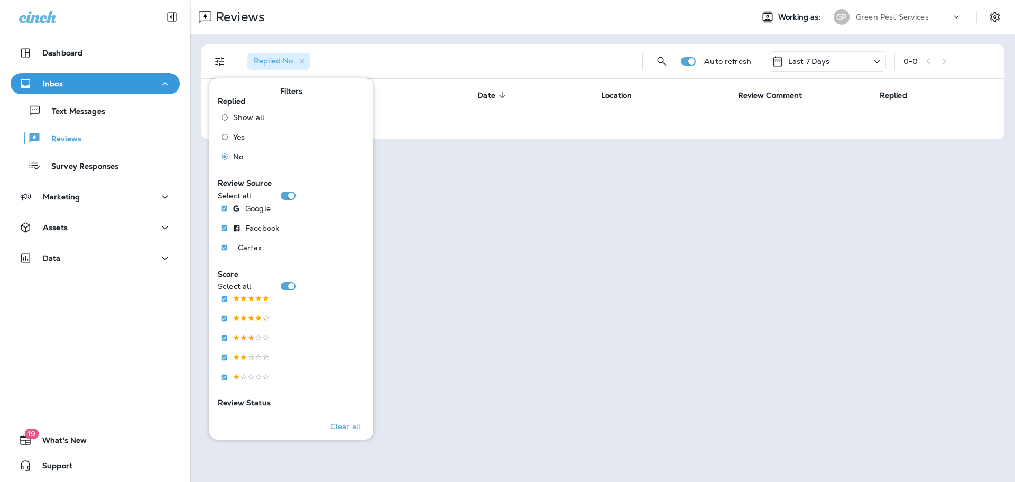
click at [472, 40] on div "Replied : No Auto refresh Last 7 Days 0 - 0 Customer Score Date sorted descendi…" at bounding box center [602, 92] width 825 height 116
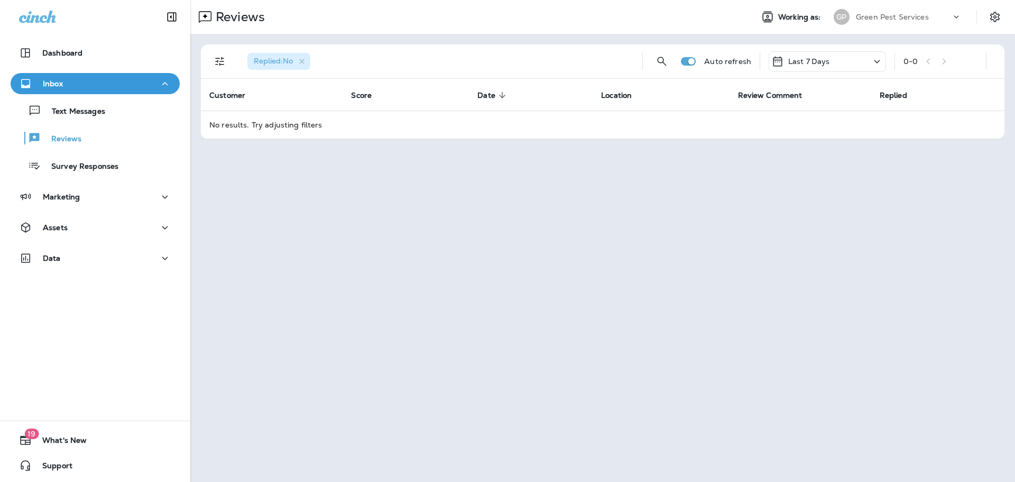
click at [900, 21] on div "Green Pest Services" at bounding box center [903, 17] width 95 height 16
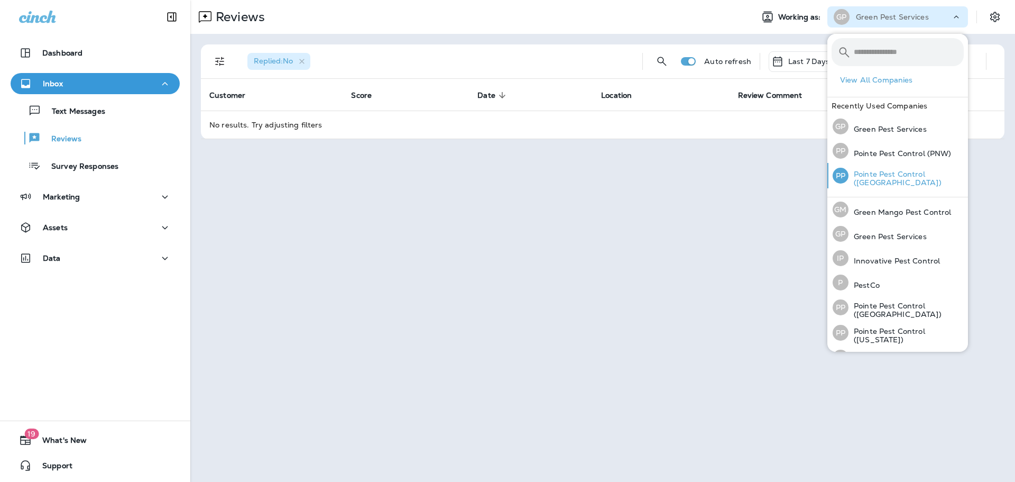
click at [903, 163] on div "PP Pointe Pest Control ([GEOGRAPHIC_DATA])" at bounding box center [899, 175] width 140 height 25
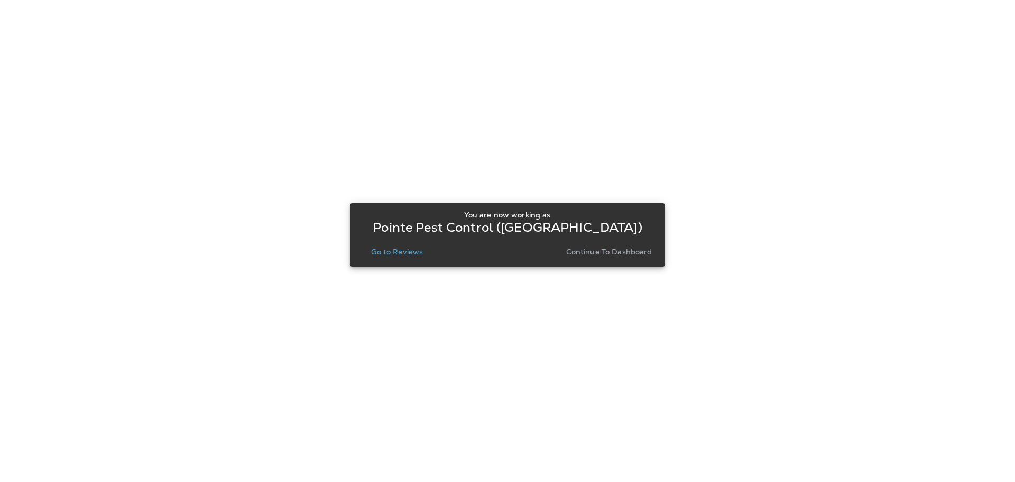
click at [392, 253] on p "Go to Reviews" at bounding box center [397, 251] width 52 height 8
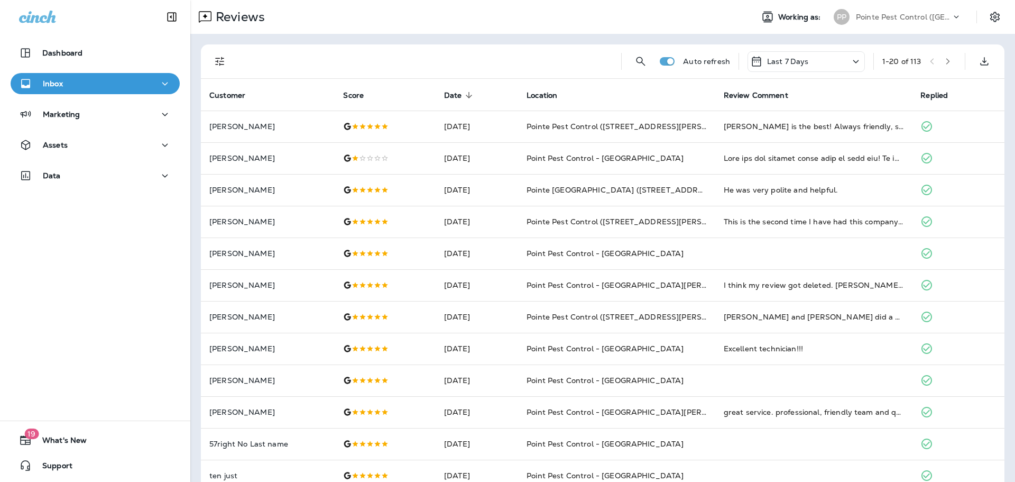
click at [911, 14] on p "Pointe Pest Control ([GEOGRAPHIC_DATA])" at bounding box center [903, 17] width 95 height 8
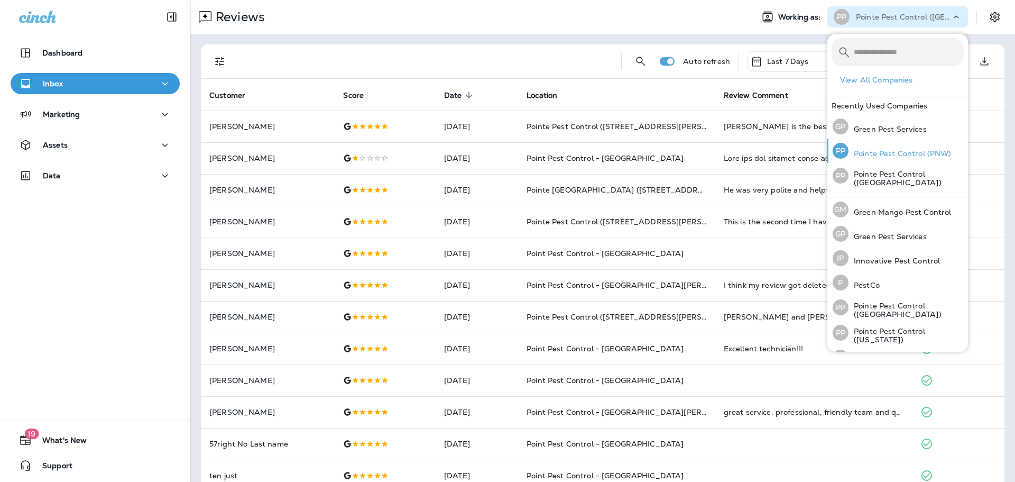
click at [904, 154] on p "Pointe Pest Control (PNW)" at bounding box center [900, 153] width 103 height 8
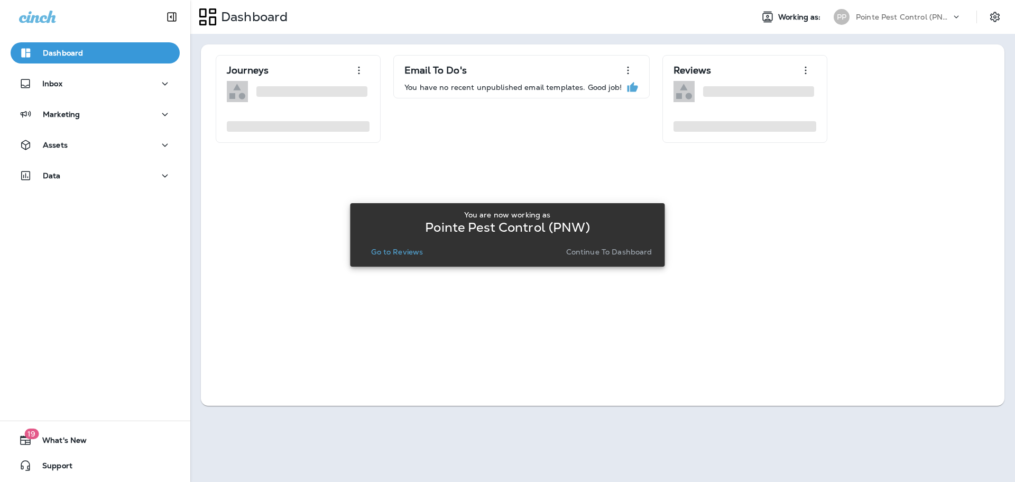
click at [419, 259] on div "You are now working as Pointe Pest Control (PNW) Go to Reviews Continue to Dash…" at bounding box center [507, 234] width 298 height 57
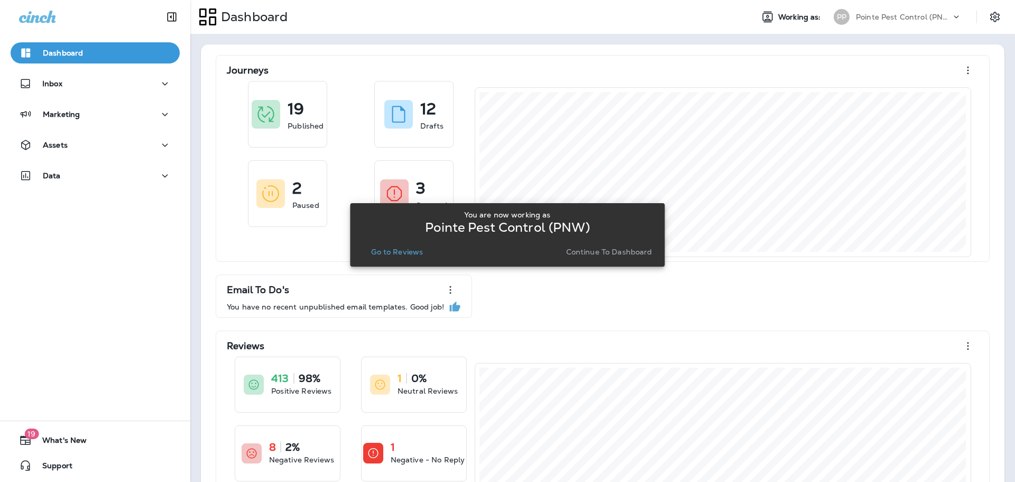
click at [415, 254] on p "Go to Reviews" at bounding box center [397, 251] width 52 height 8
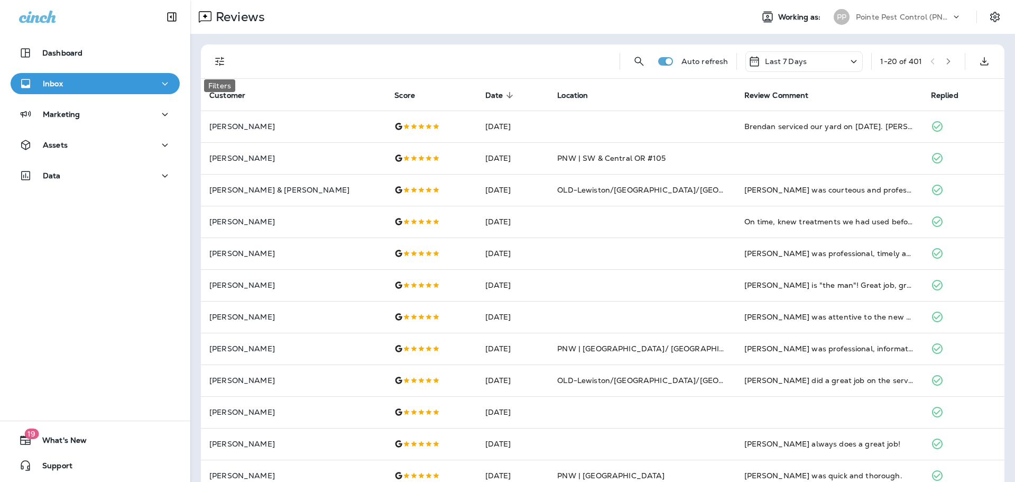
click at [225, 63] on icon "Filters" at bounding box center [220, 61] width 13 height 13
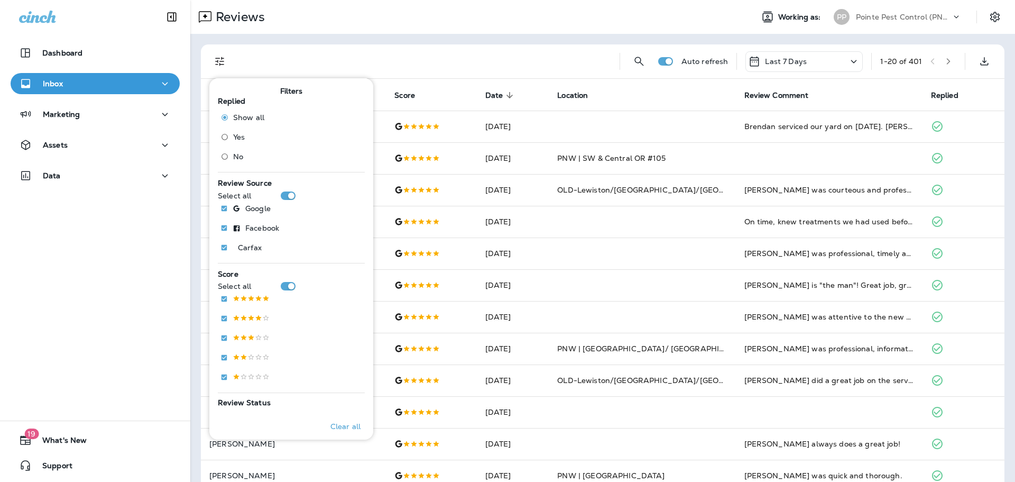
click at [233, 153] on span "No" at bounding box center [238, 156] width 10 height 8
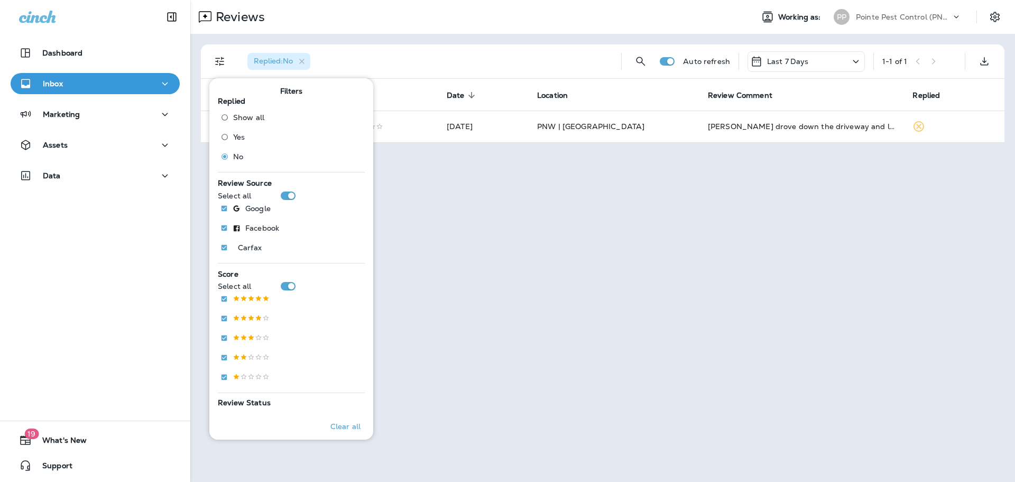
click at [516, 8] on div "Reviews" at bounding box center [467, 16] width 554 height 21
